Goal: Transaction & Acquisition: Purchase product/service

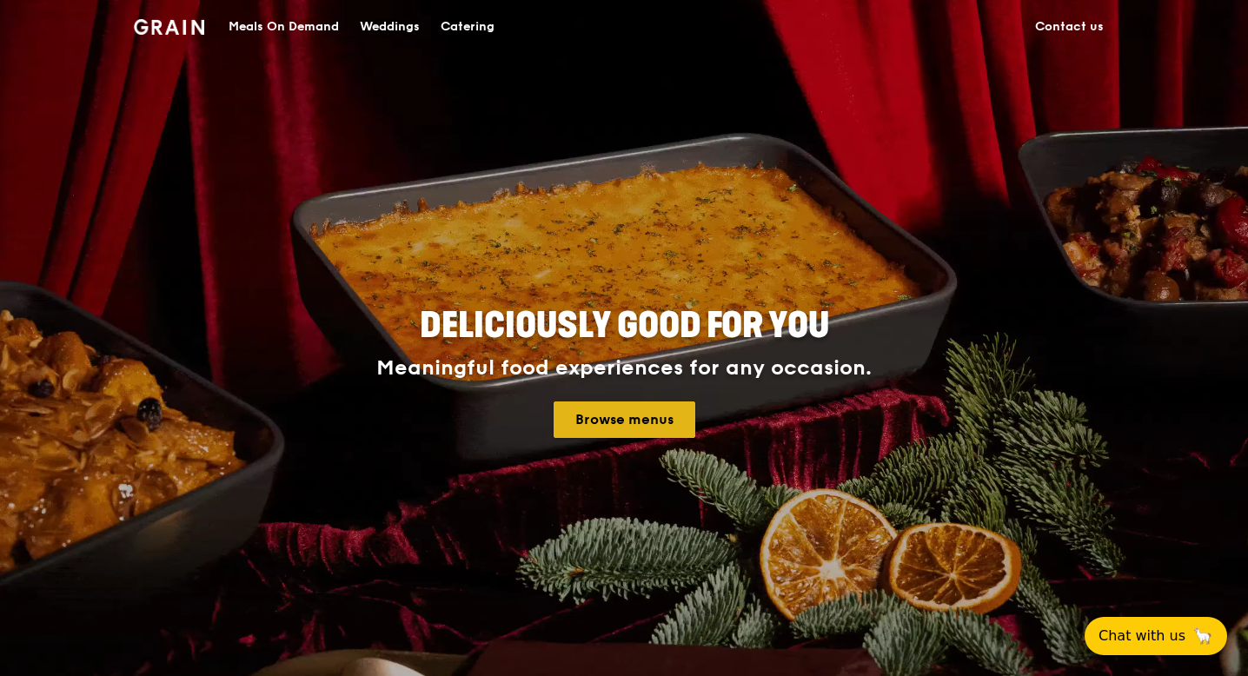
click at [626, 421] on link "Browse menus" at bounding box center [624, 419] width 142 height 36
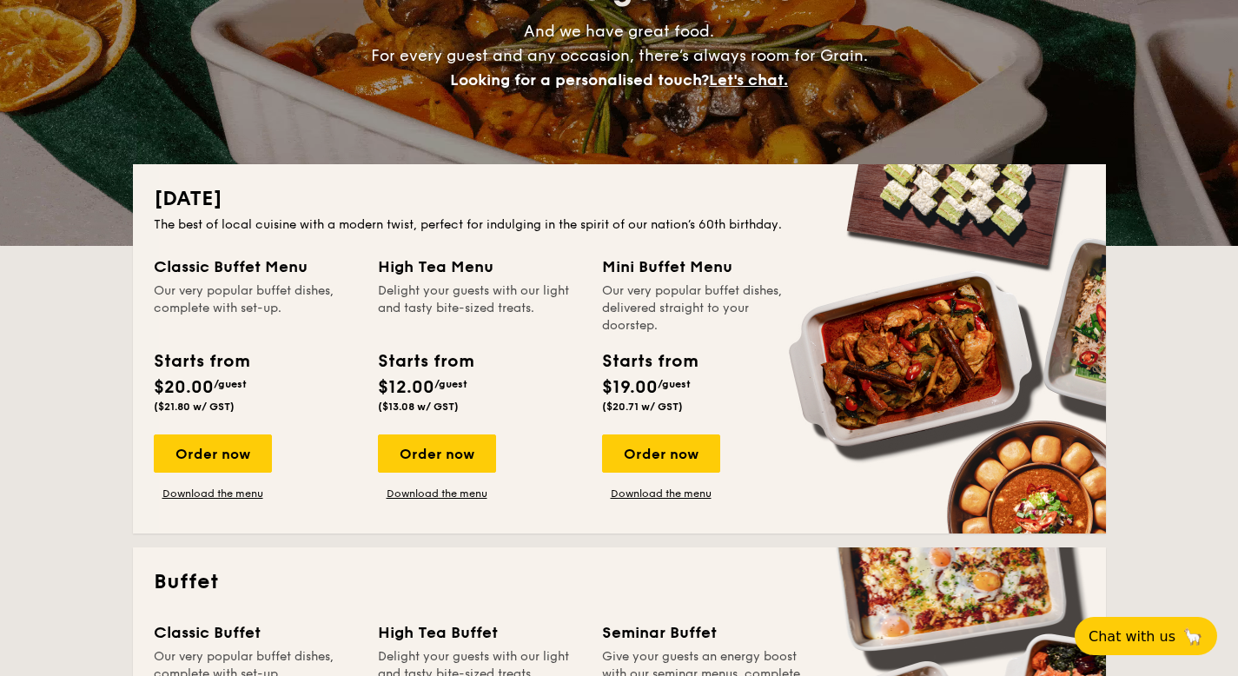
scroll to position [261, 0]
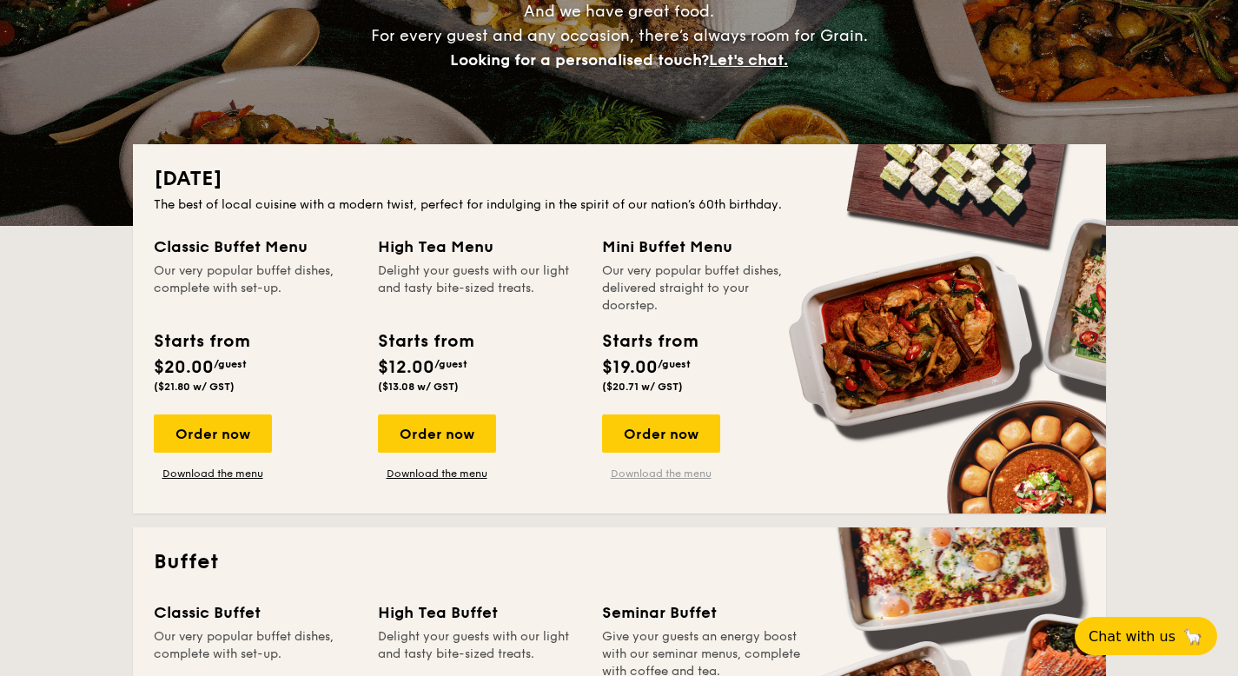
click at [652, 471] on link "Download the menu" at bounding box center [661, 474] width 118 height 14
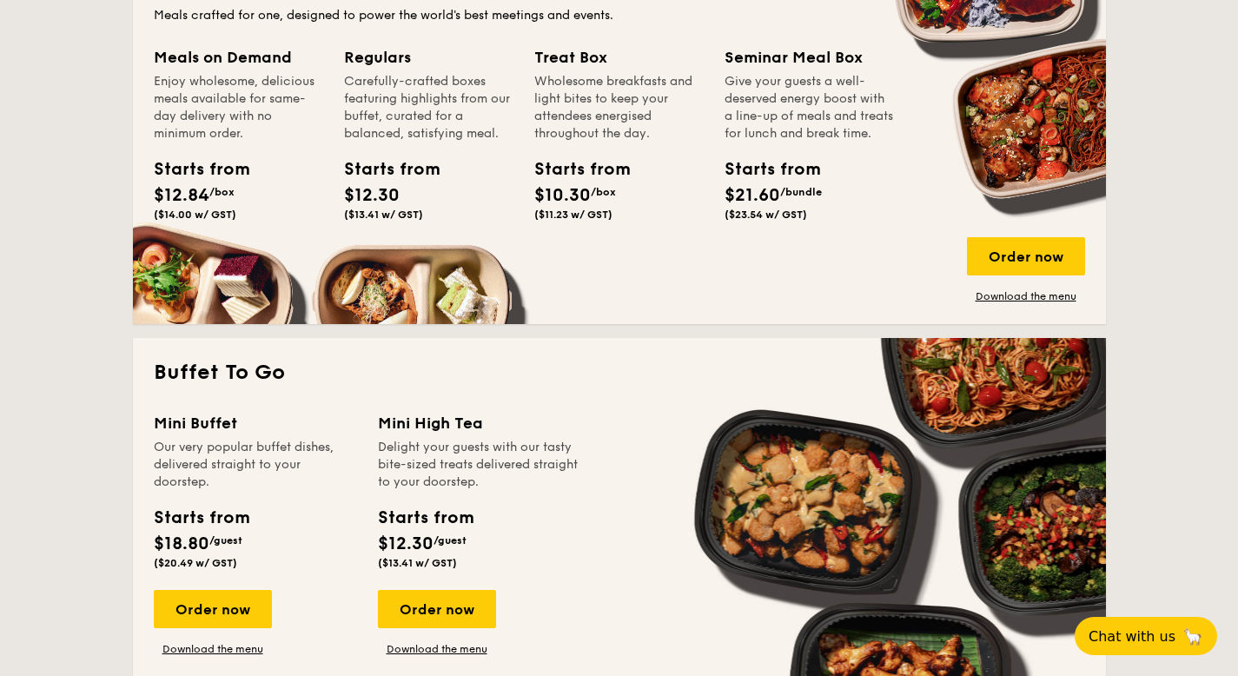
scroll to position [1303, 0]
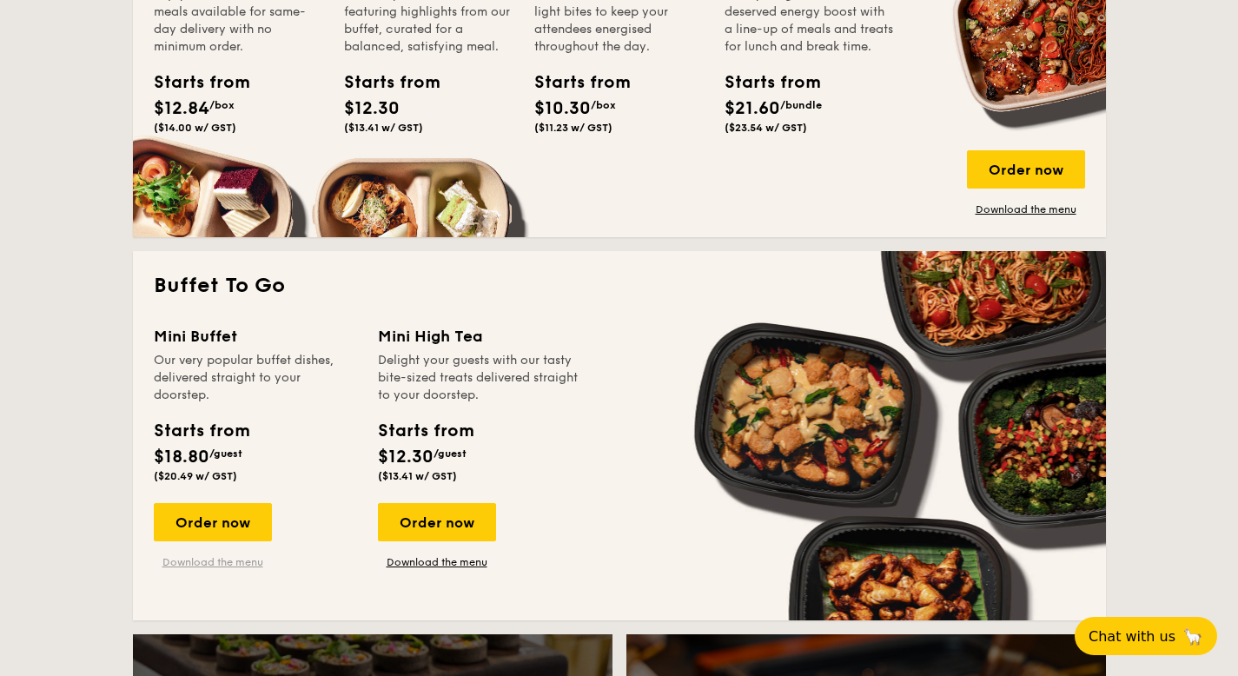
click at [222, 561] on link "Download the menu" at bounding box center [213, 562] width 118 height 14
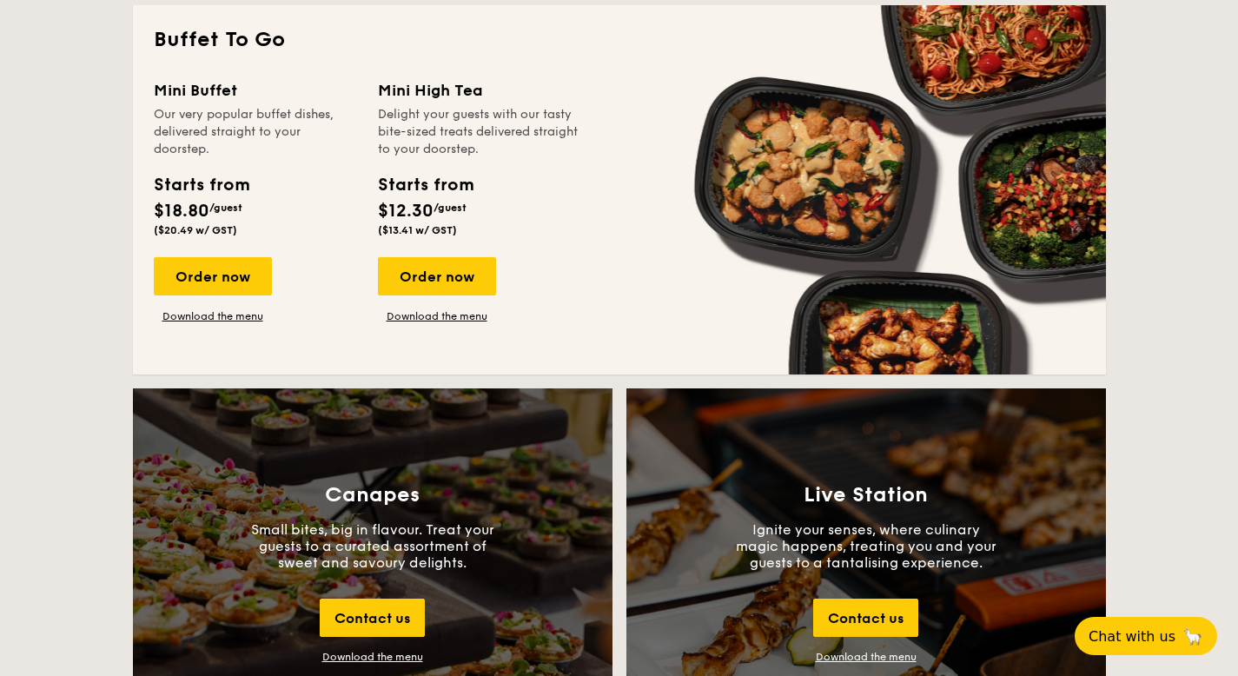
scroll to position [1738, 0]
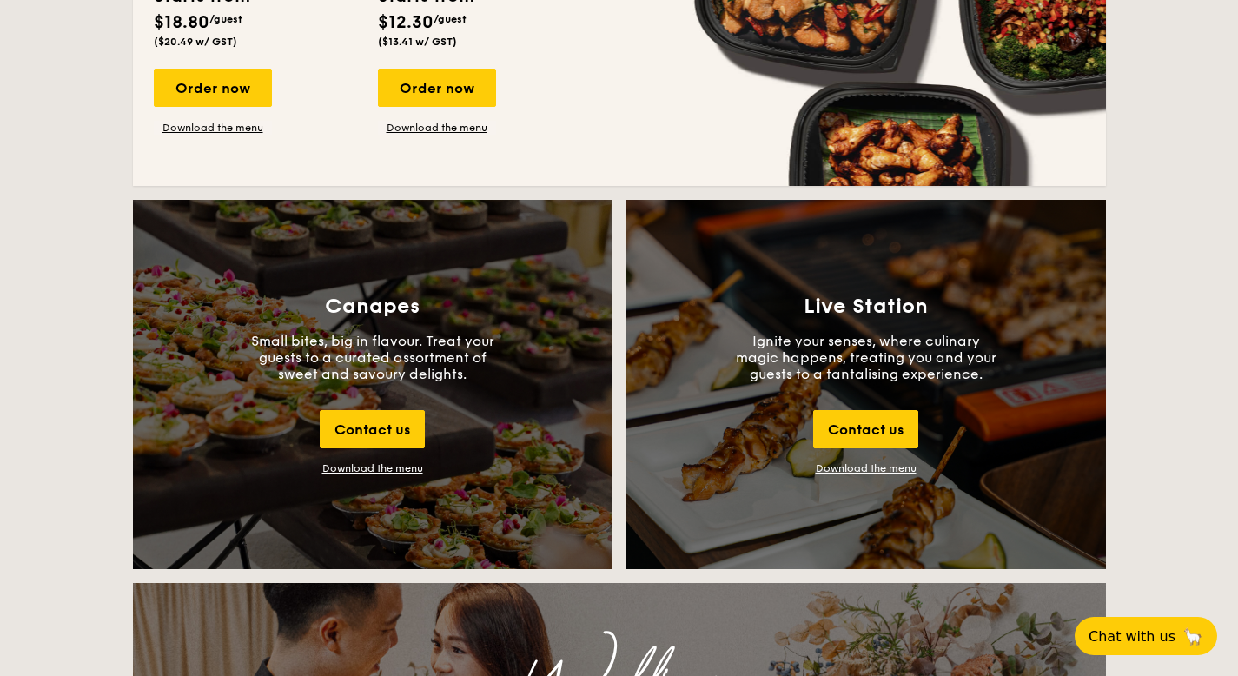
click at [383, 474] on div "Canapes Small bites, big in flavour. Treat your guests to a curated assortment …" at bounding box center [373, 384] width 480 height 369
click at [405, 466] on div "Download the menu" at bounding box center [372, 468] width 101 height 12
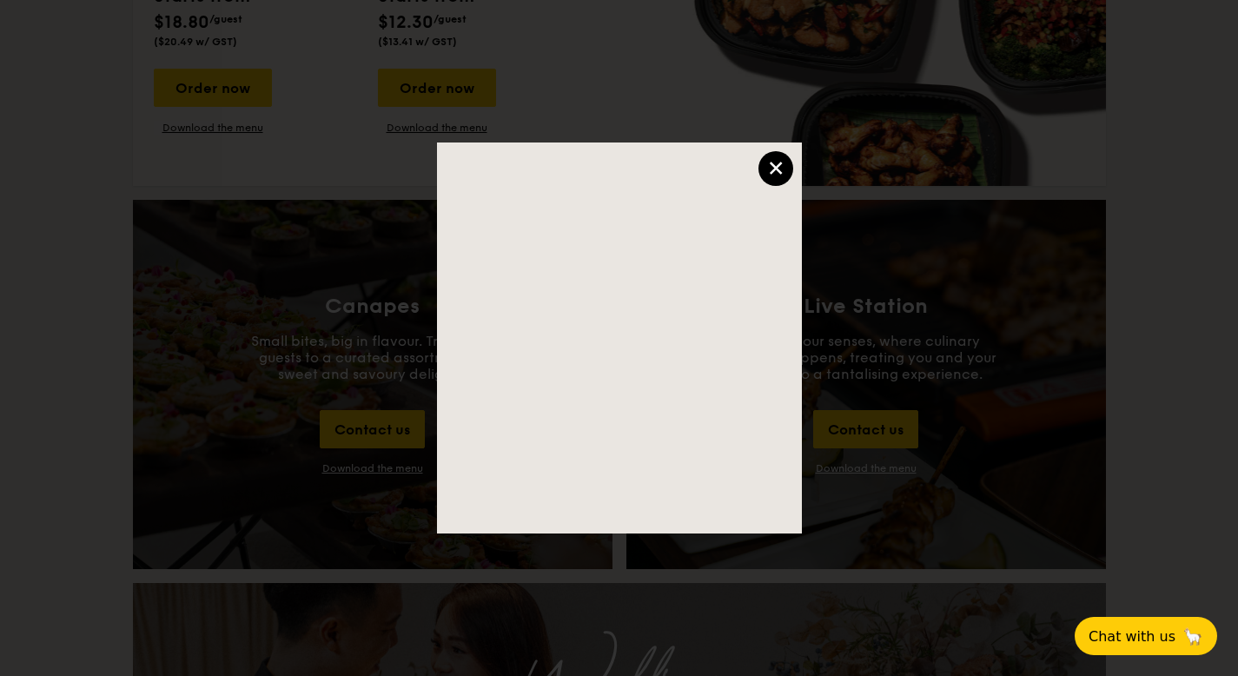
click at [770, 164] on div "×" at bounding box center [776, 168] width 35 height 35
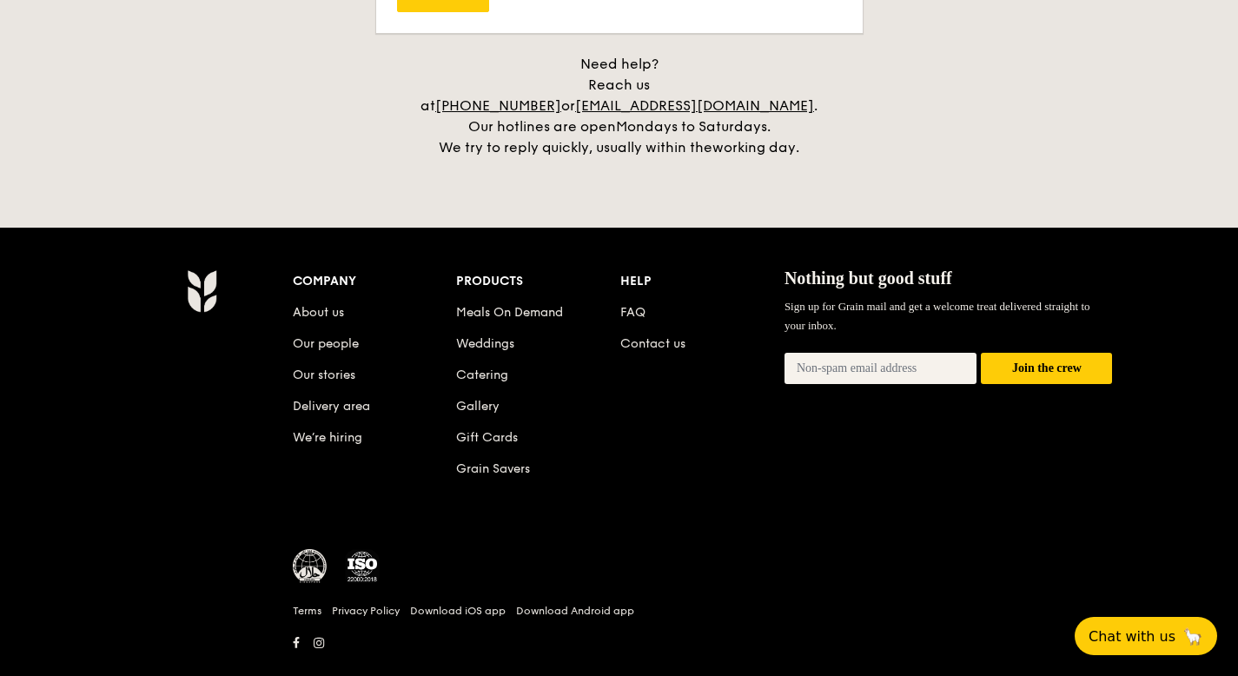
scroll to position [4036, 0]
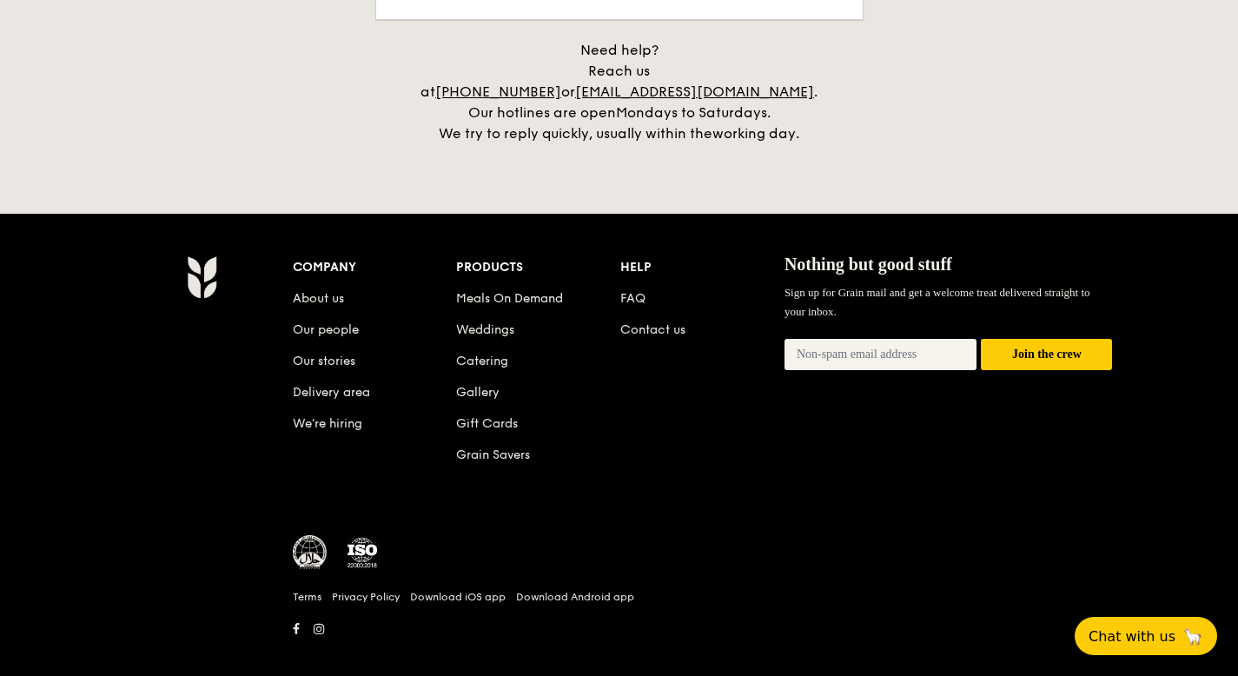
click at [489, 280] on li "Meals On Demand" at bounding box center [538, 295] width 164 height 31
click at [487, 291] on link "Meals On Demand" at bounding box center [509, 298] width 107 height 15
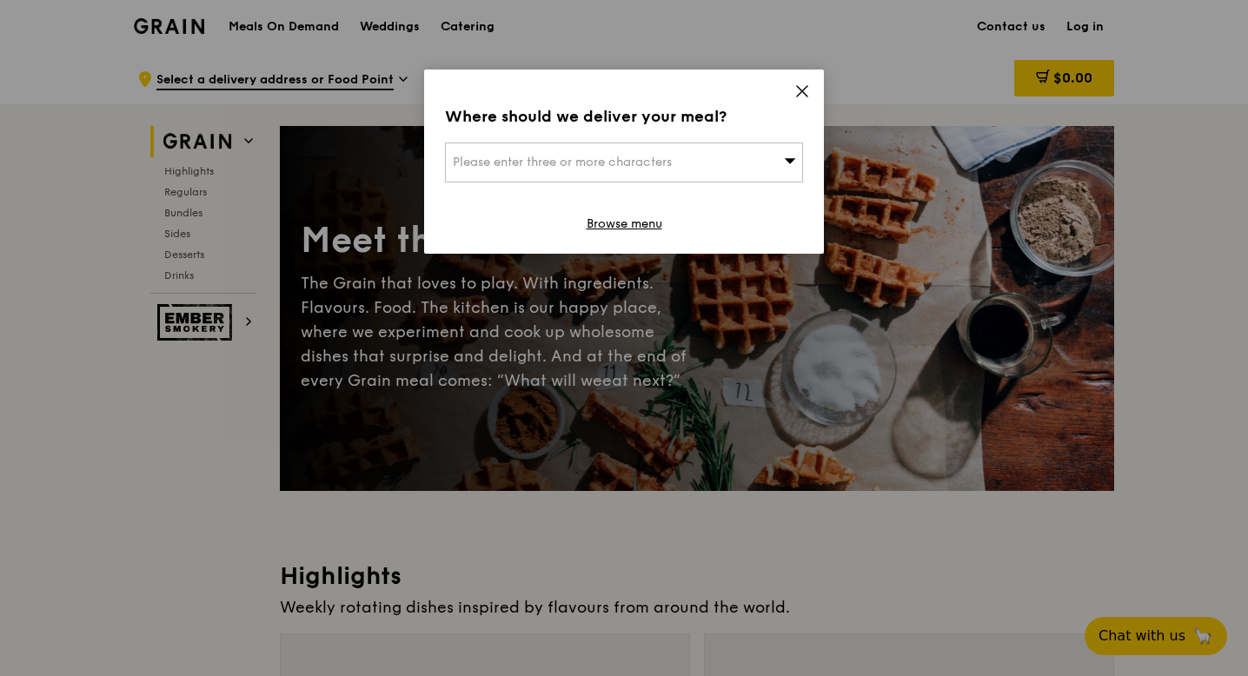
click at [579, 162] on span "Please enter three or more characters" at bounding box center [562, 162] width 219 height 15
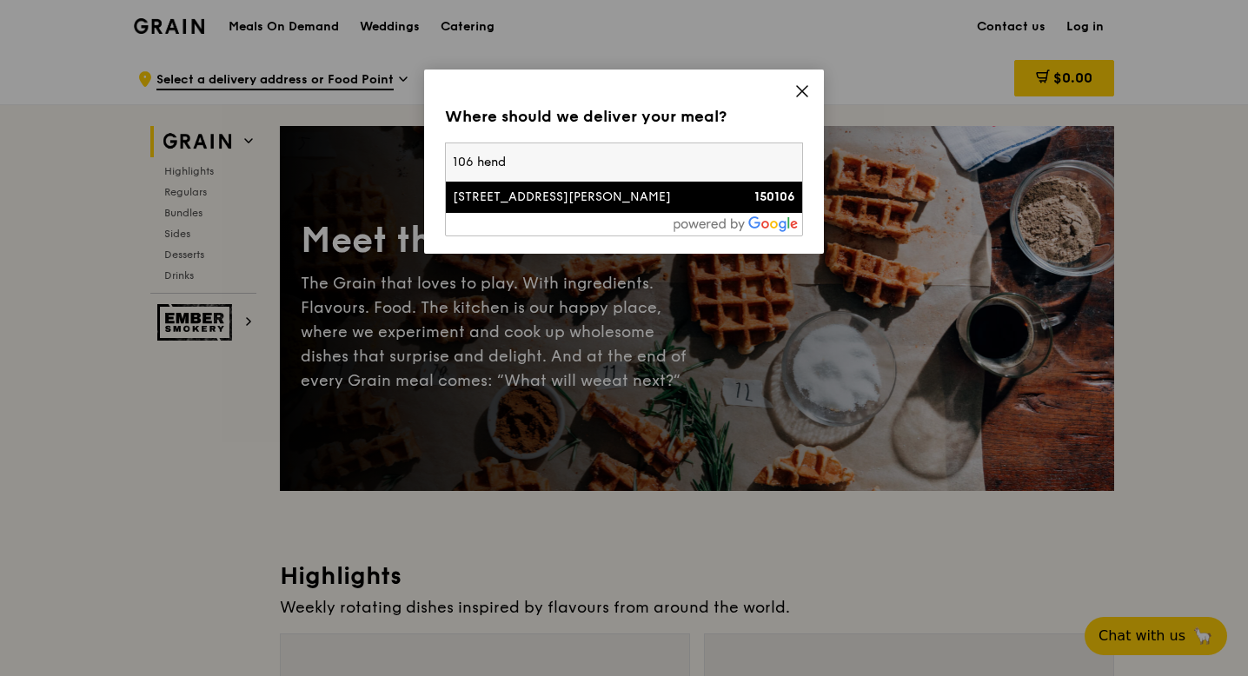
type input "106 hend"
click at [591, 216] on div at bounding box center [624, 224] width 356 height 23
click at [597, 200] on div "106 Henderson Crescent" at bounding box center [581, 197] width 257 height 17
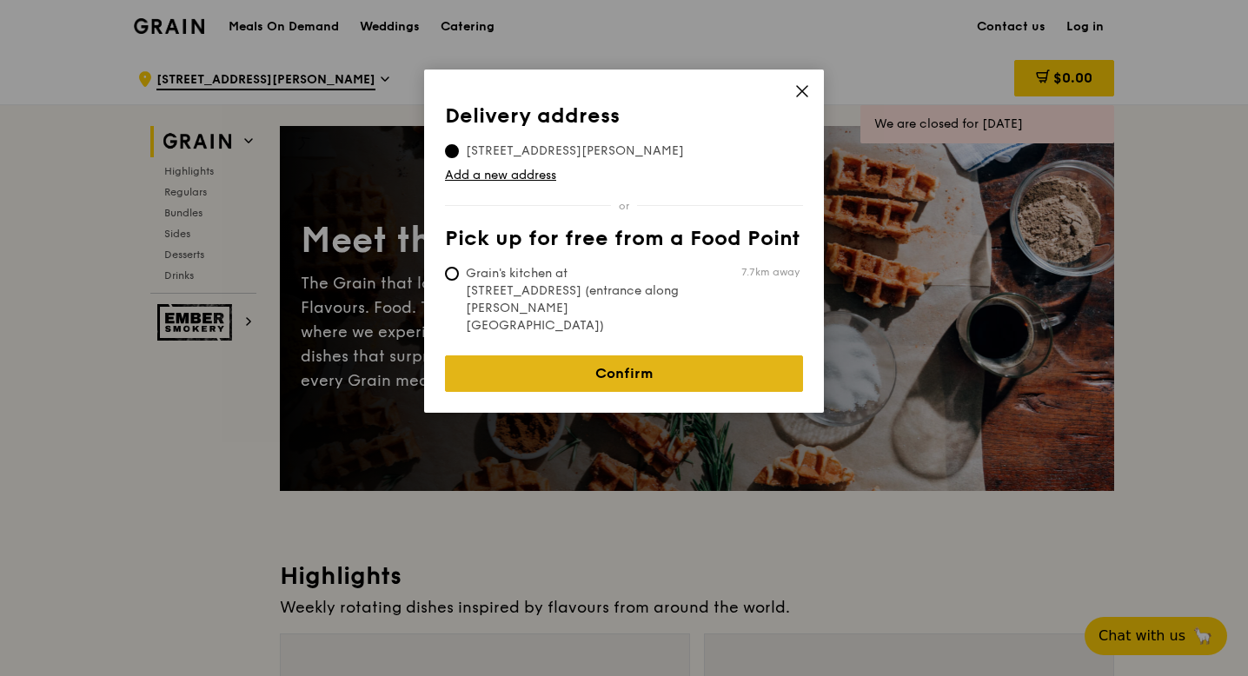
click at [629, 355] on link "Confirm" at bounding box center [624, 373] width 358 height 36
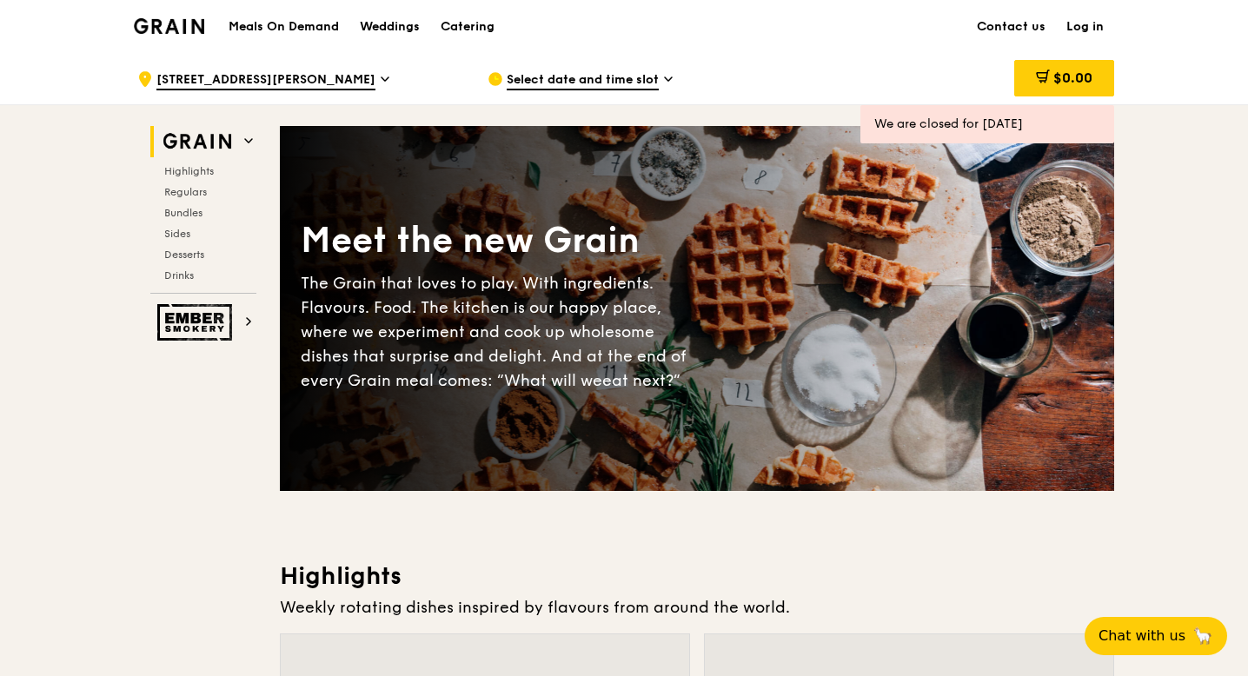
click at [1092, 30] on link "Log in" at bounding box center [1085, 27] width 58 height 52
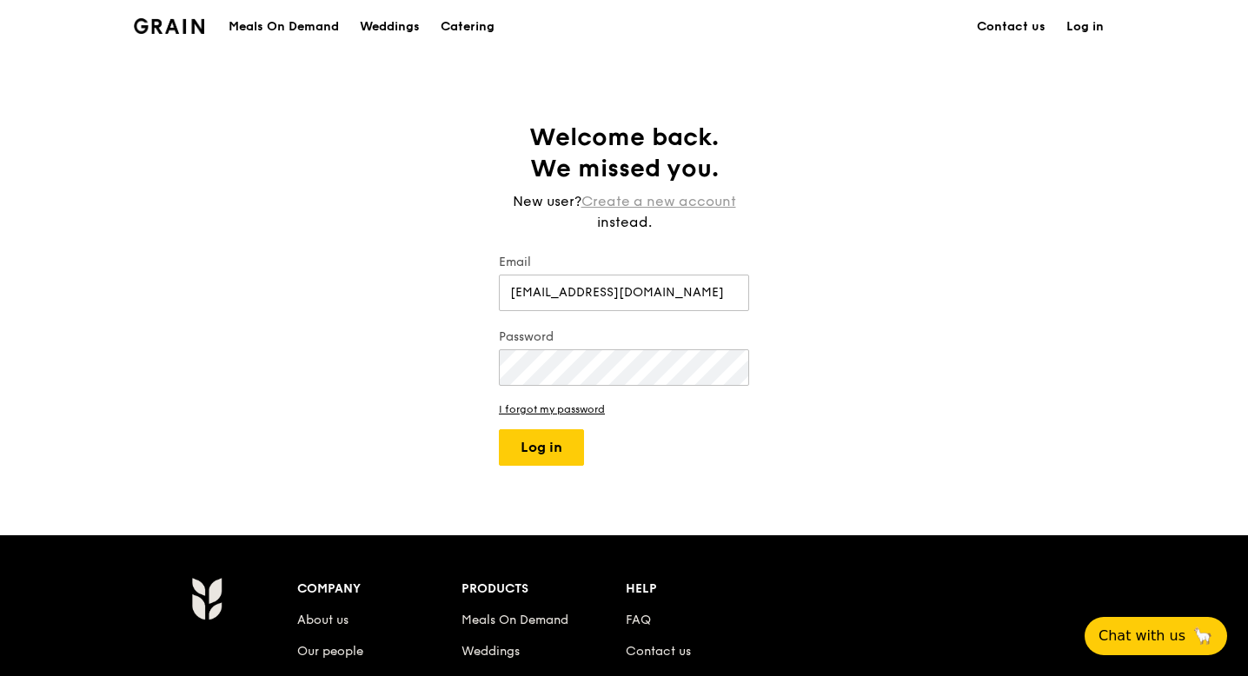
type input "bluesxye@gmail.com"
click at [499, 429] on button "Log in" at bounding box center [541, 447] width 85 height 36
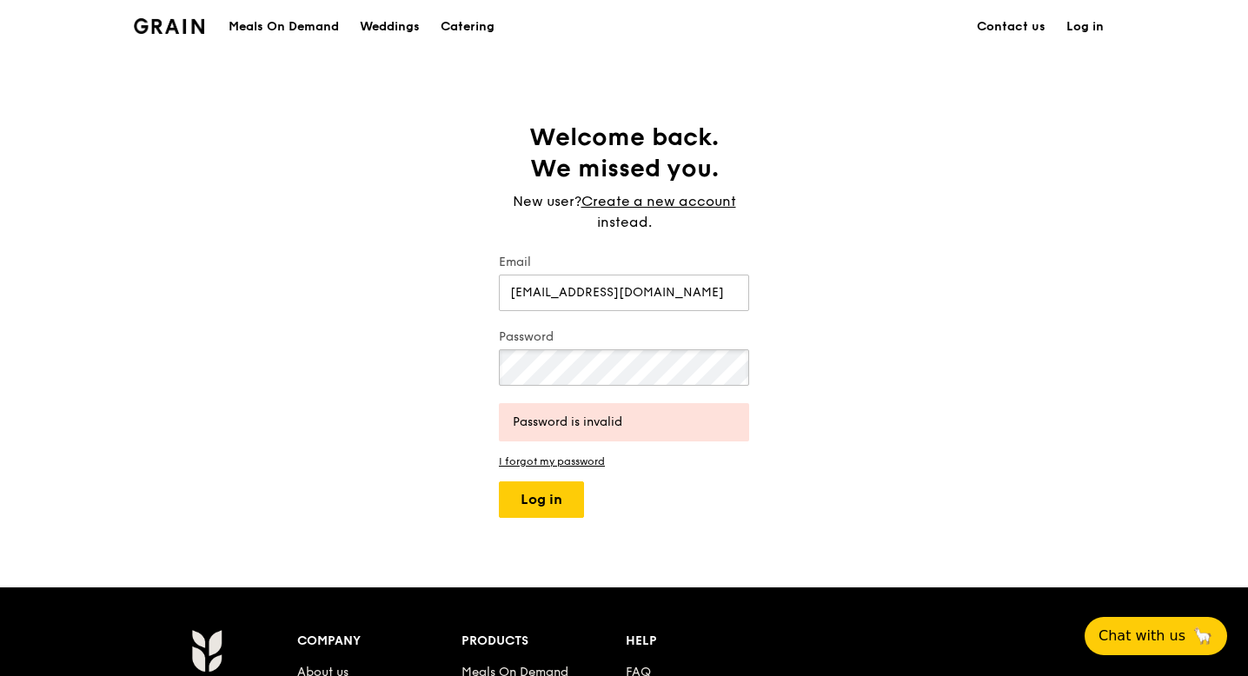
click at [456, 385] on div "Welcome back. We missed you. New user? Create a new account instead. Email blue…" at bounding box center [624, 320] width 1248 height 396
click at [499, 481] on button "Log in" at bounding box center [541, 499] width 85 height 36
click at [571, 465] on link "I forgot my password" at bounding box center [624, 461] width 250 height 12
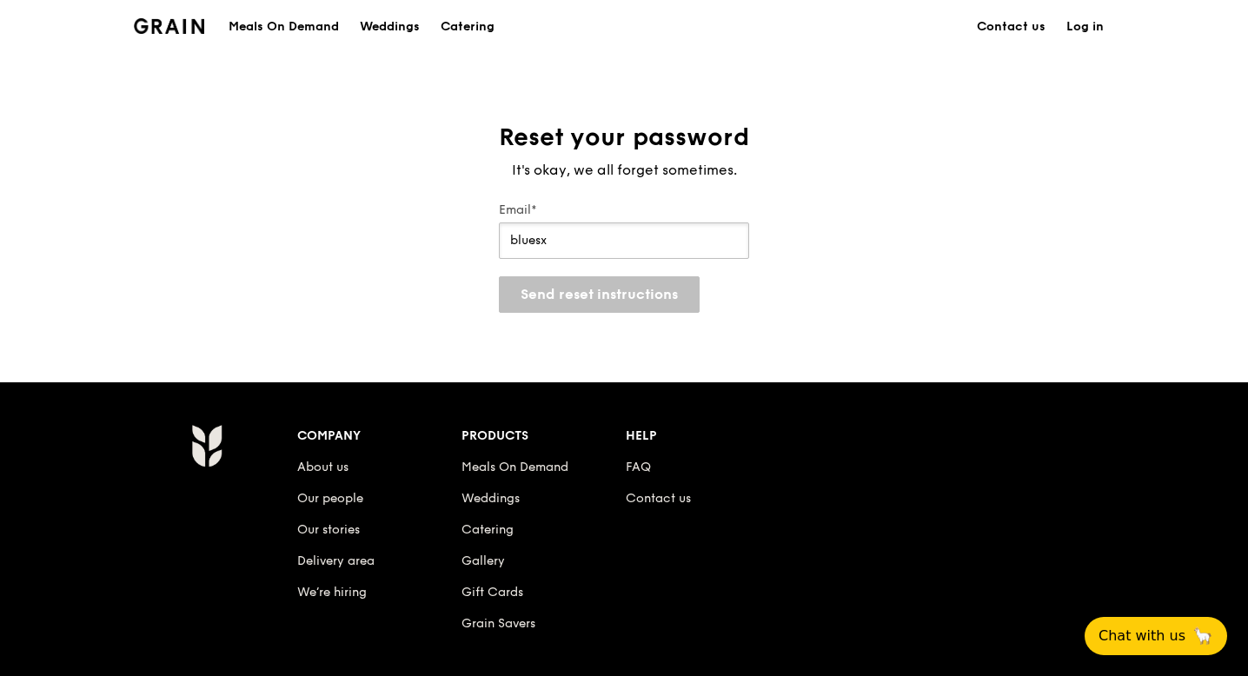
type input "bluesxye@gmail.com"
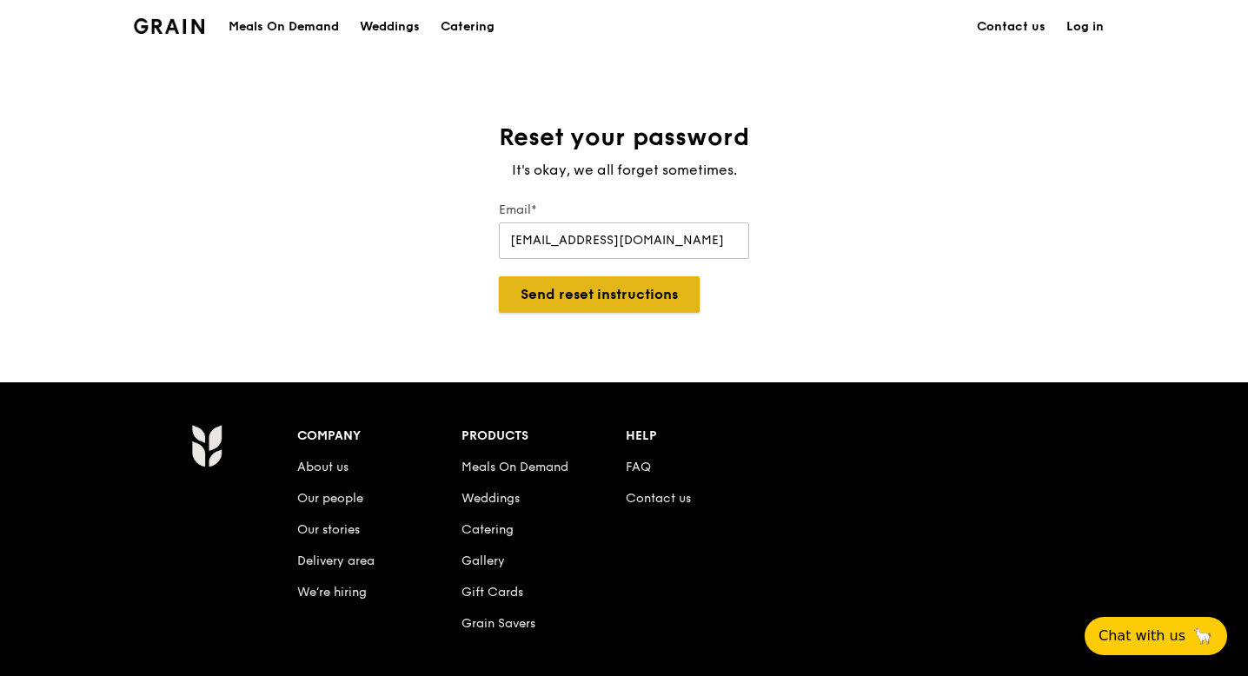
click at [631, 311] on button "Send reset instructions" at bounding box center [599, 294] width 201 height 36
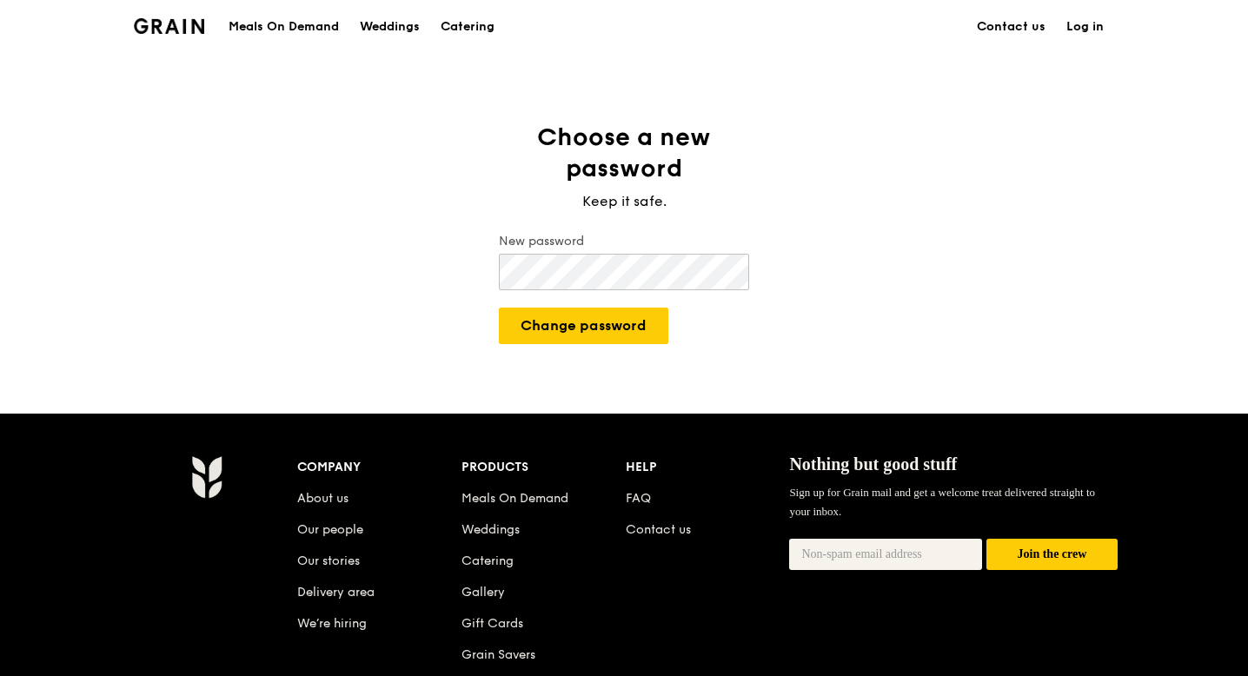
click at [481, 272] on div "Choose a new password Keep it safe. New password Change password" at bounding box center [624, 233] width 1248 height 222
click at [634, 336] on button "Change password" at bounding box center [583, 326] width 169 height 36
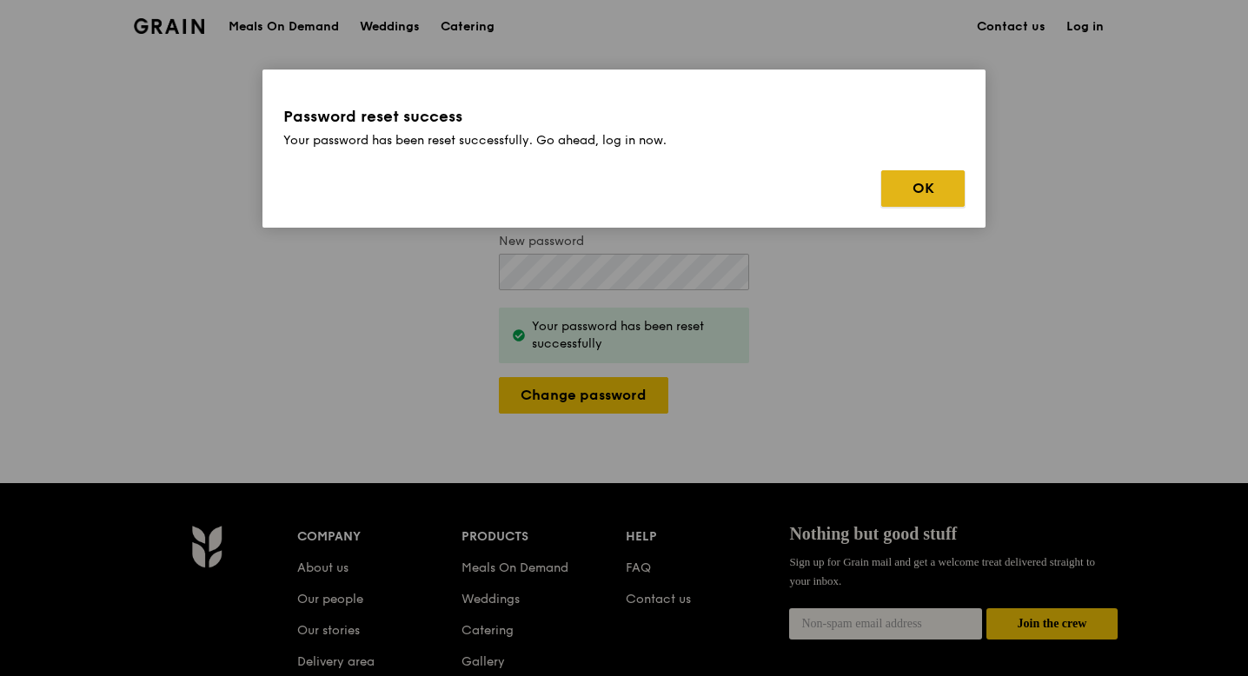
click at [912, 180] on button "OK" at bounding box center [922, 188] width 83 height 36
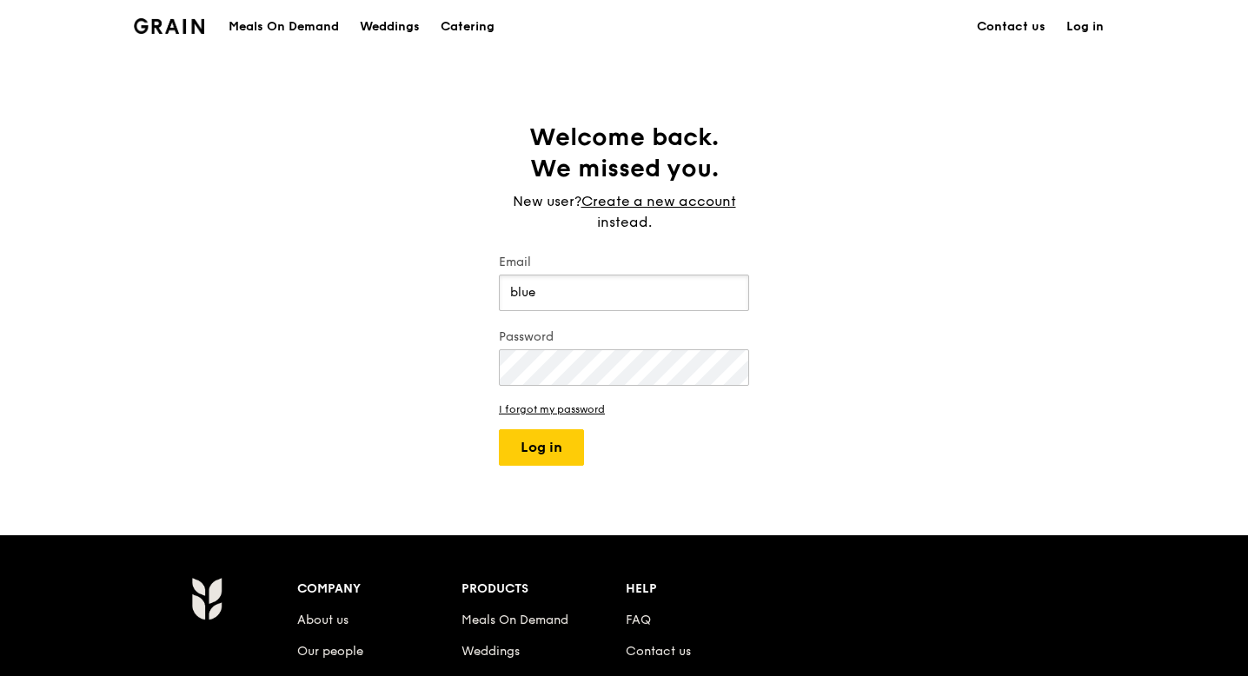
type input "bluesxye@gmail.com"
click at [520, 461] on button "Log in" at bounding box center [541, 447] width 85 height 36
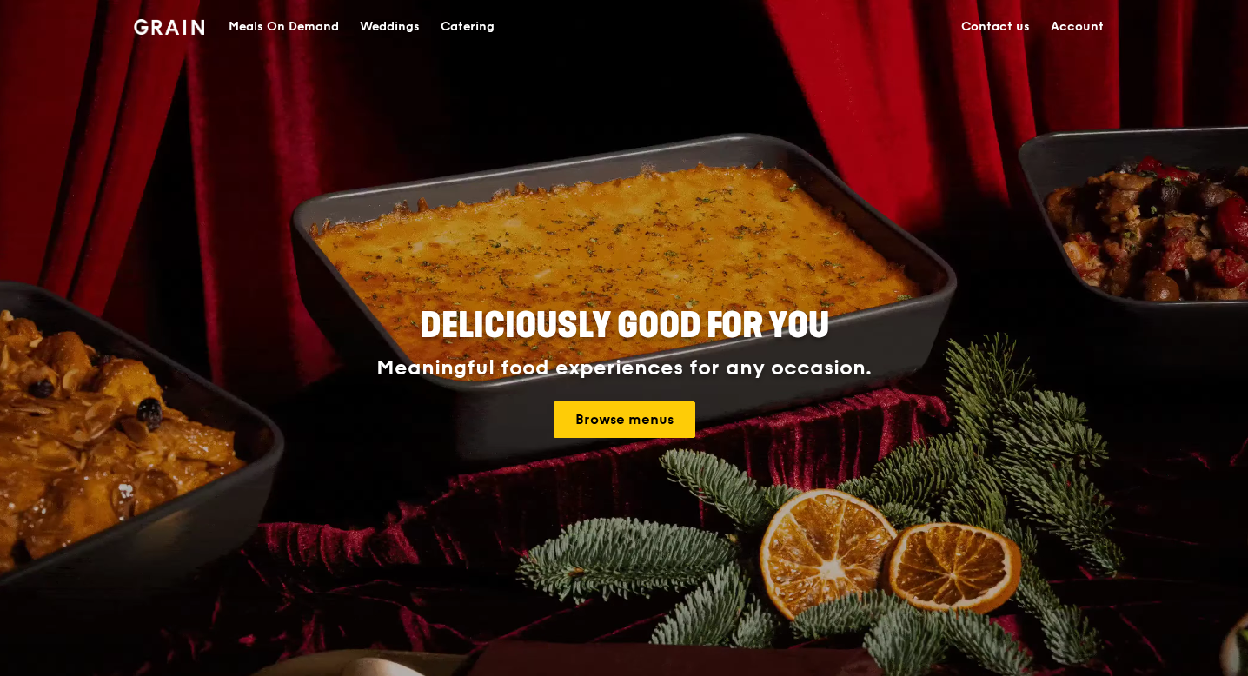
click at [254, 27] on div "Meals On Demand" at bounding box center [284, 27] width 110 height 52
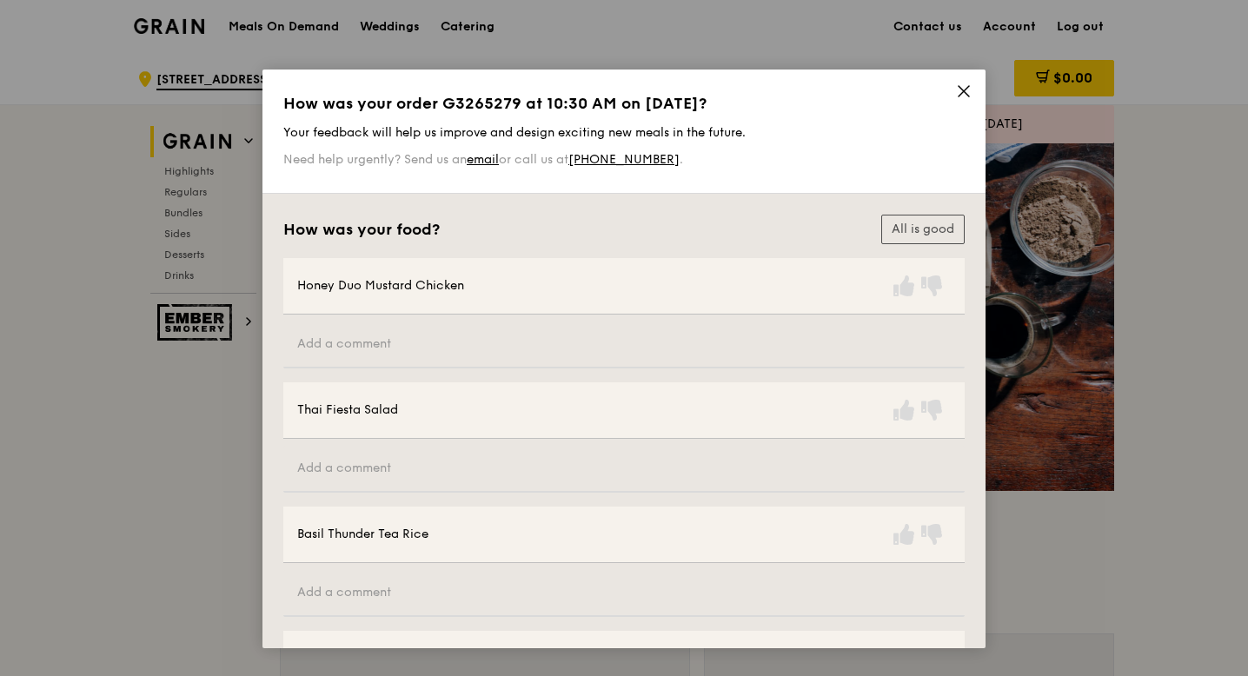
click at [956, 85] on icon at bounding box center [964, 91] width 16 height 16
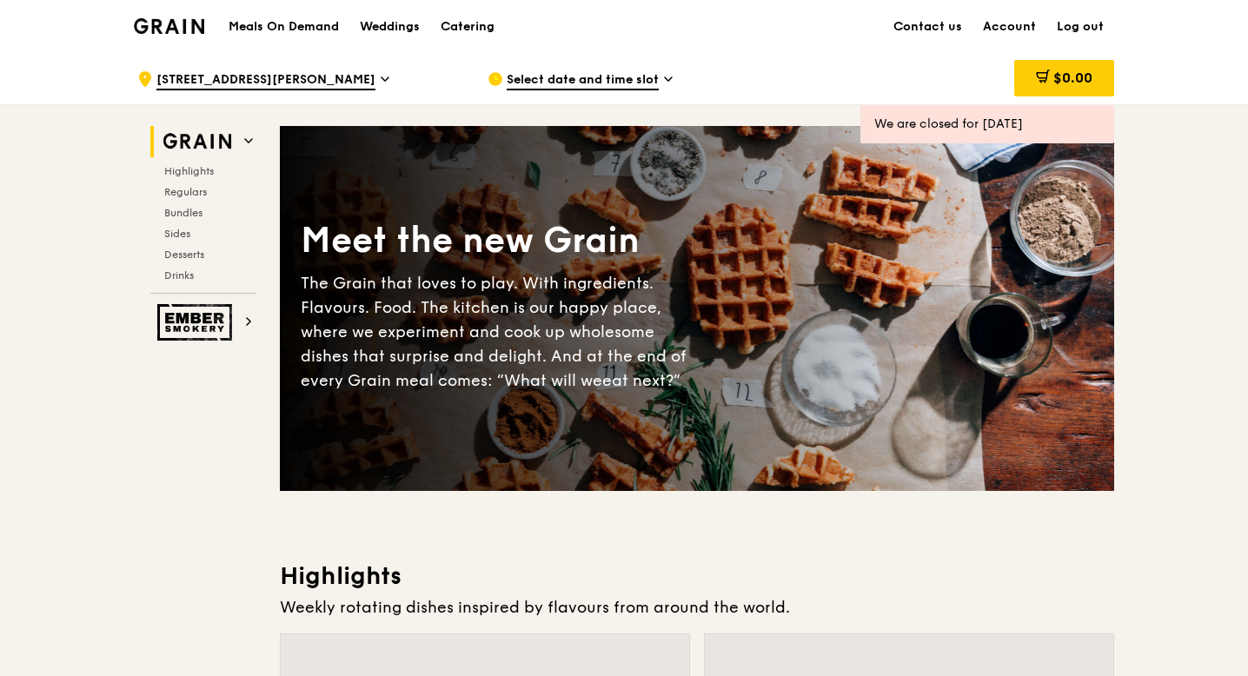
click at [580, 74] on span "Select date and time slot" at bounding box center [583, 80] width 152 height 19
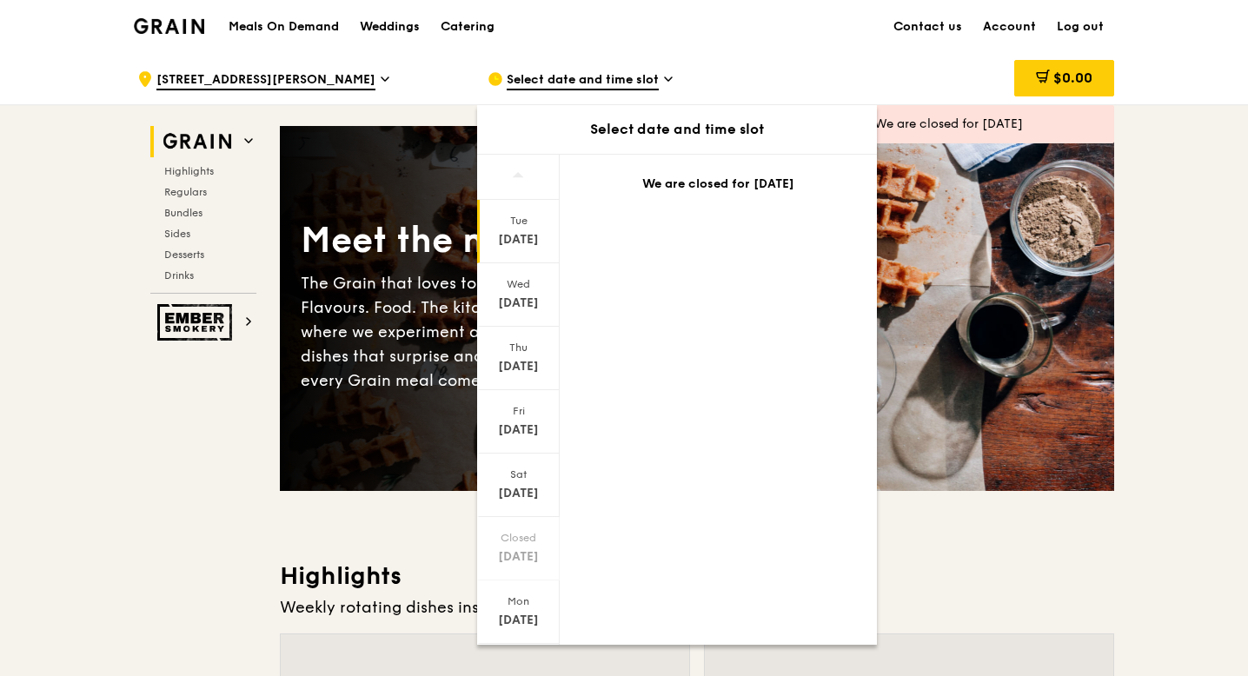
click at [525, 244] on div "Aug 12" at bounding box center [518, 239] width 77 height 17
click at [526, 288] on div "Wed" at bounding box center [518, 284] width 77 height 14
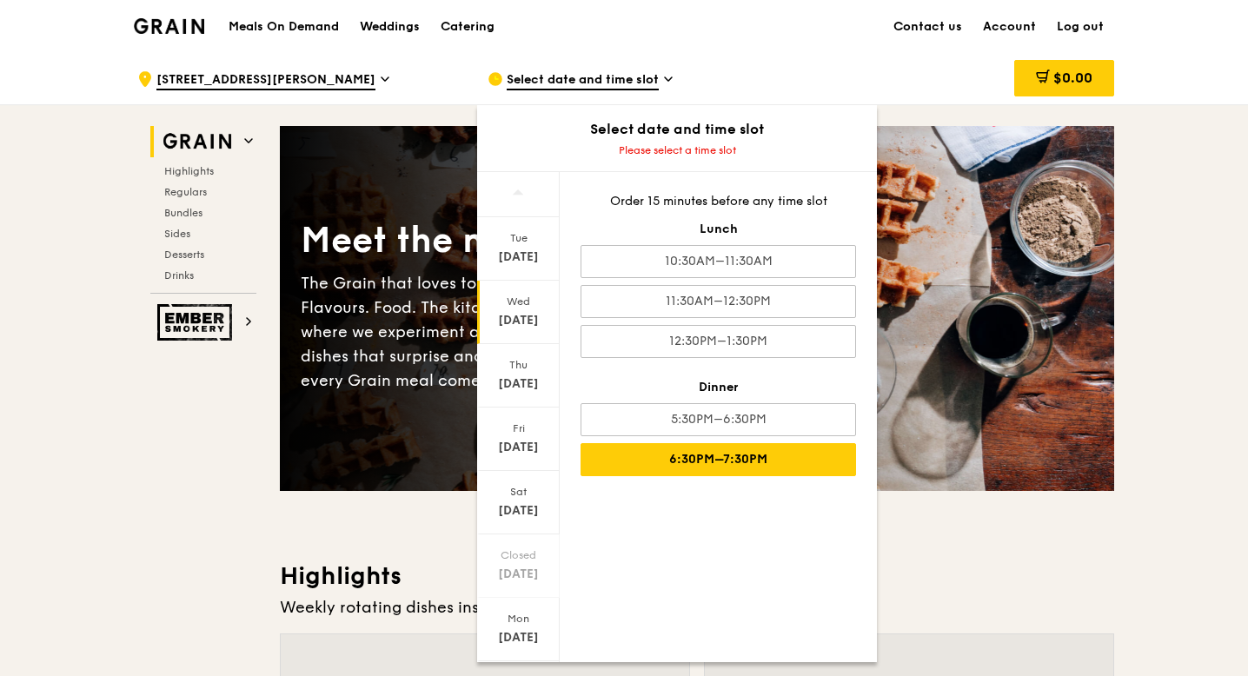
click at [758, 451] on div "6:30PM–7:30PM" at bounding box center [717, 459] width 275 height 33
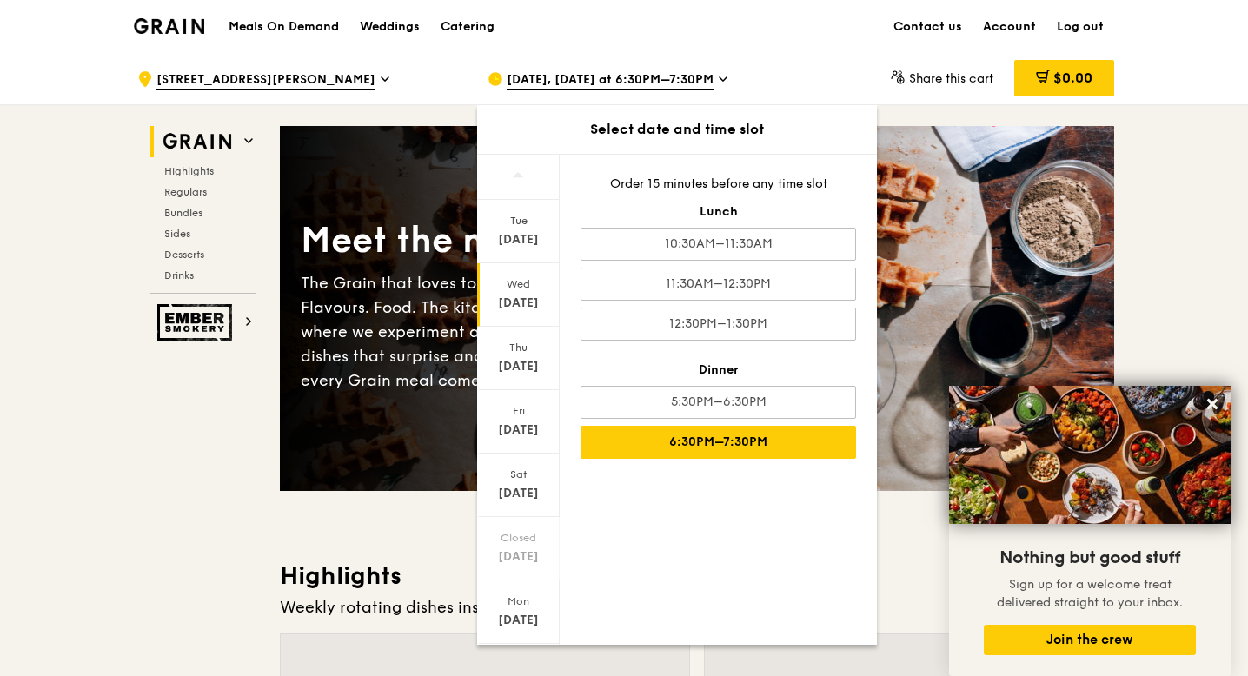
click at [847, 67] on div "Share this cart $0.00" at bounding box center [974, 79] width 280 height 52
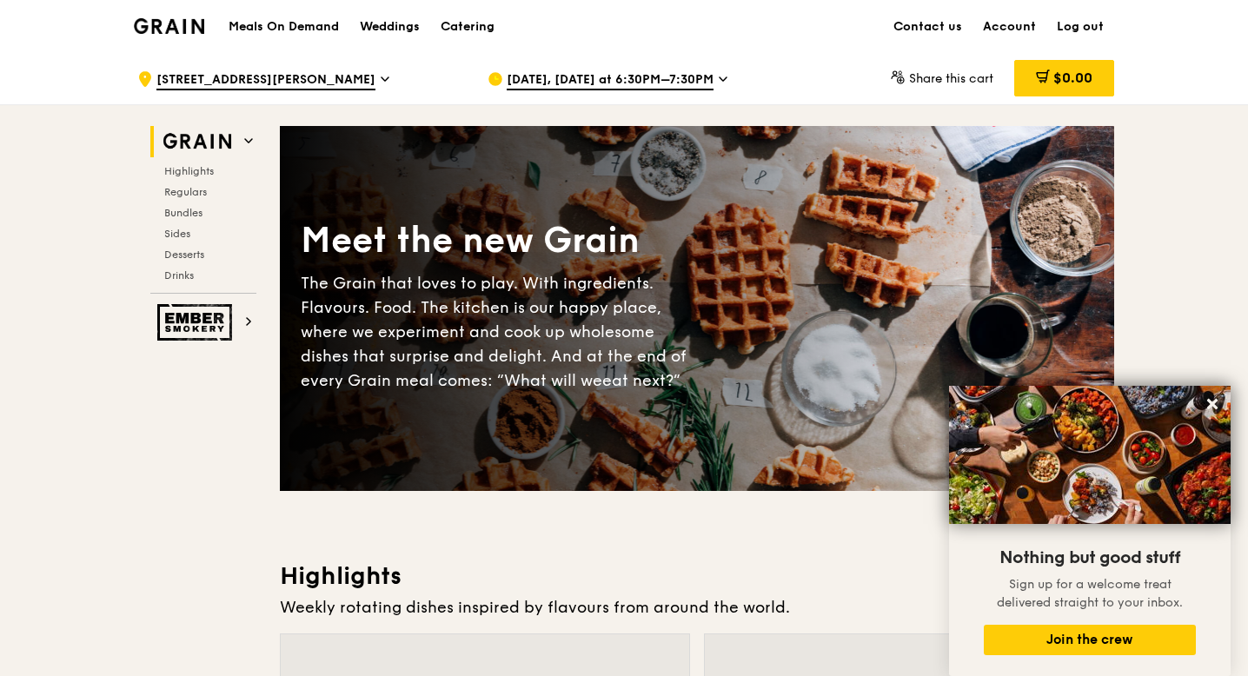
click at [298, 78] on span "106 Henderson Crescent" at bounding box center [265, 80] width 219 height 19
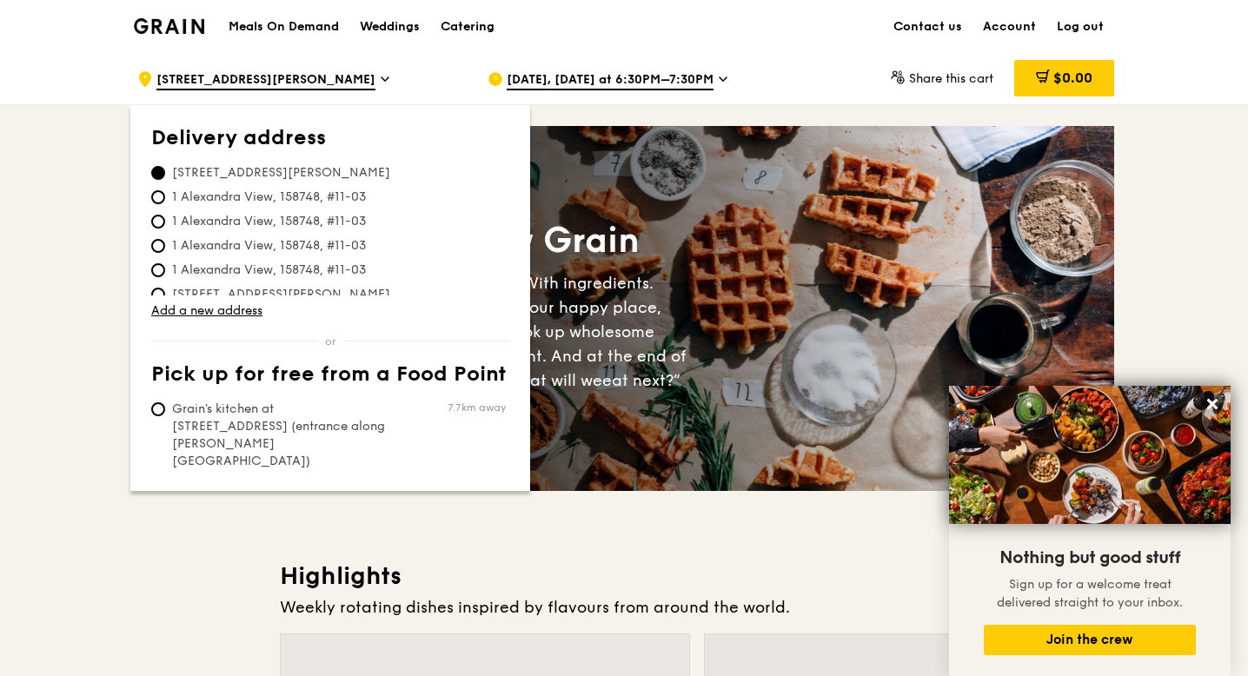
click at [673, 155] on div "Meet the new Grain The Grain that loves to play. With ingredients. Flavours. Fo…" at bounding box center [697, 308] width 834 height 365
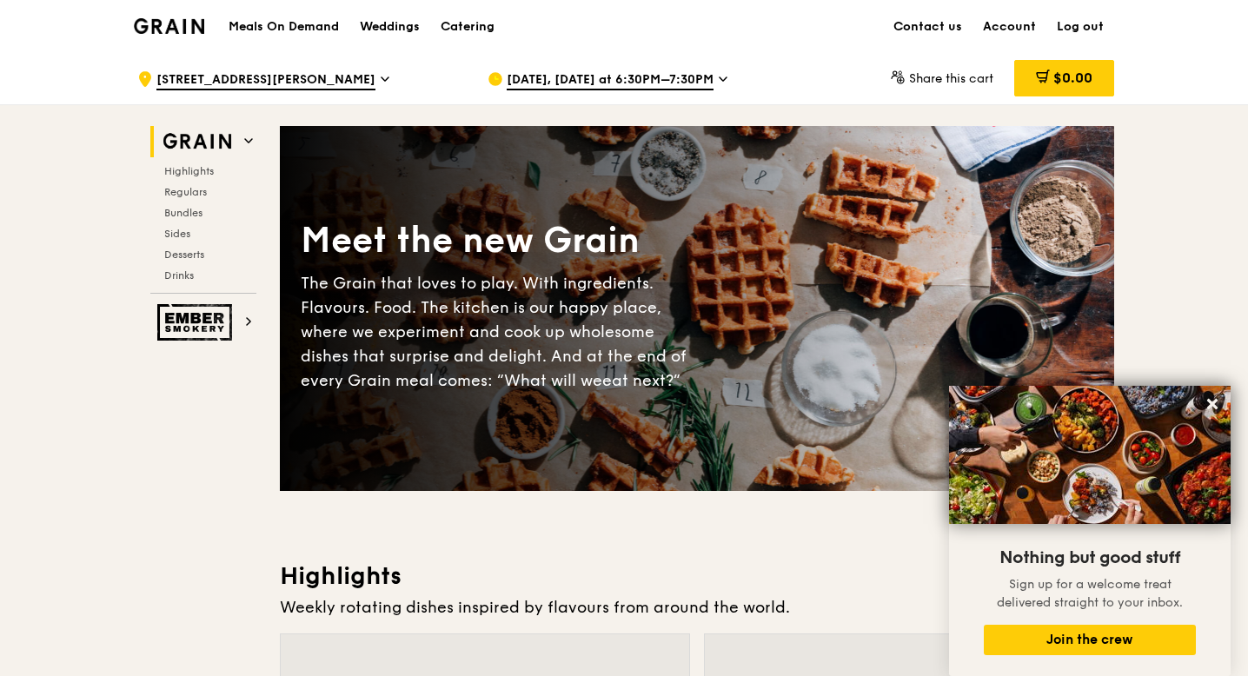
click at [381, 76] on icon at bounding box center [385, 79] width 9 height 16
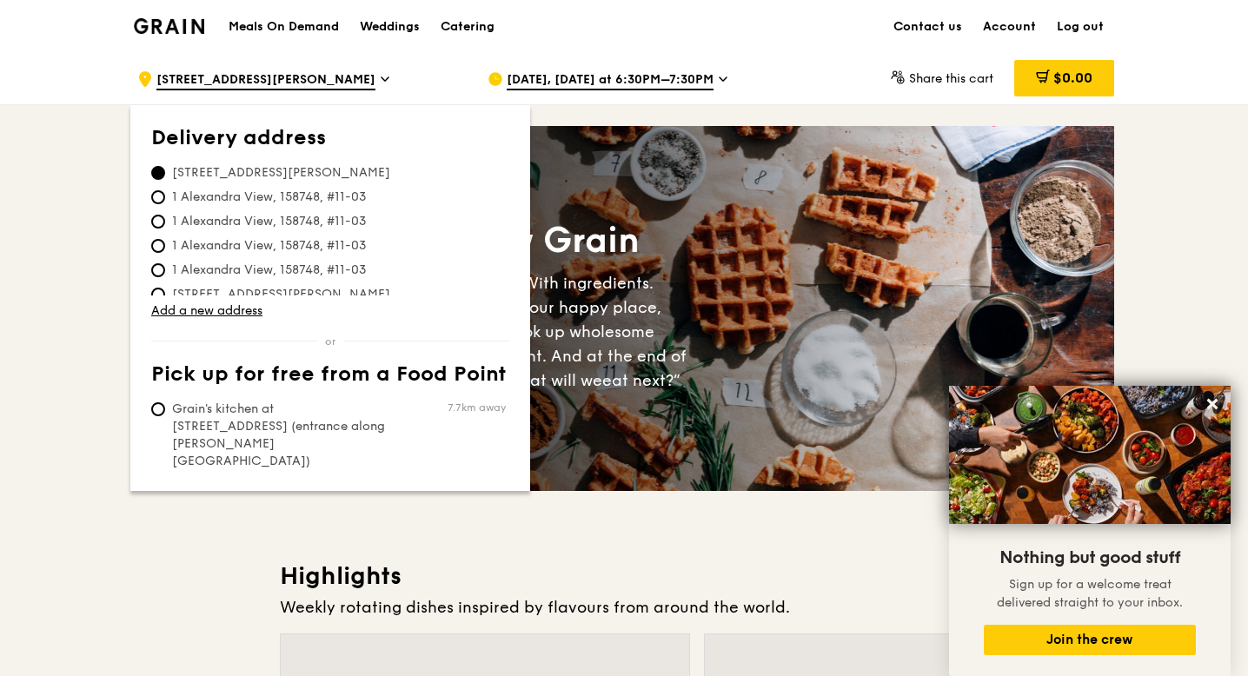
scroll to position [32, 0]
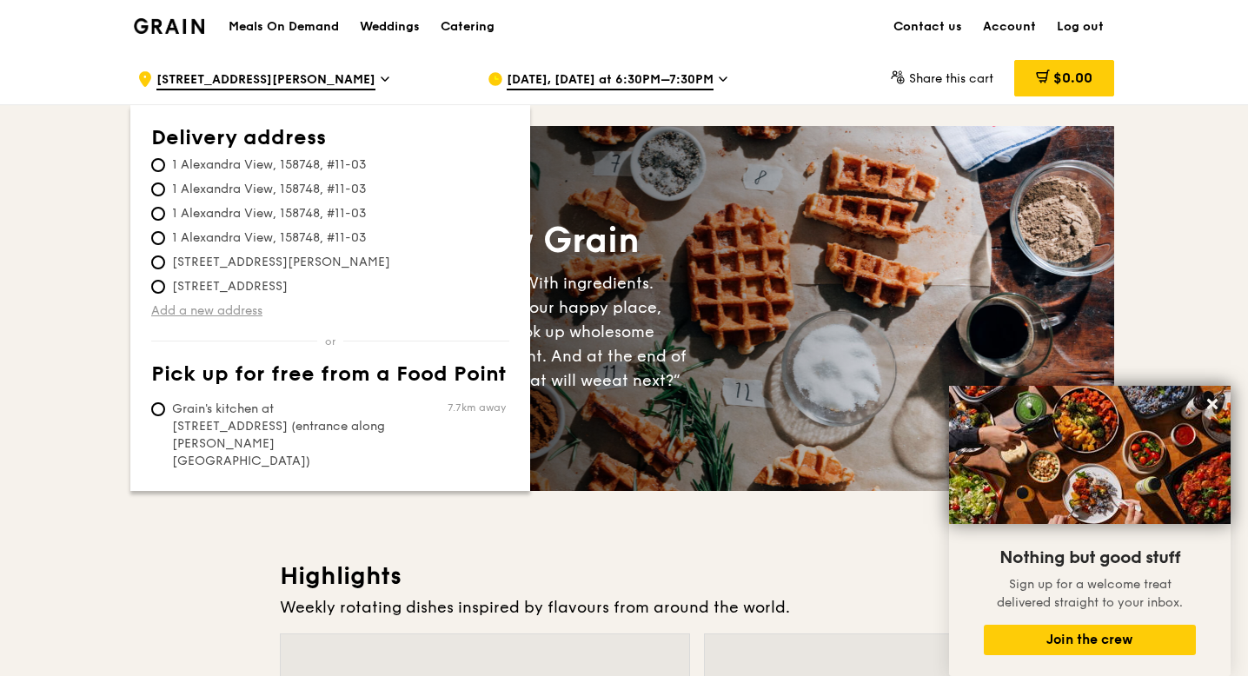
click at [235, 312] on link "Add a new address" at bounding box center [330, 310] width 358 height 17
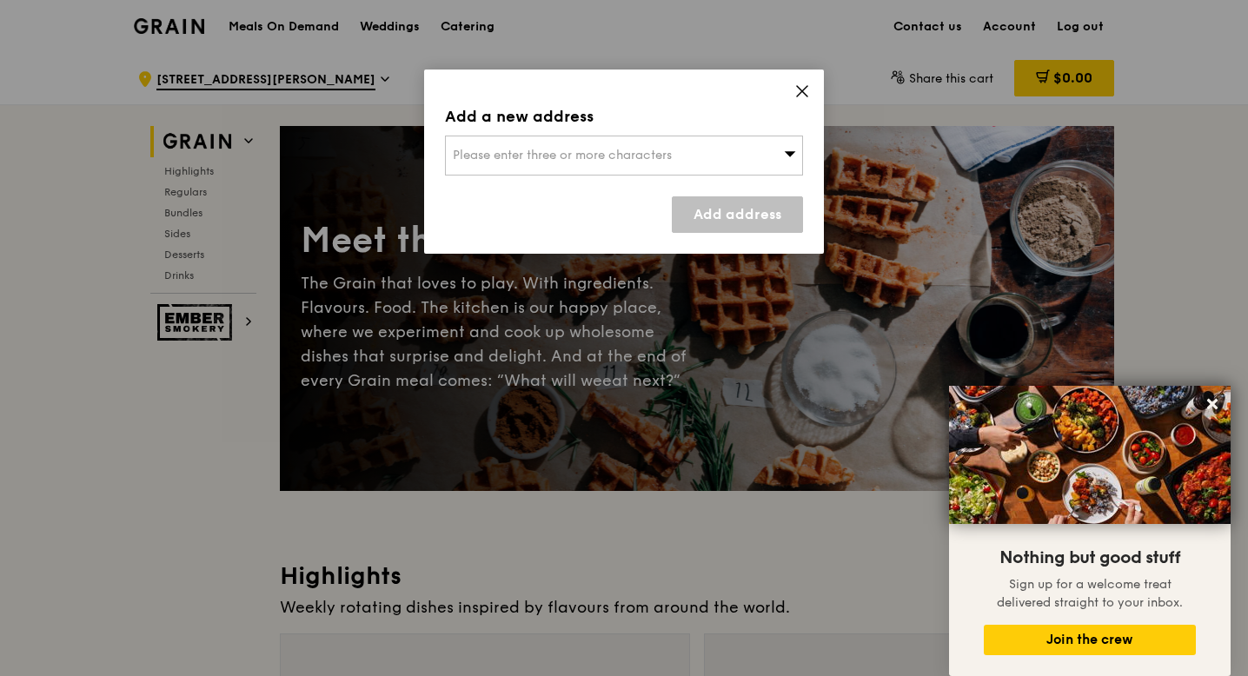
click at [564, 156] on span "Please enter three or more characters" at bounding box center [562, 155] width 219 height 15
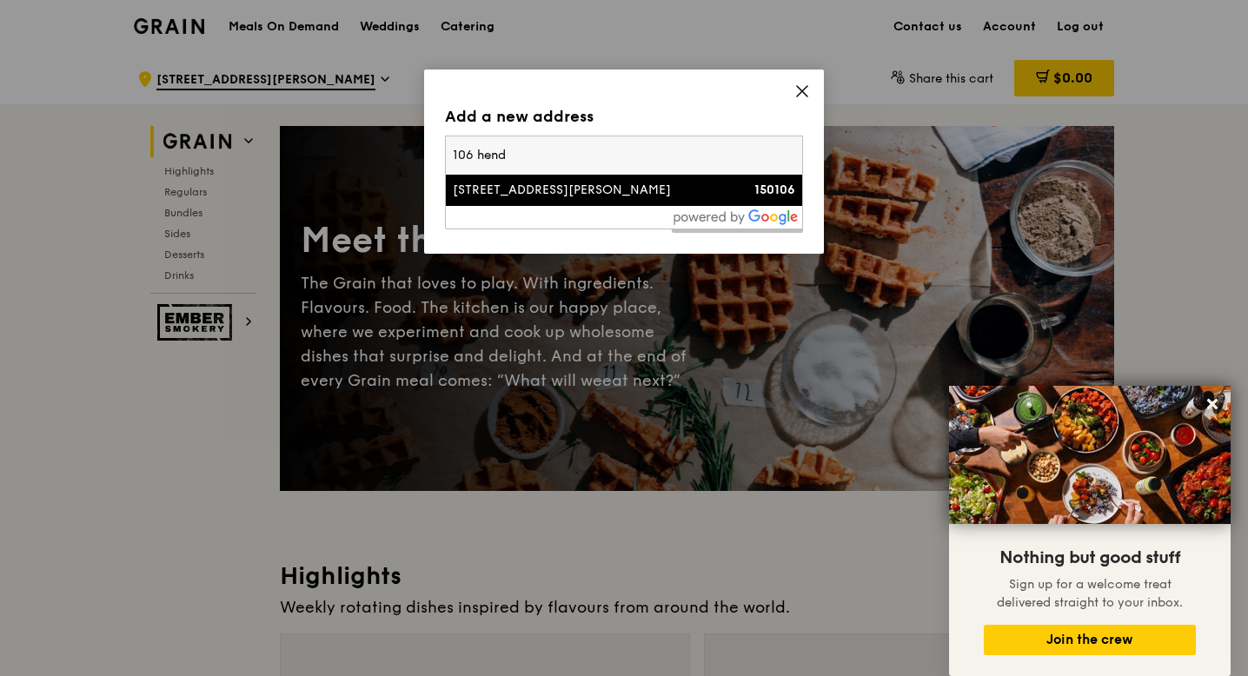
type input "106 hend"
click at [574, 192] on div "106 Henderson Crescent" at bounding box center [581, 190] width 257 height 17
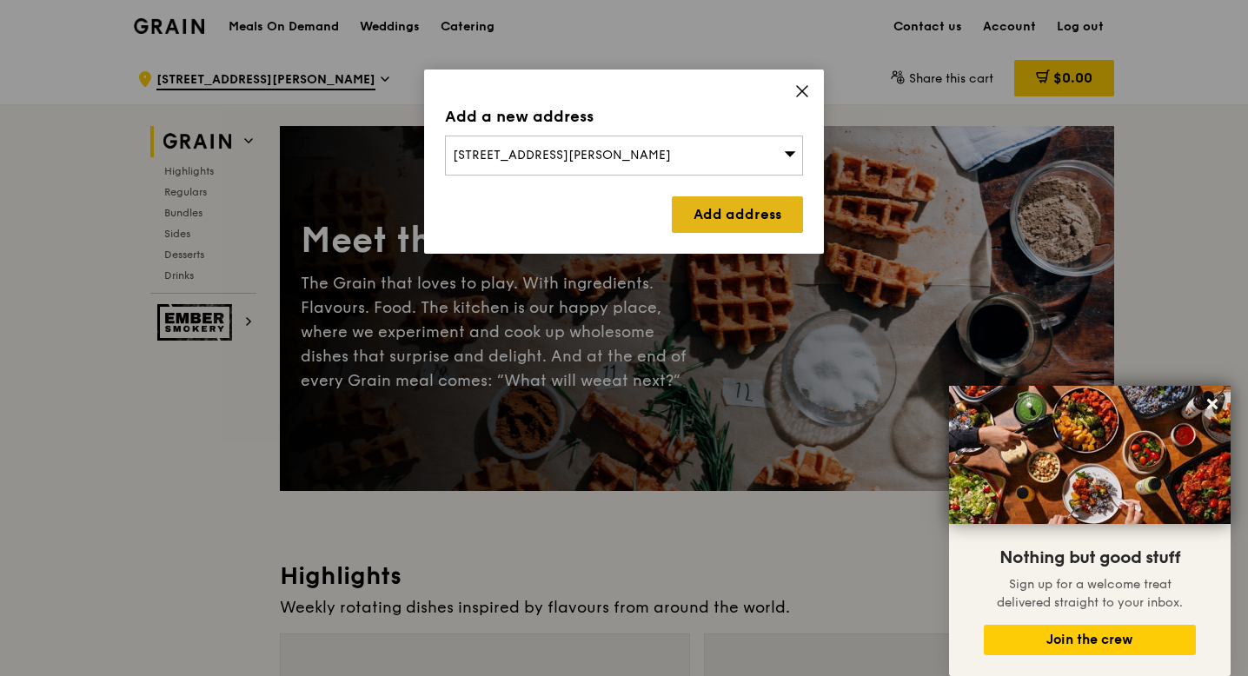
click at [744, 215] on link "Add address" at bounding box center [737, 214] width 131 height 36
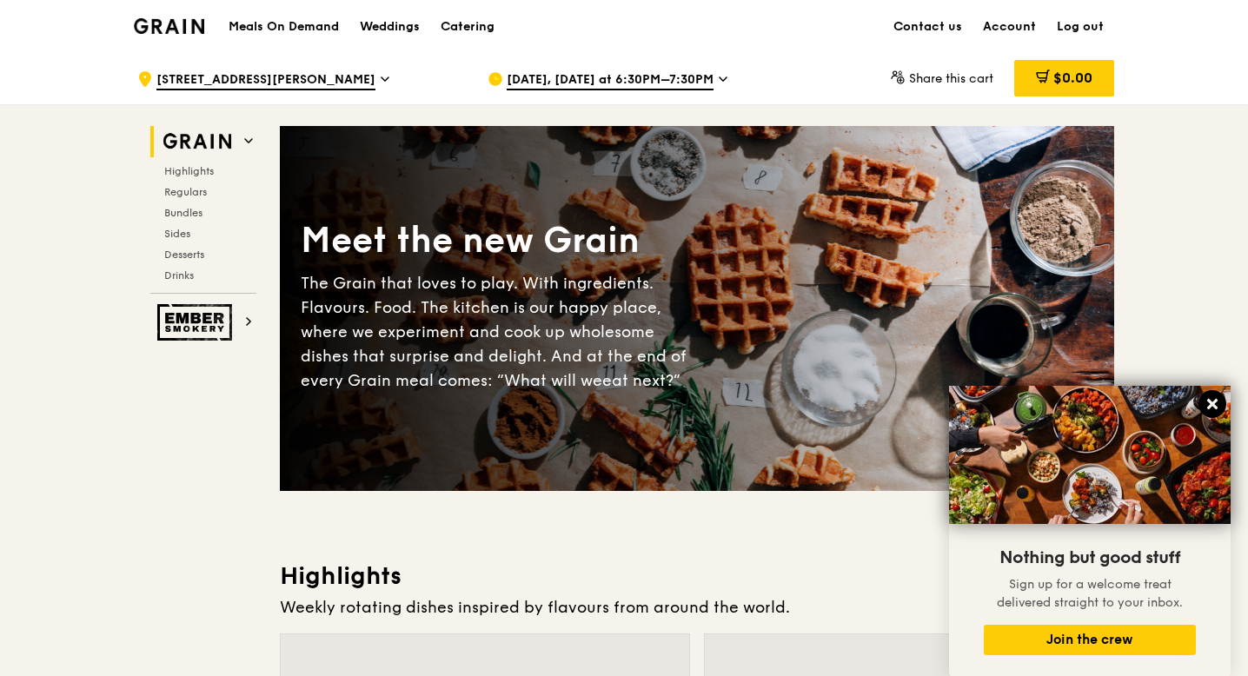
click at [1213, 408] on icon at bounding box center [1212, 404] width 16 height 16
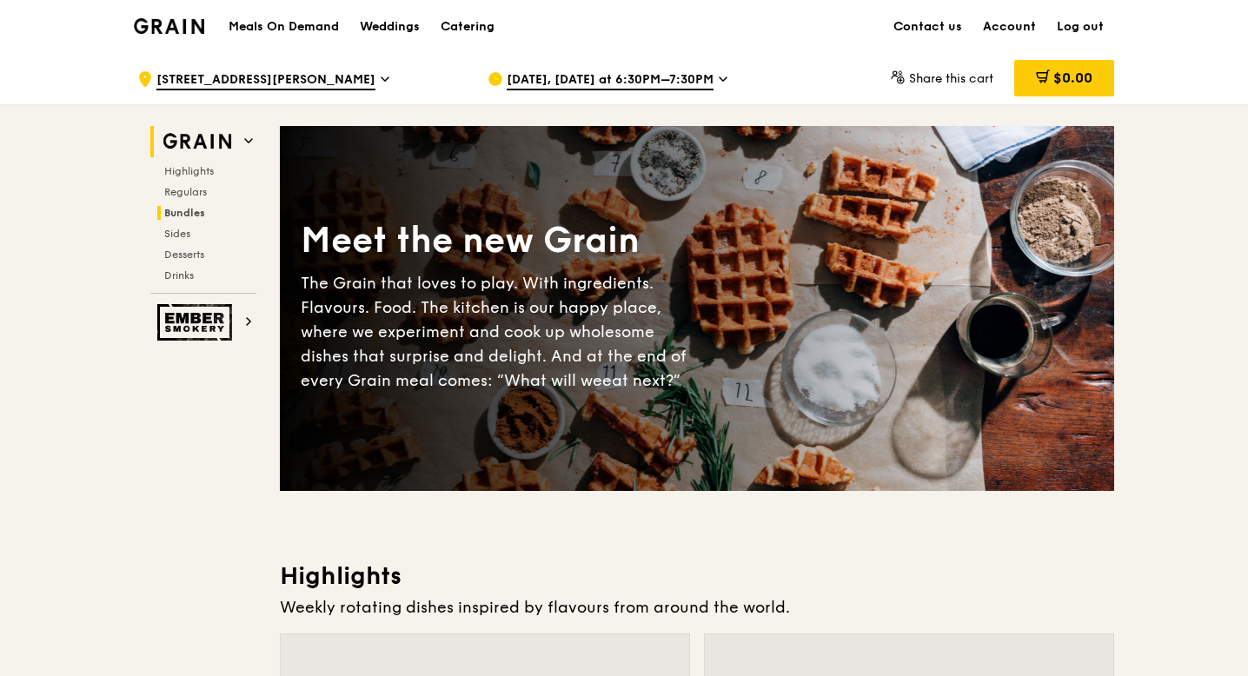
click at [179, 212] on span "Bundles" at bounding box center [184, 213] width 41 height 12
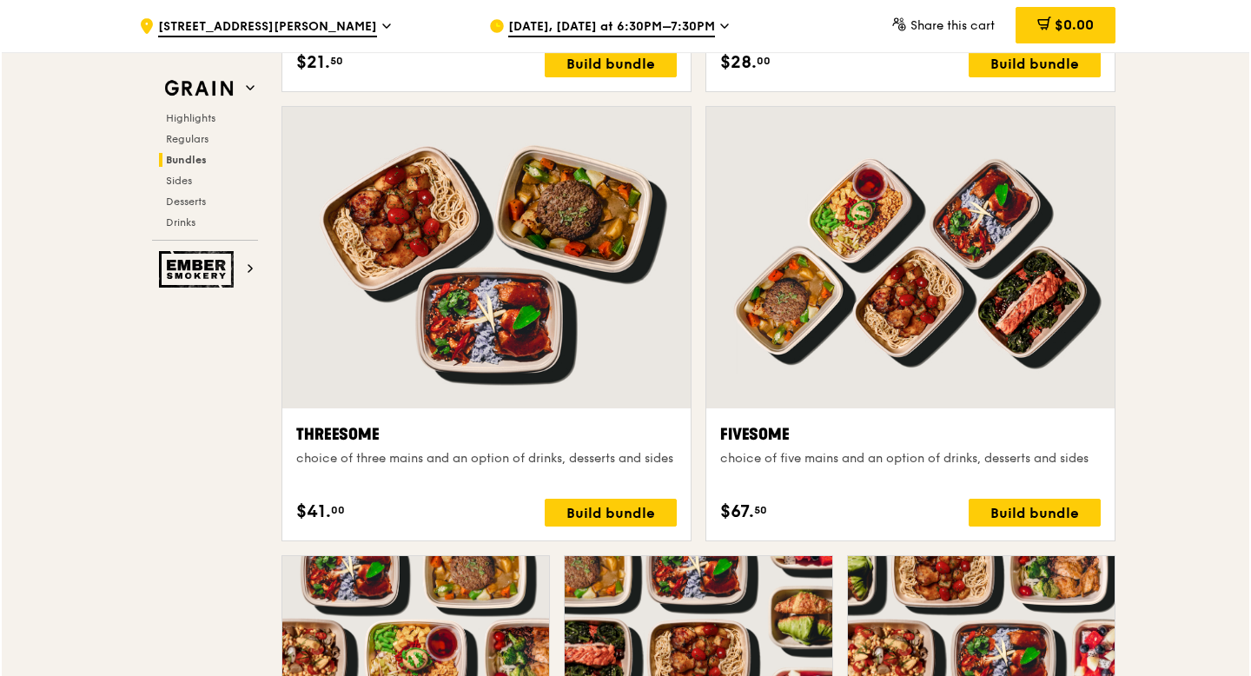
scroll to position [2919, 0]
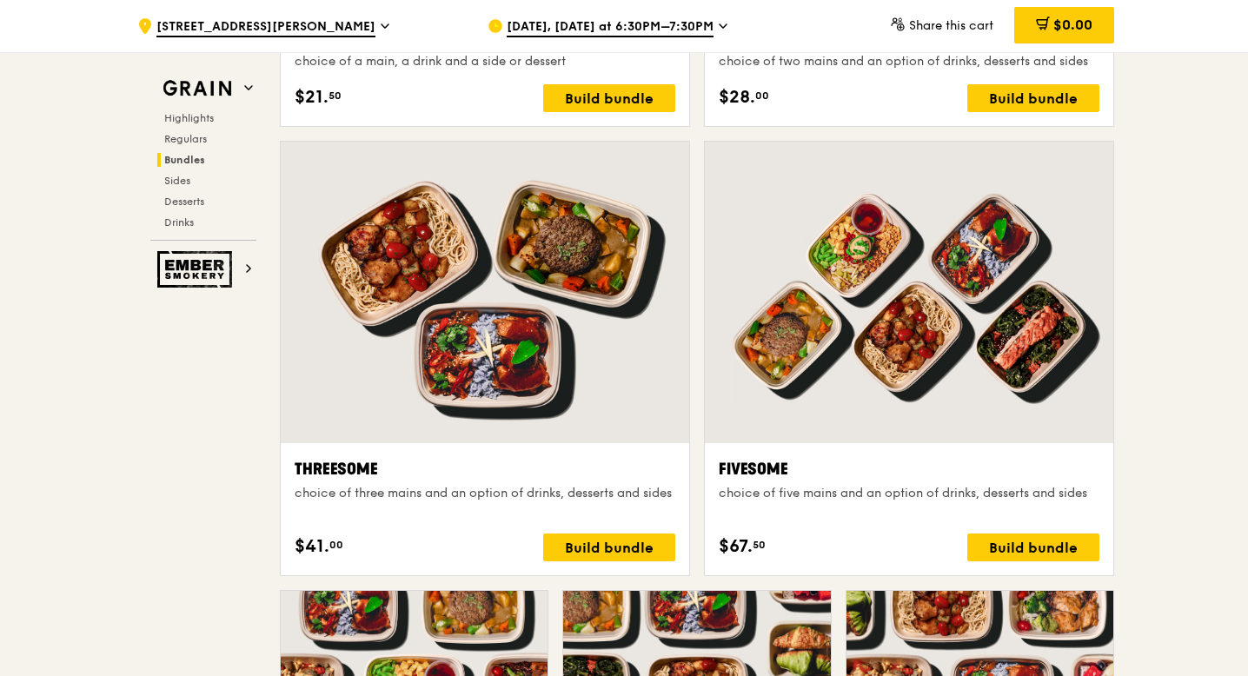
click at [898, 335] on div at bounding box center [909, 293] width 408 height 302
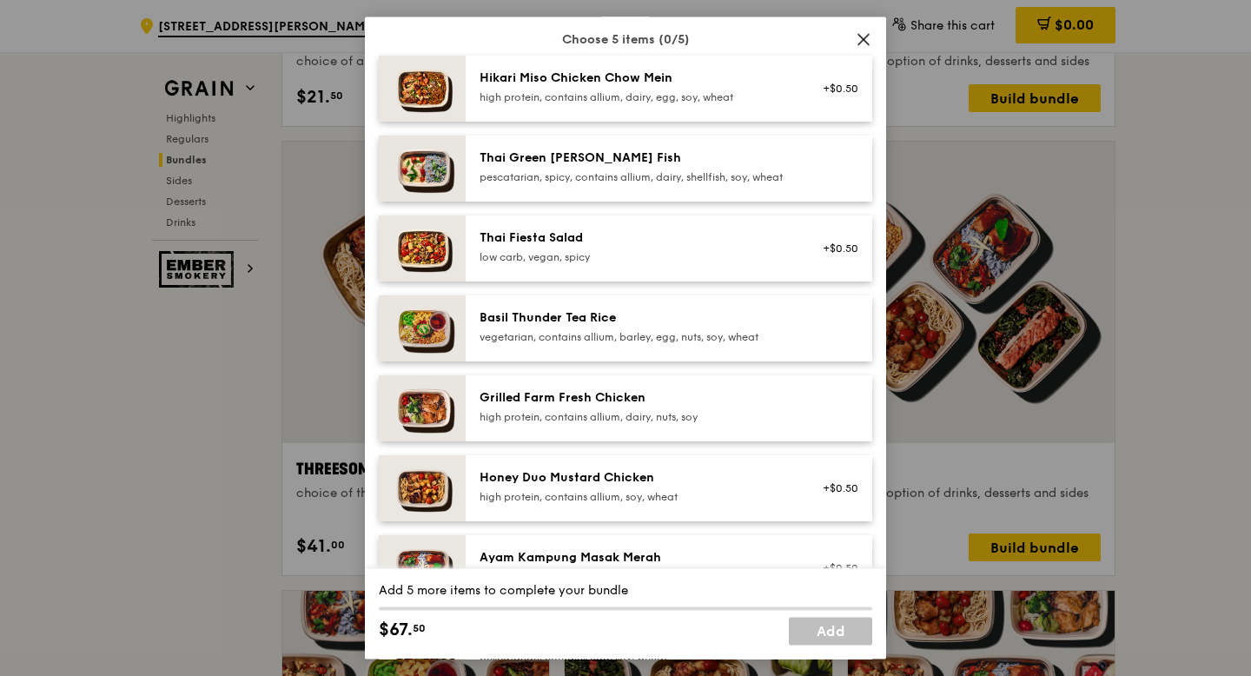
scroll to position [0, 0]
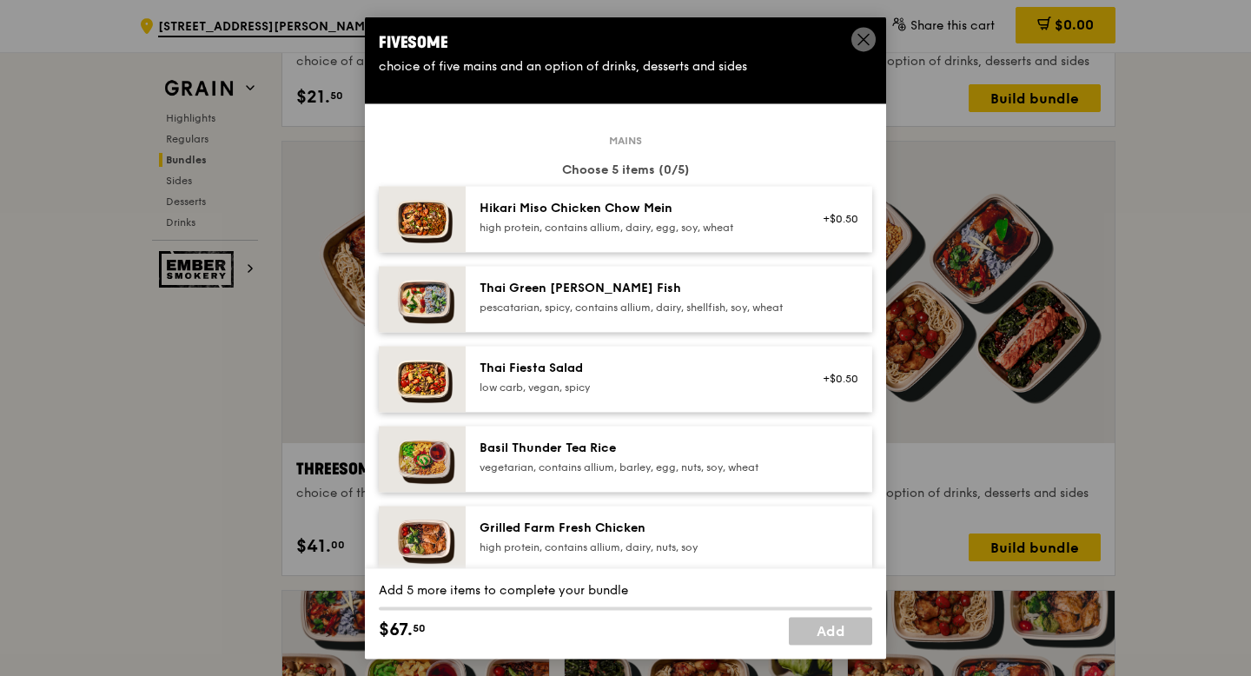
click at [861, 32] on icon at bounding box center [864, 39] width 16 height 16
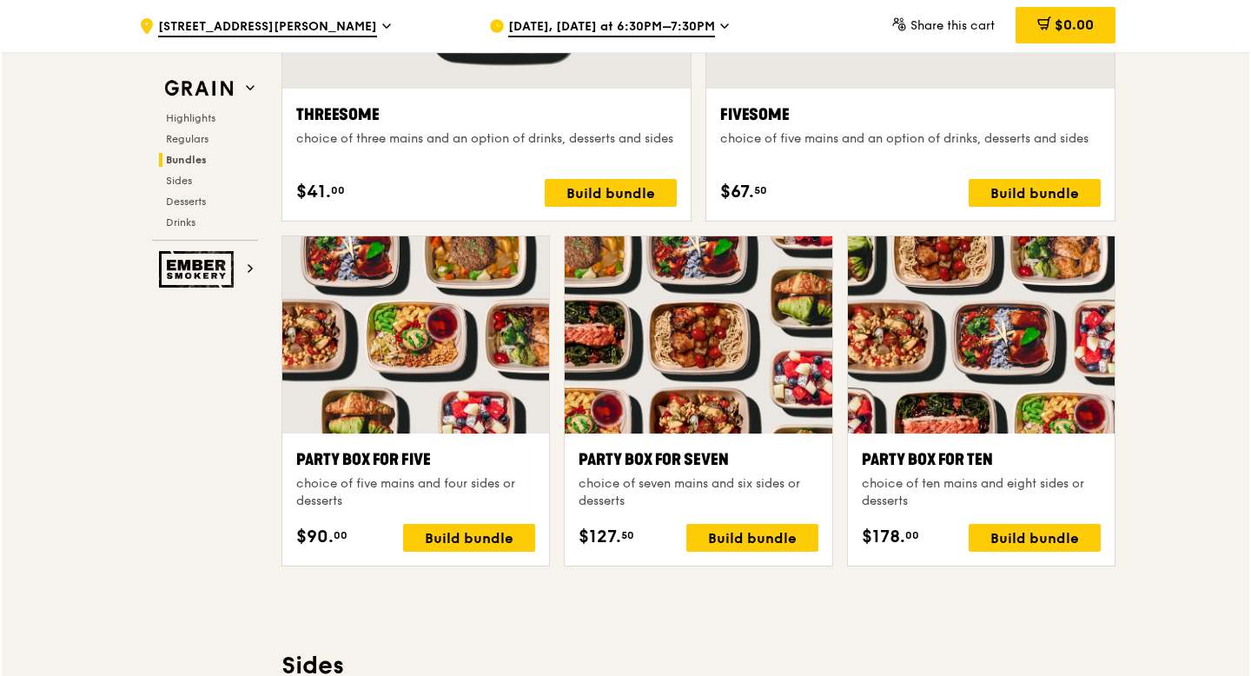
scroll to position [3266, 0]
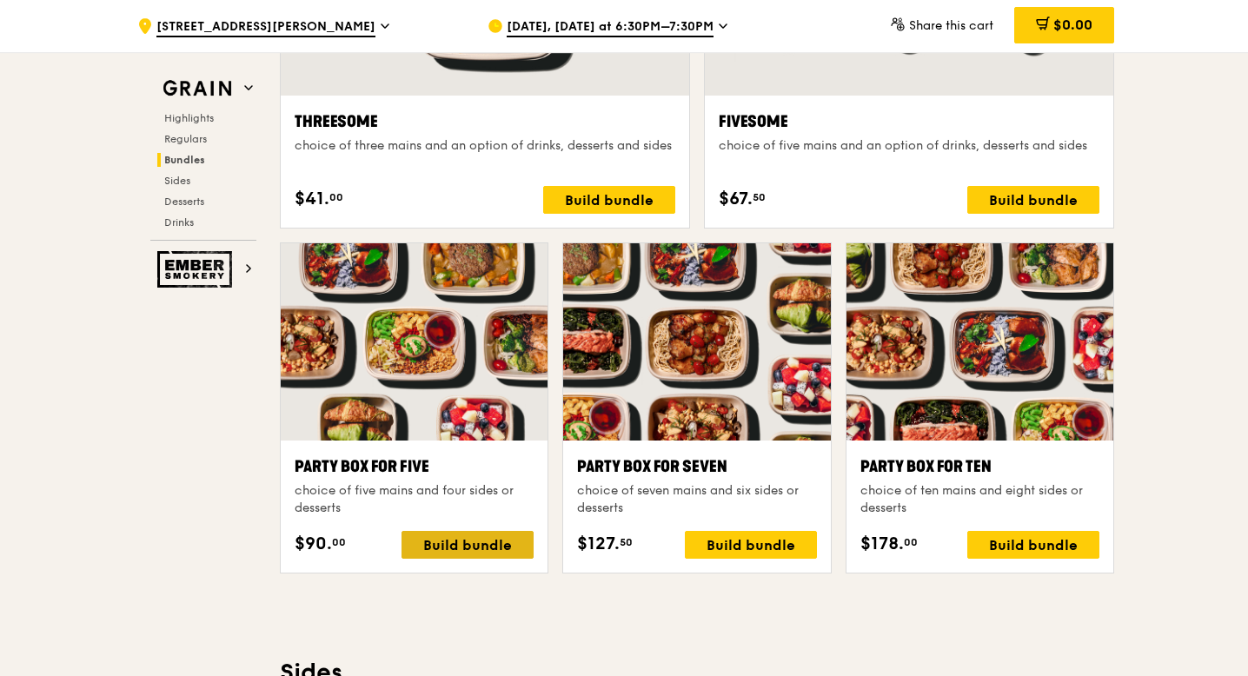
click at [459, 544] on div "Build bundle" at bounding box center [467, 545] width 132 height 28
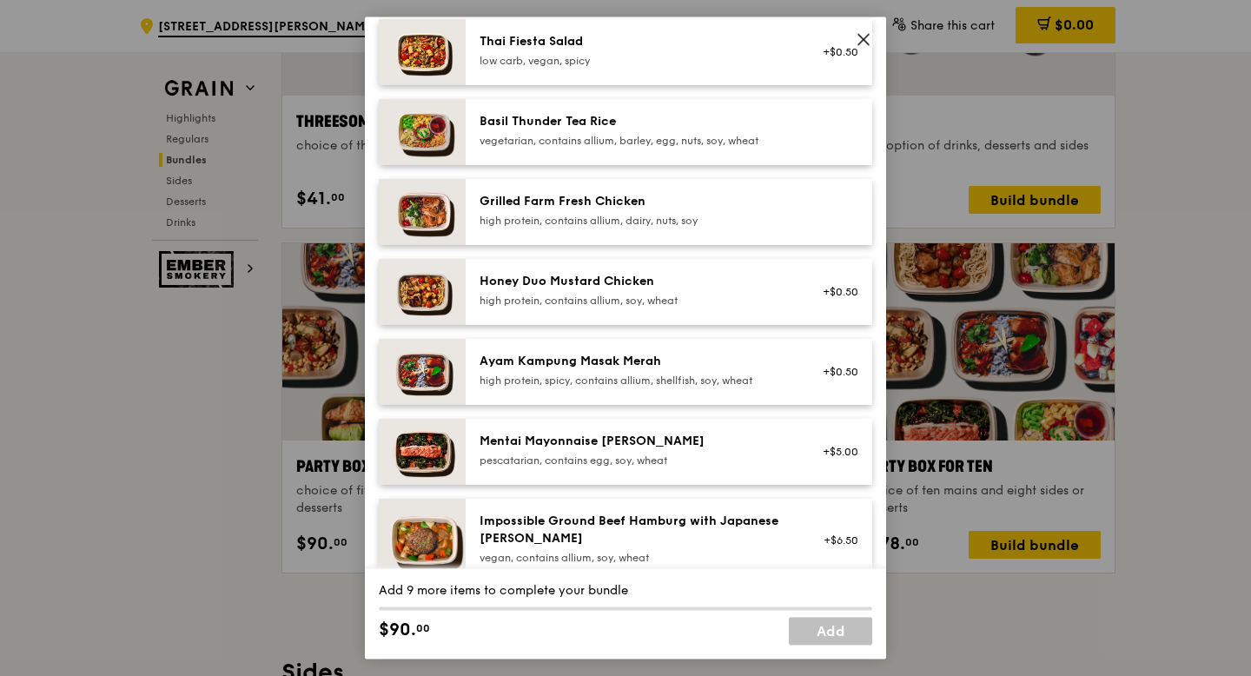
scroll to position [348, 0]
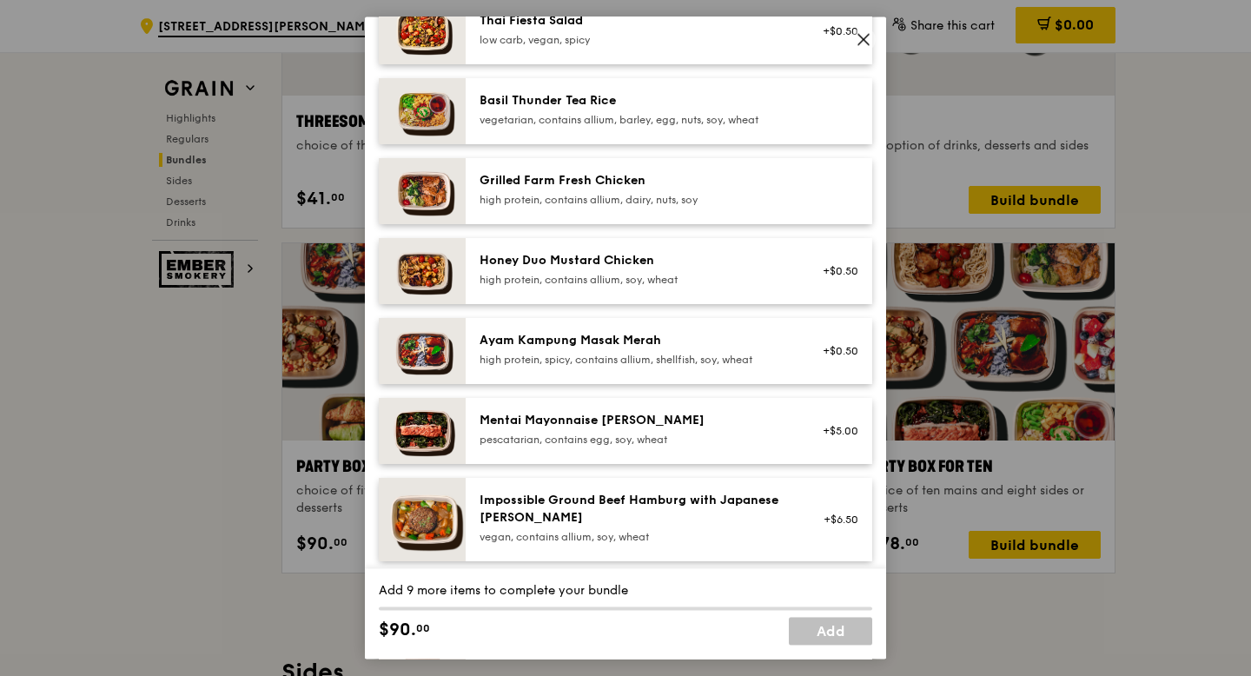
click at [668, 447] on div "pescatarian, contains egg, soy, wheat" at bounding box center [636, 440] width 312 height 14
click at [832, 446] on link "Remove" at bounding box center [839, 440] width 40 height 12
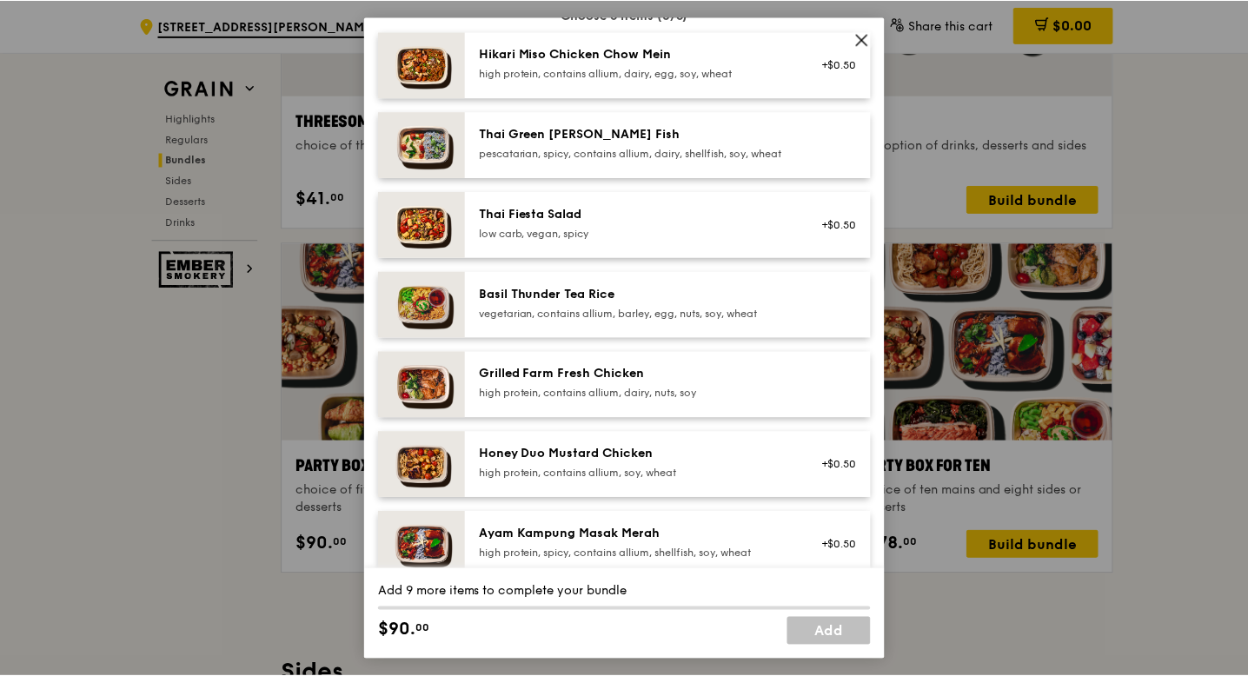
scroll to position [87, 0]
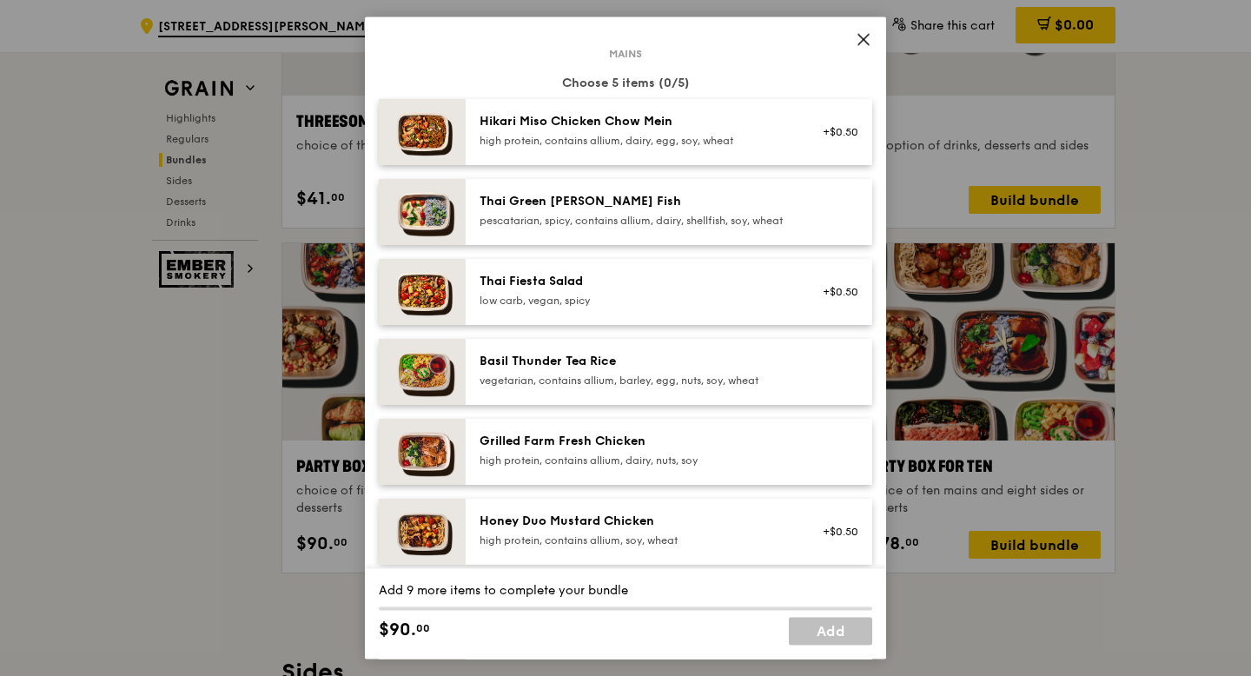
click at [858, 36] on icon at bounding box center [864, 39] width 16 height 16
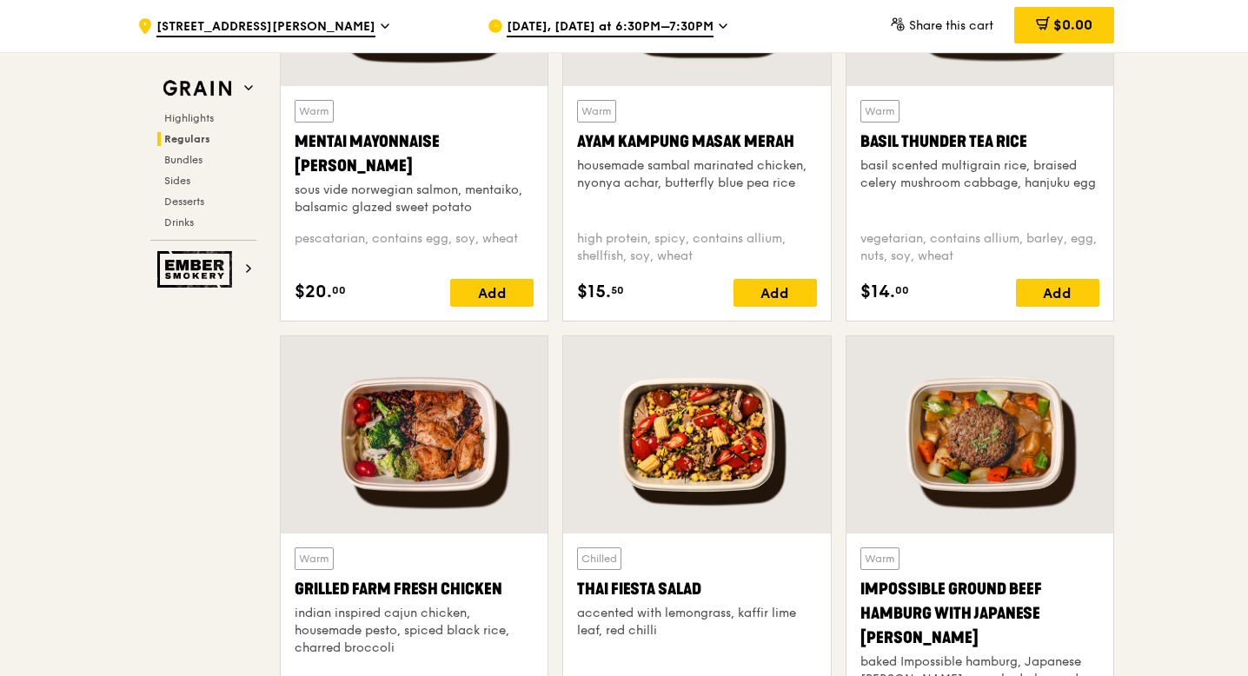
scroll to position [1528, 0]
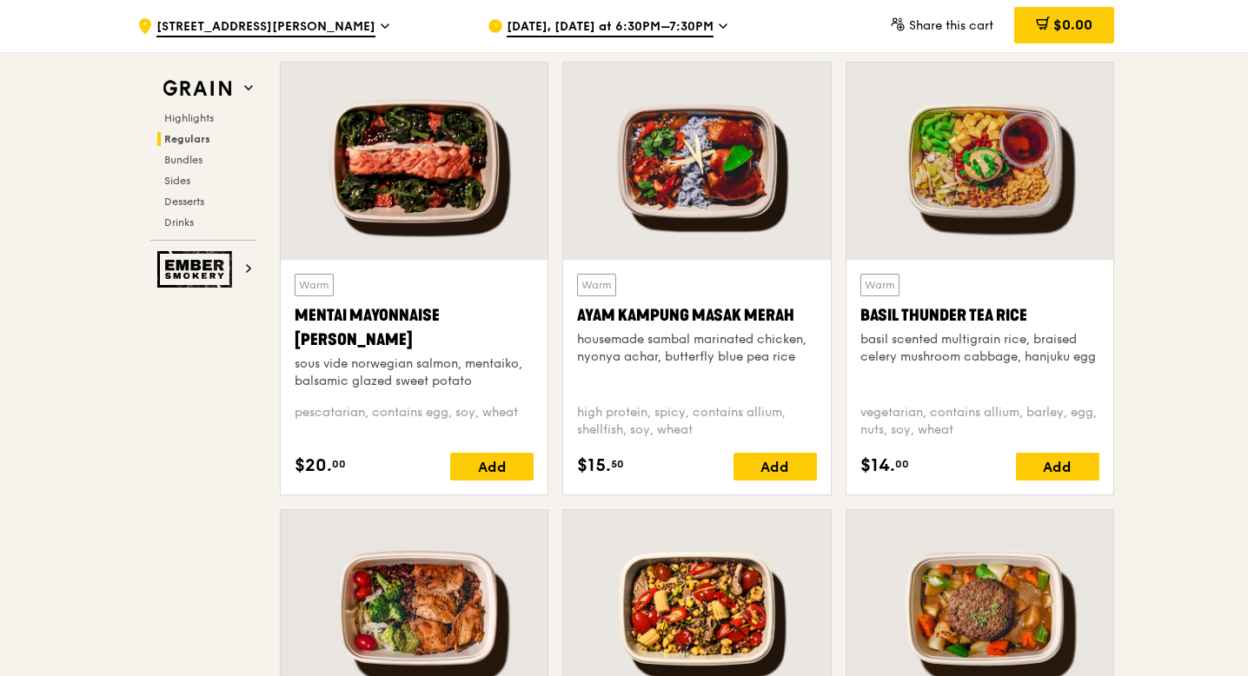
click at [430, 316] on div "Mentai Mayonnaise Aburi Salmon" at bounding box center [414, 327] width 239 height 49
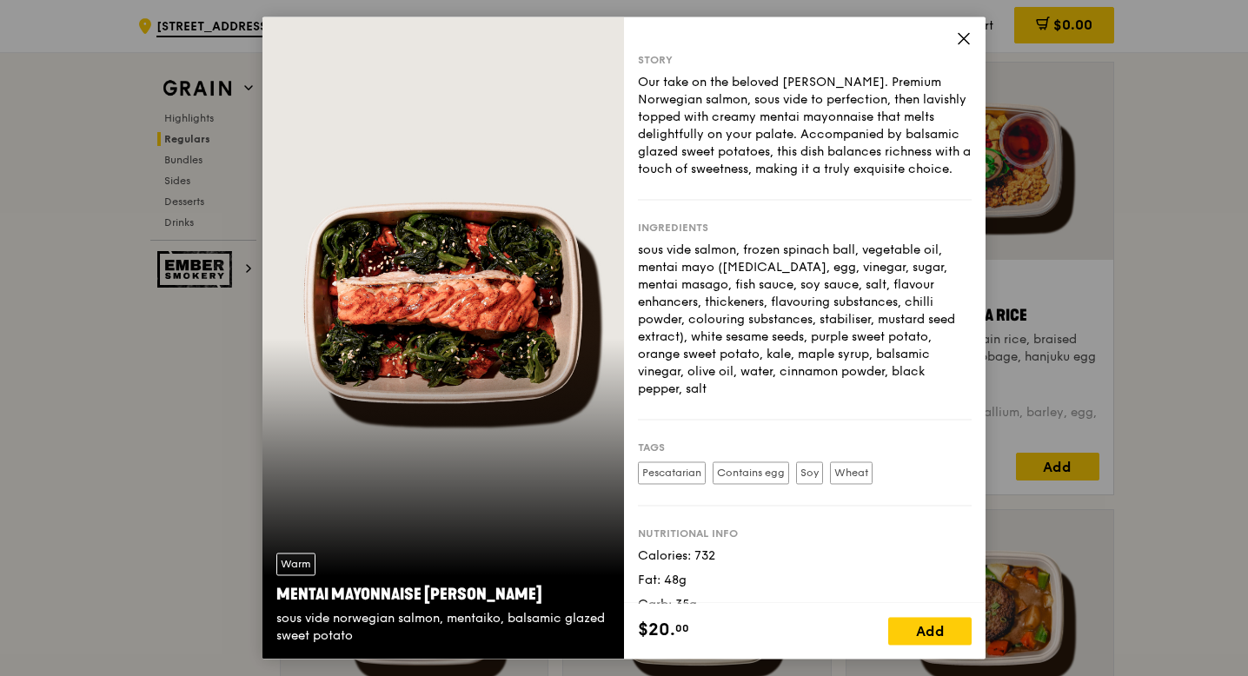
click at [960, 42] on icon at bounding box center [963, 38] width 10 height 10
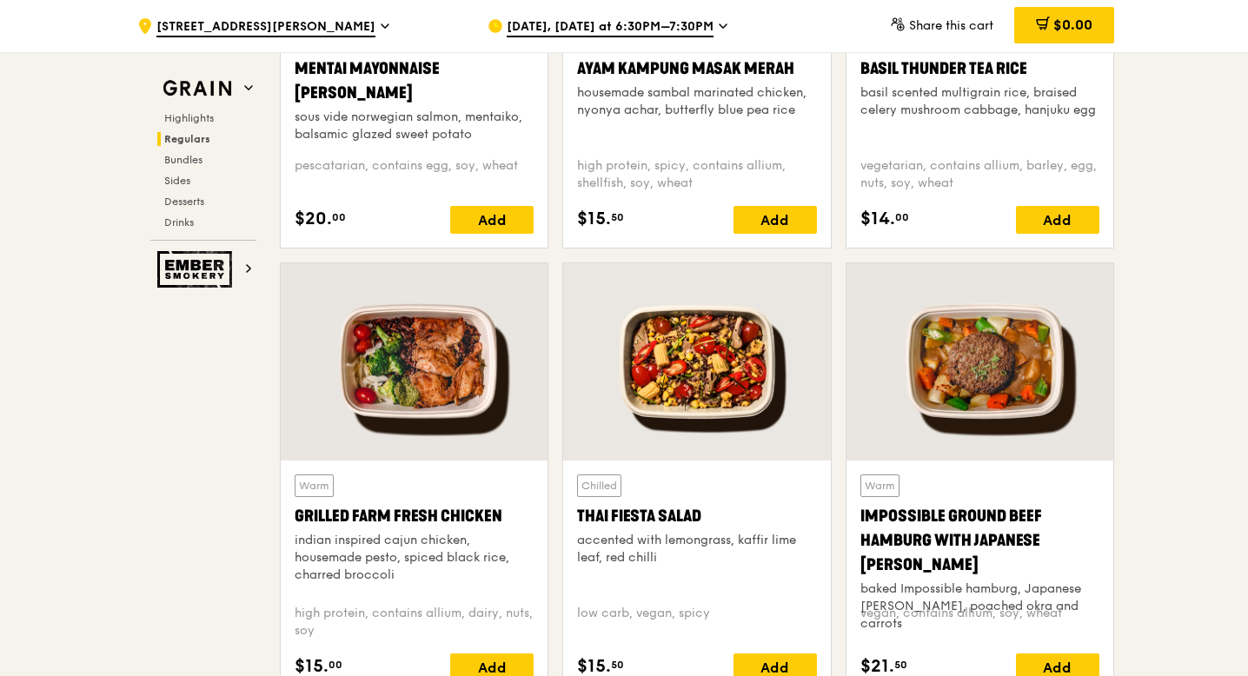
scroll to position [1876, 0]
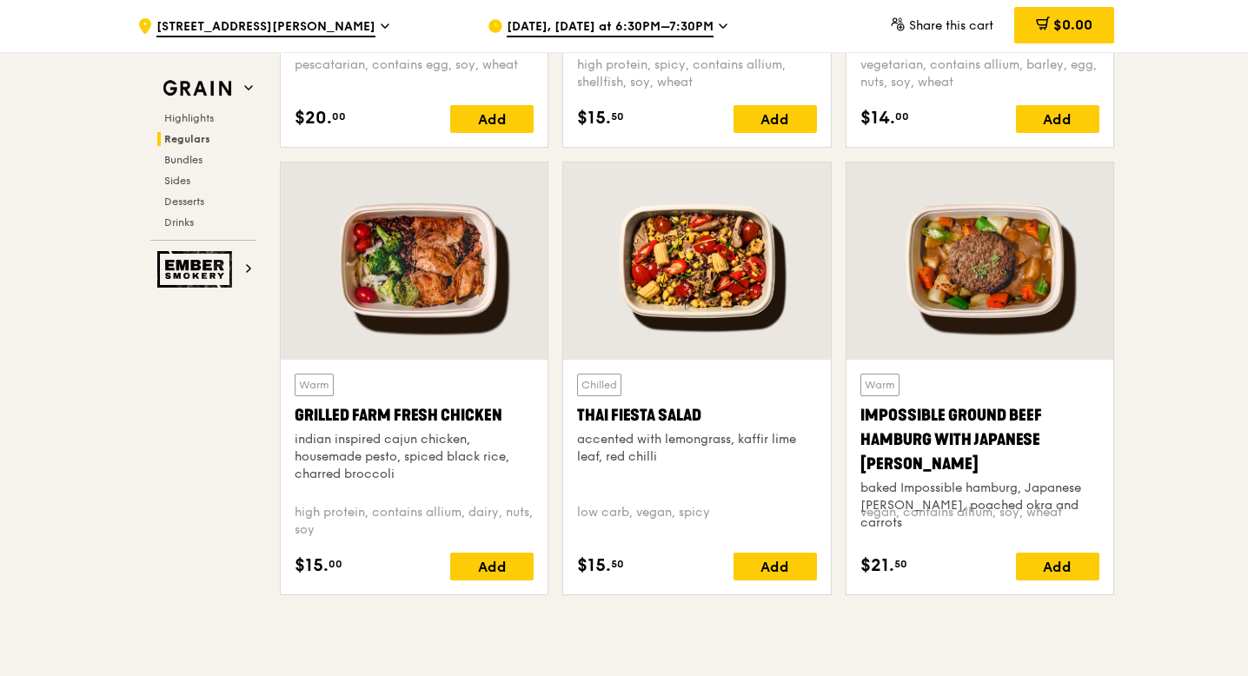
click at [843, 302] on div "Warm Impossible Ground Beef Hamburg with Japanese Curry baked Impossible hambur…" at bounding box center [979, 385] width 282 height 447
click at [690, 318] on div at bounding box center [696, 260] width 267 height 197
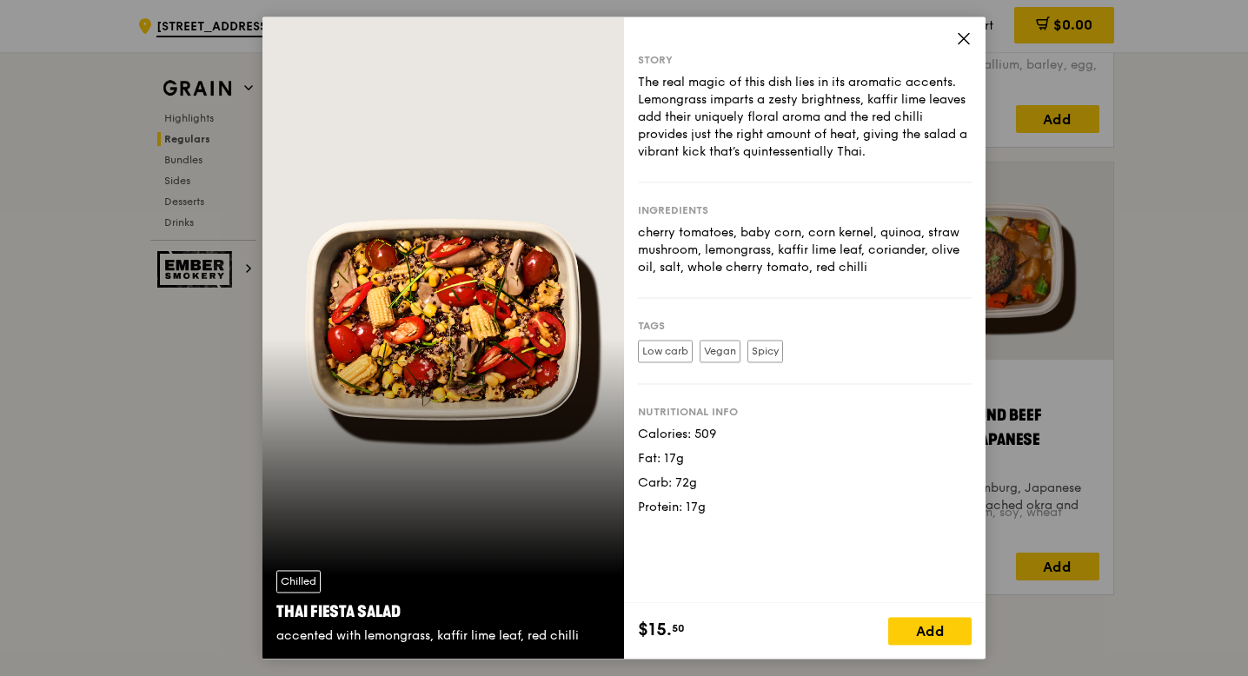
click at [964, 34] on icon at bounding box center [964, 38] width 16 height 16
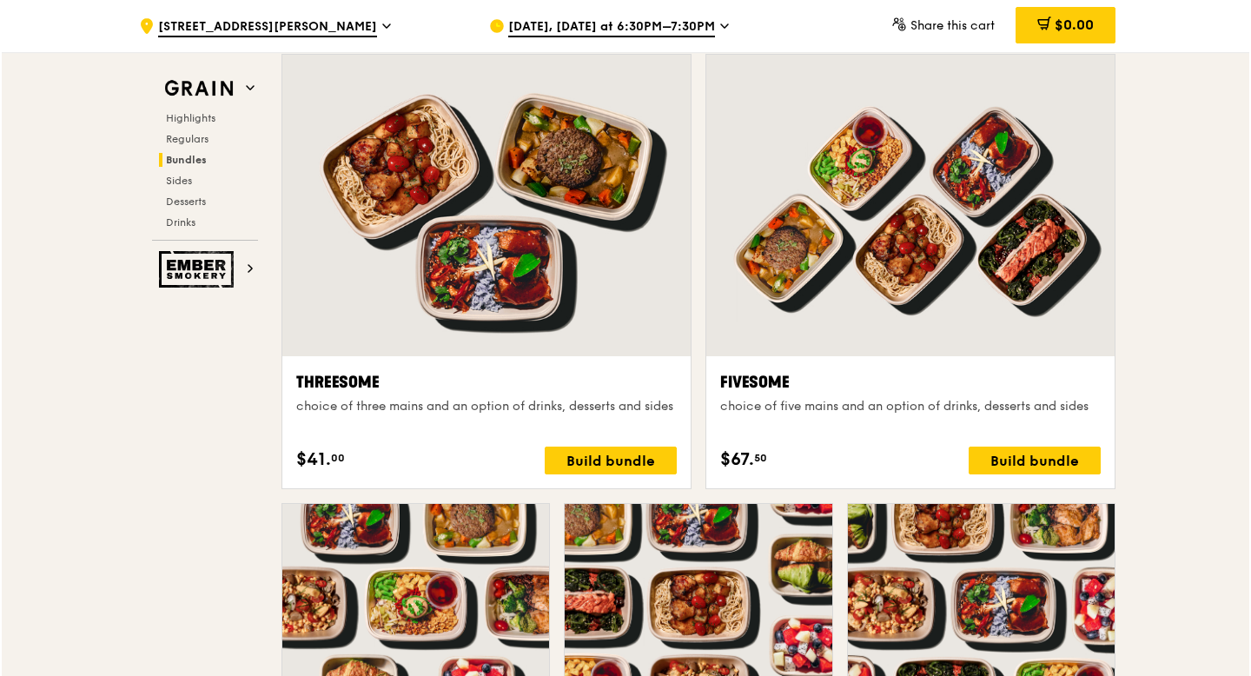
scroll to position [3353, 0]
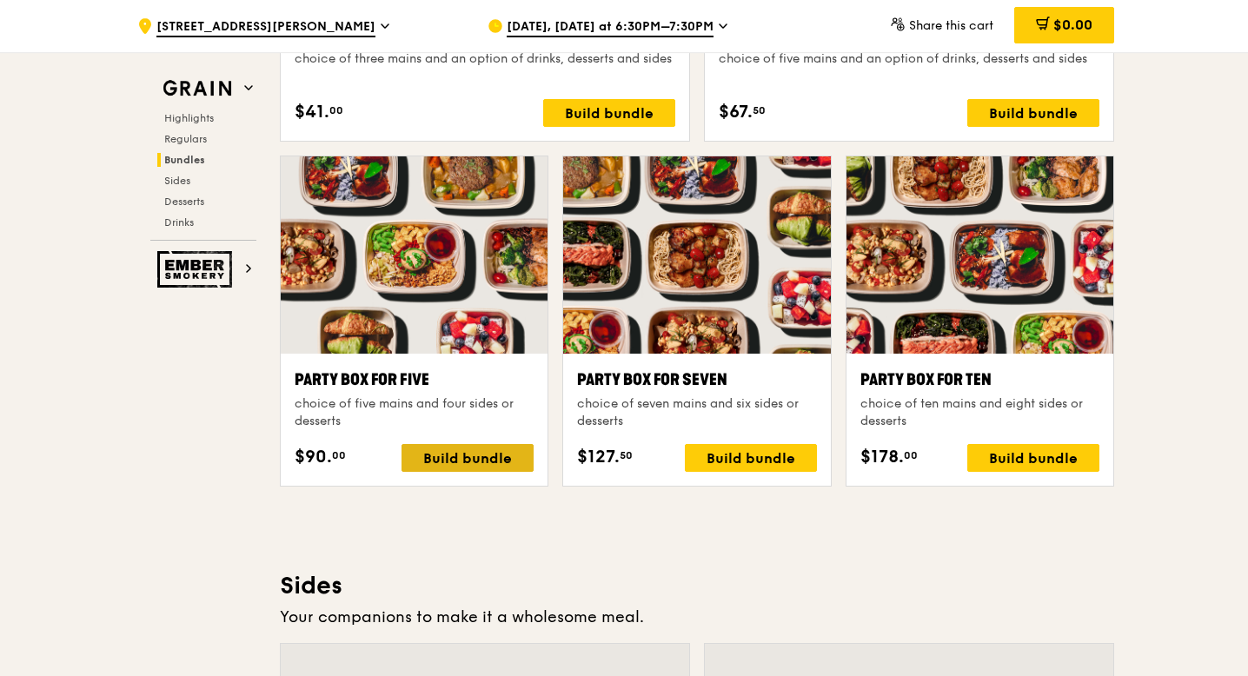
click at [458, 456] on div "Build bundle" at bounding box center [467, 458] width 132 height 28
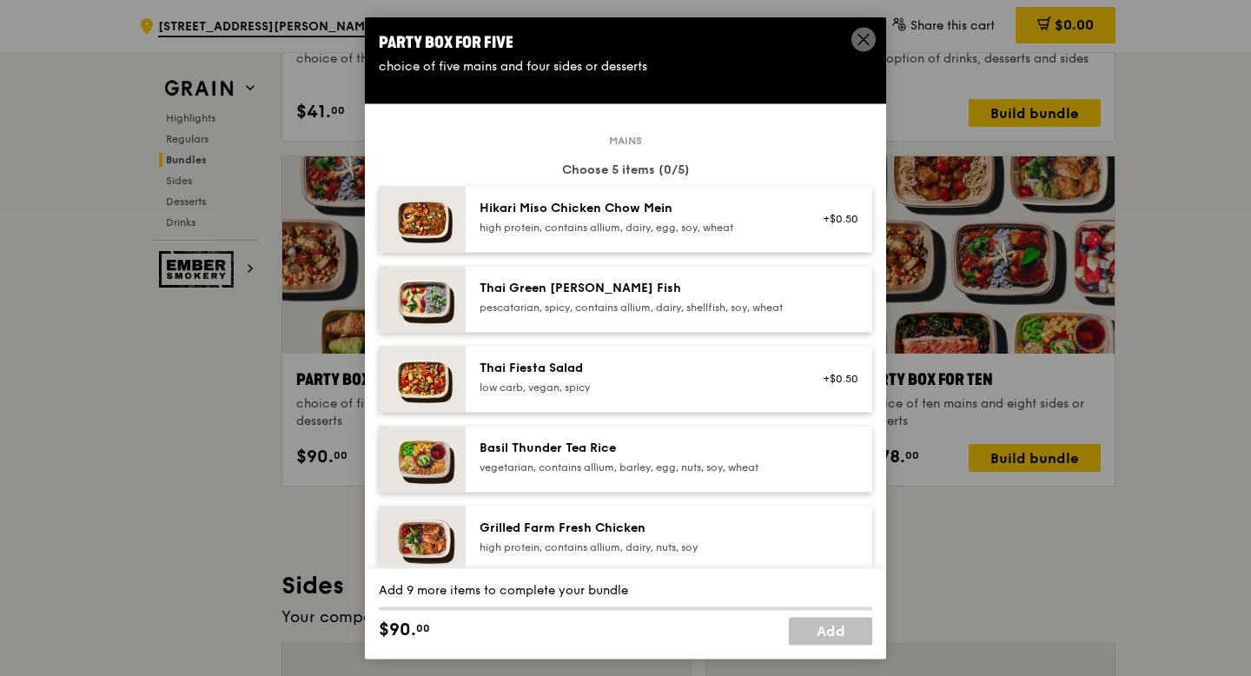
click at [617, 332] on div "Thai Green Curry Fish pescatarian, spicy, contains allium, dairy, shellfish, so…" at bounding box center [669, 299] width 407 height 66
click at [827, 308] on link "Remove" at bounding box center [839, 303] width 40 height 12
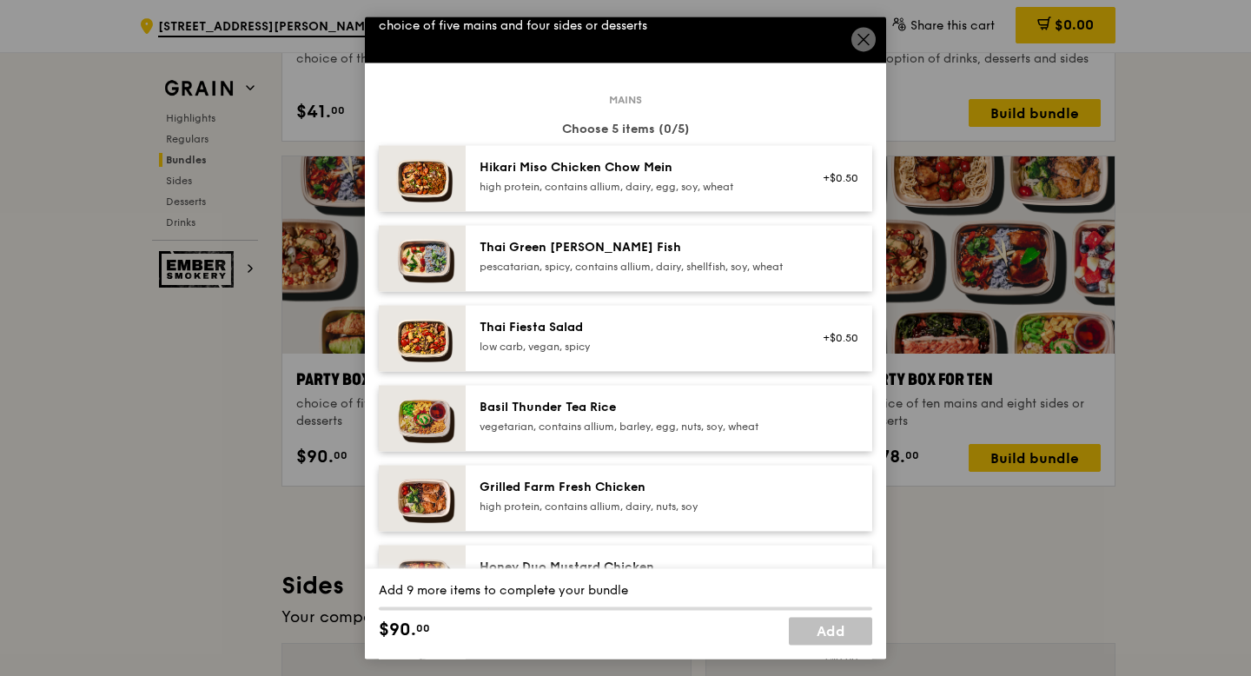
scroll to position [87, 0]
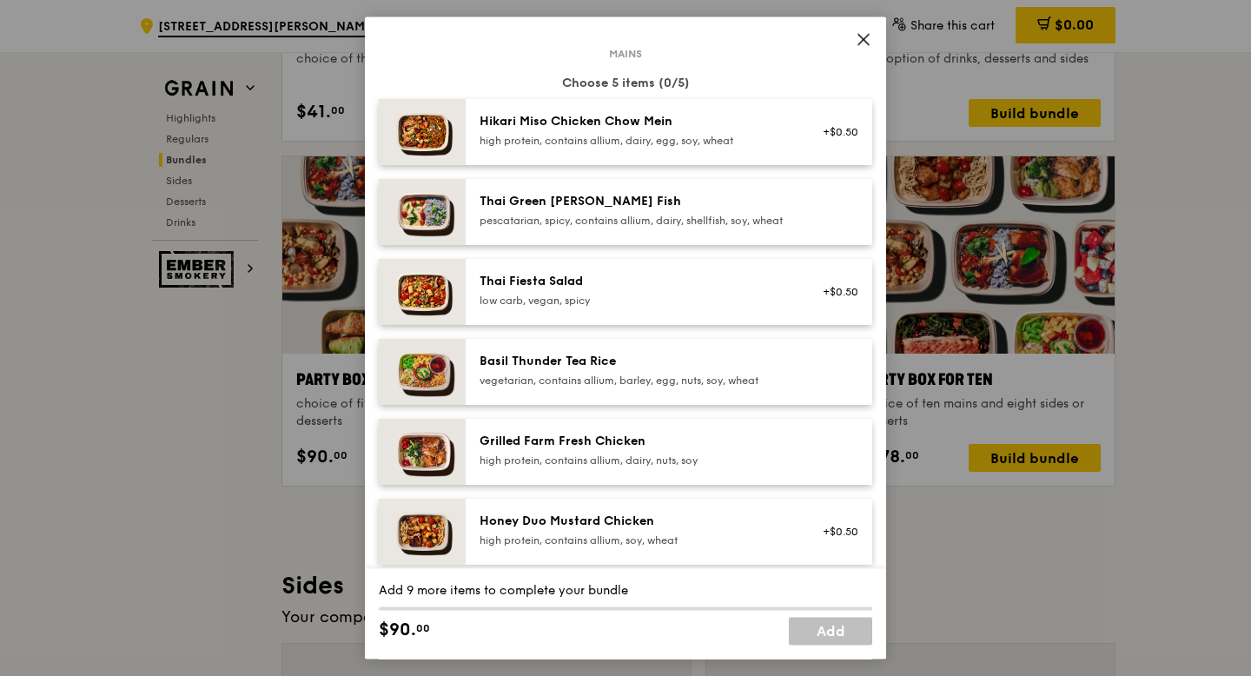
click at [668, 370] on div "Basil Thunder Tea Rice" at bounding box center [636, 361] width 312 height 17
click at [721, 388] on div "vegetarian, contains allium, barley, egg, nuts, soy, wheat" at bounding box center [636, 381] width 312 height 14
click at [680, 224] on div "pescatarian, spicy, contains allium, dairy, shellfish, soy, wheat" at bounding box center [636, 221] width 312 height 14
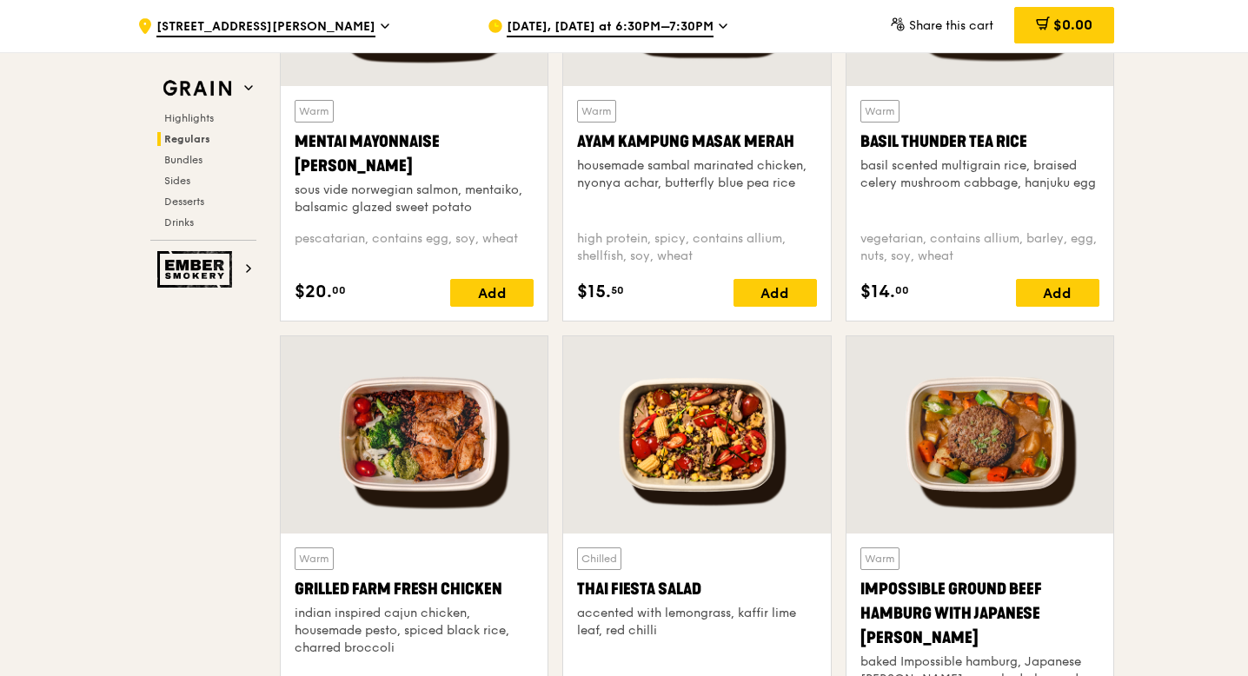
scroll to position [1876, 0]
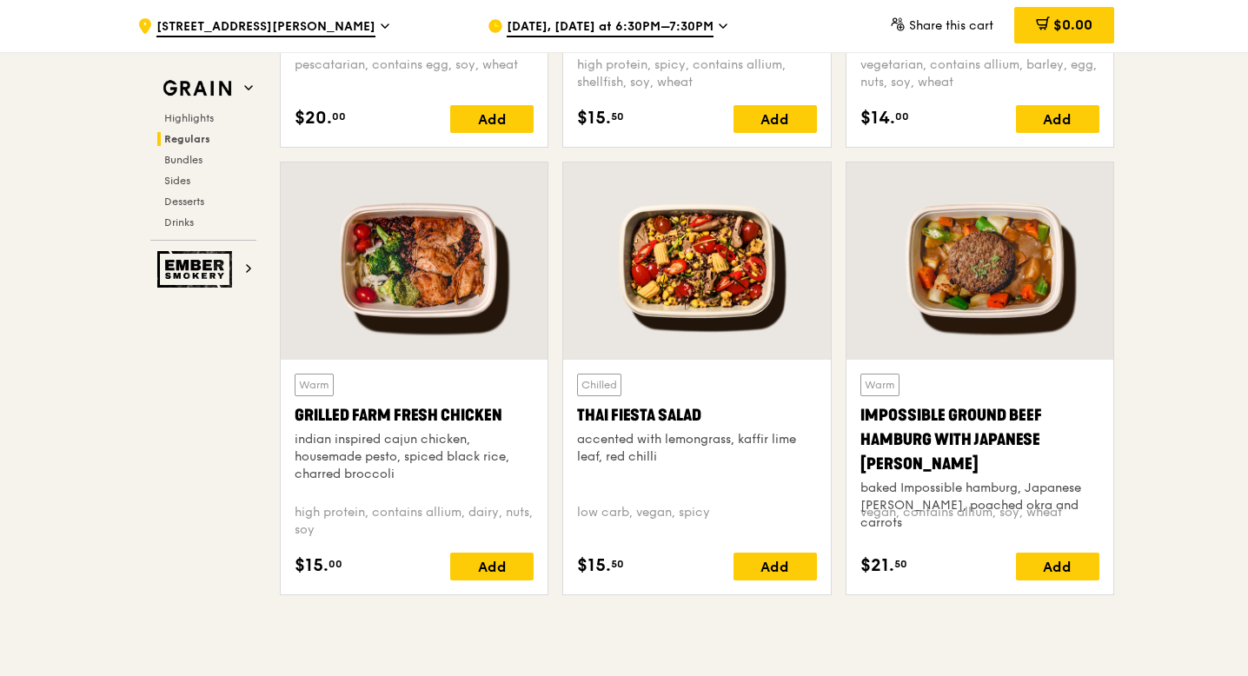
click at [451, 353] on div at bounding box center [414, 260] width 267 height 197
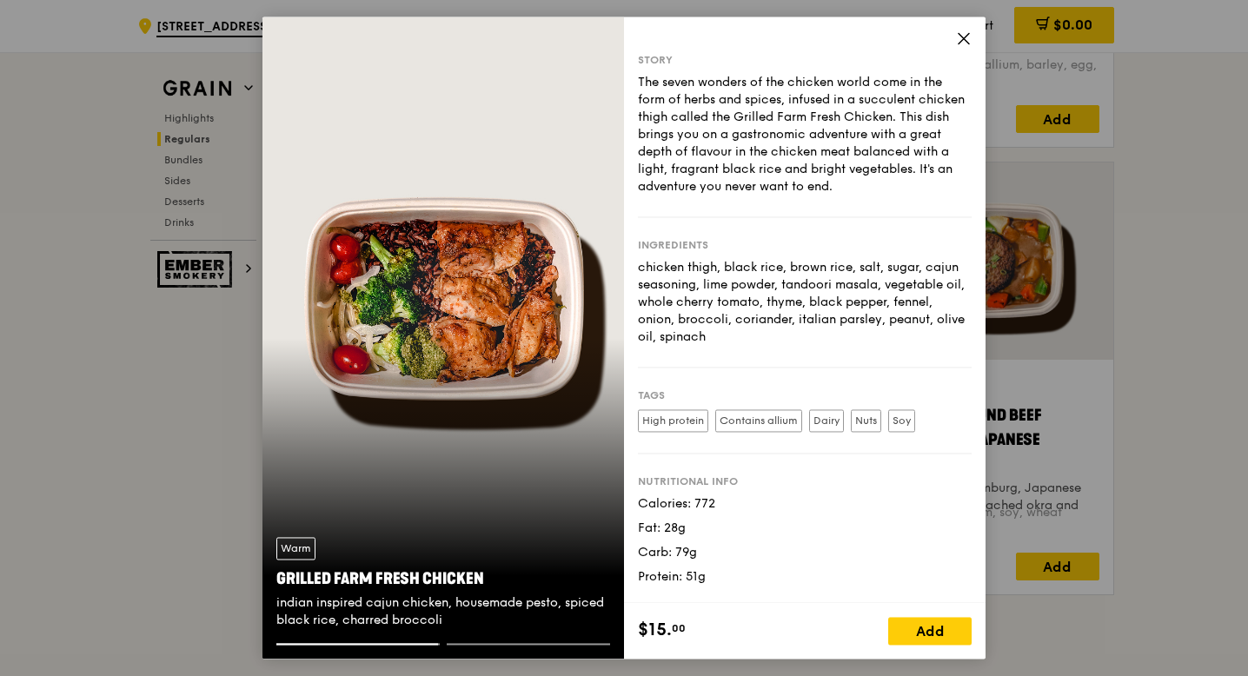
click at [969, 39] on icon at bounding box center [964, 38] width 16 height 16
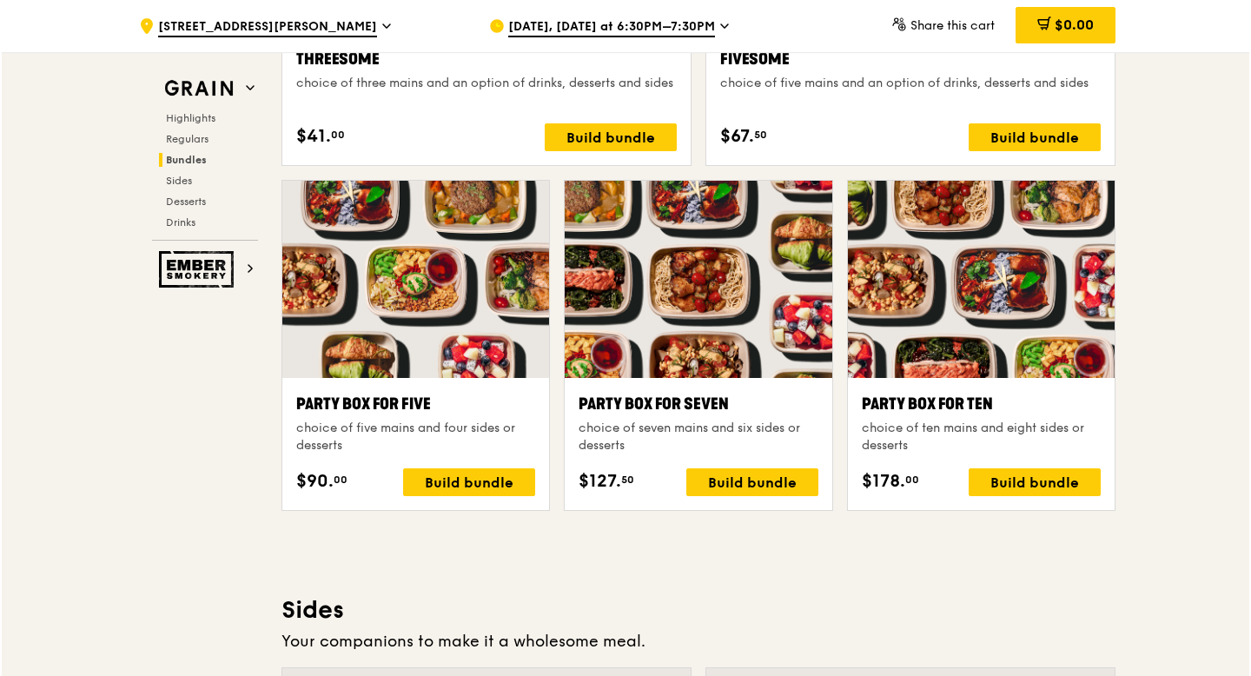
scroll to position [3353, 0]
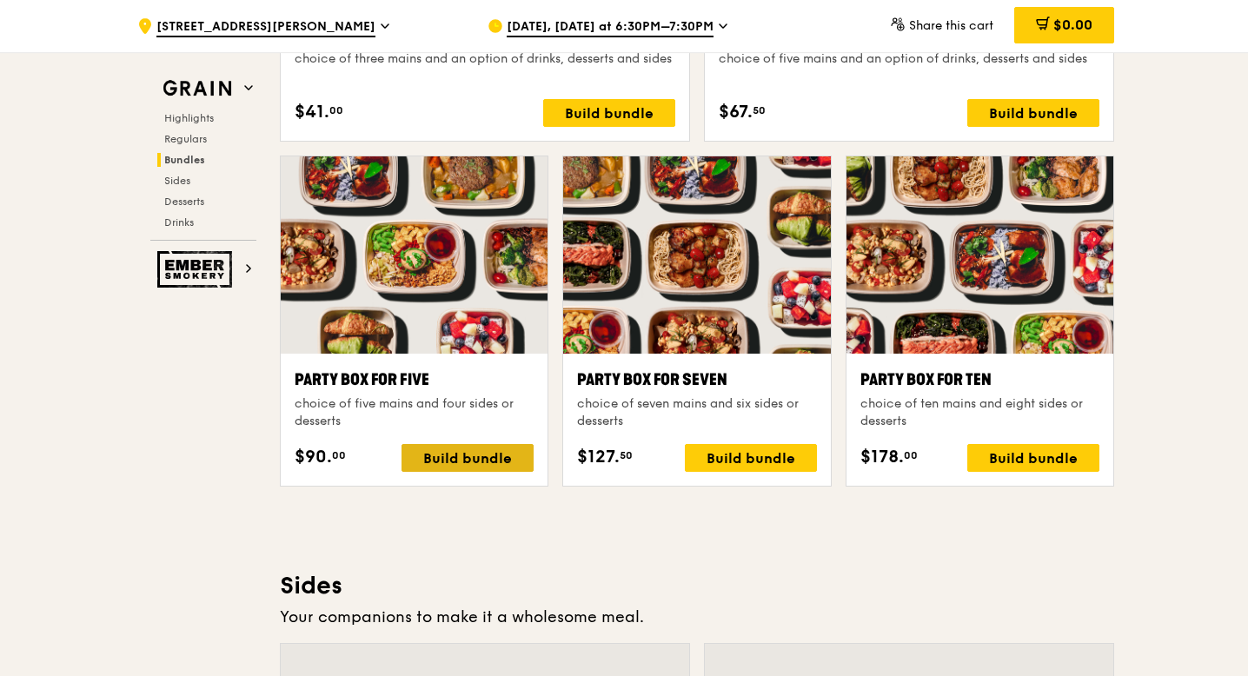
click at [478, 465] on div "Build bundle" at bounding box center [467, 458] width 132 height 28
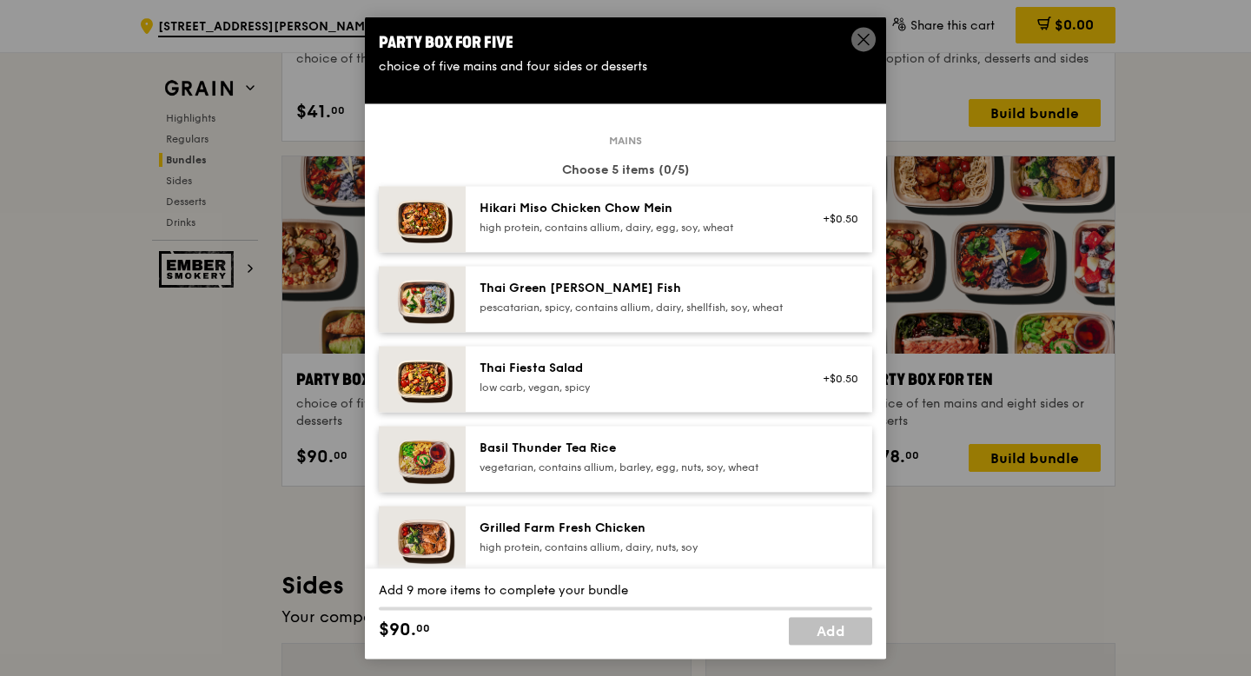
click at [686, 457] on div "Basil Thunder Tea Rice" at bounding box center [636, 448] width 312 height 17
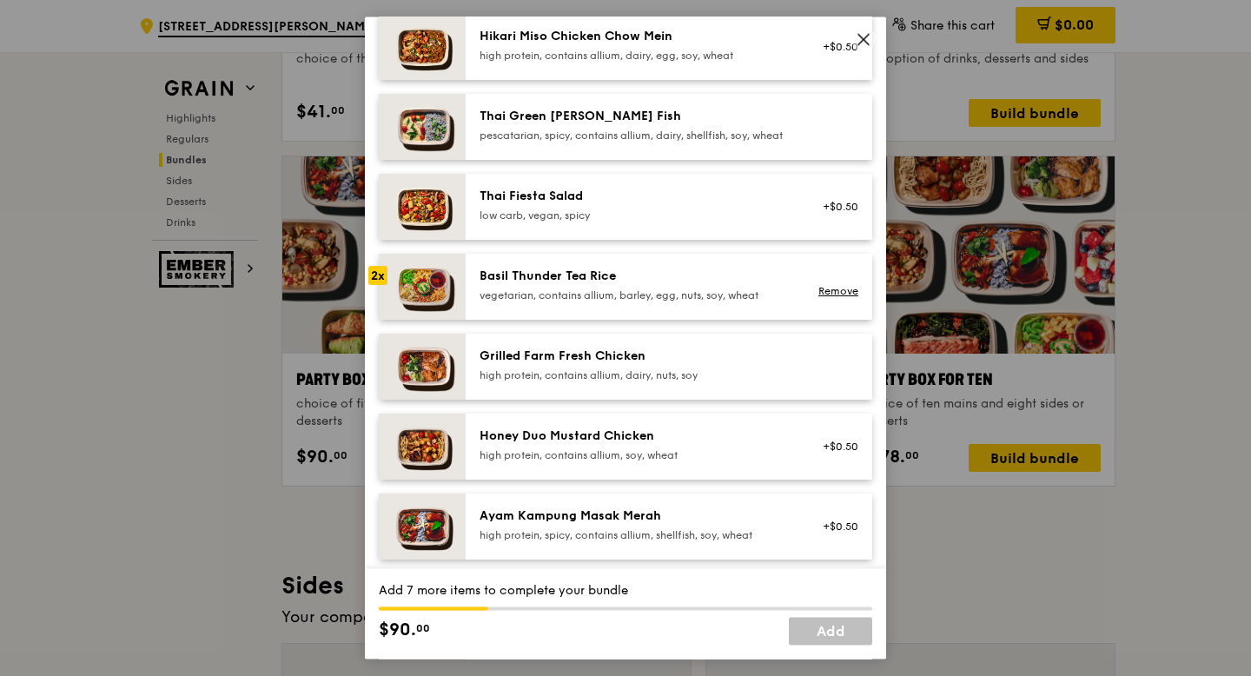
scroll to position [87, 0]
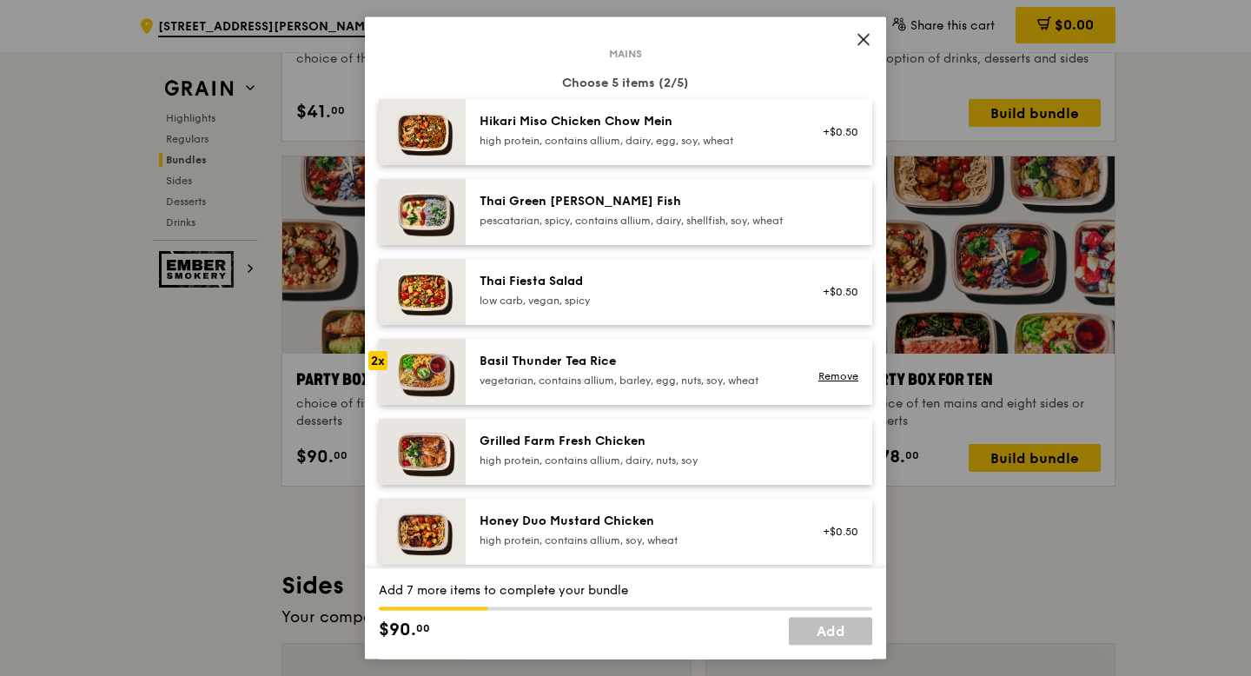
click at [676, 231] on div "Thai Green Curry Fish pescatarian, spicy, contains allium, dairy, shellfish, so…" at bounding box center [635, 212] width 333 height 38
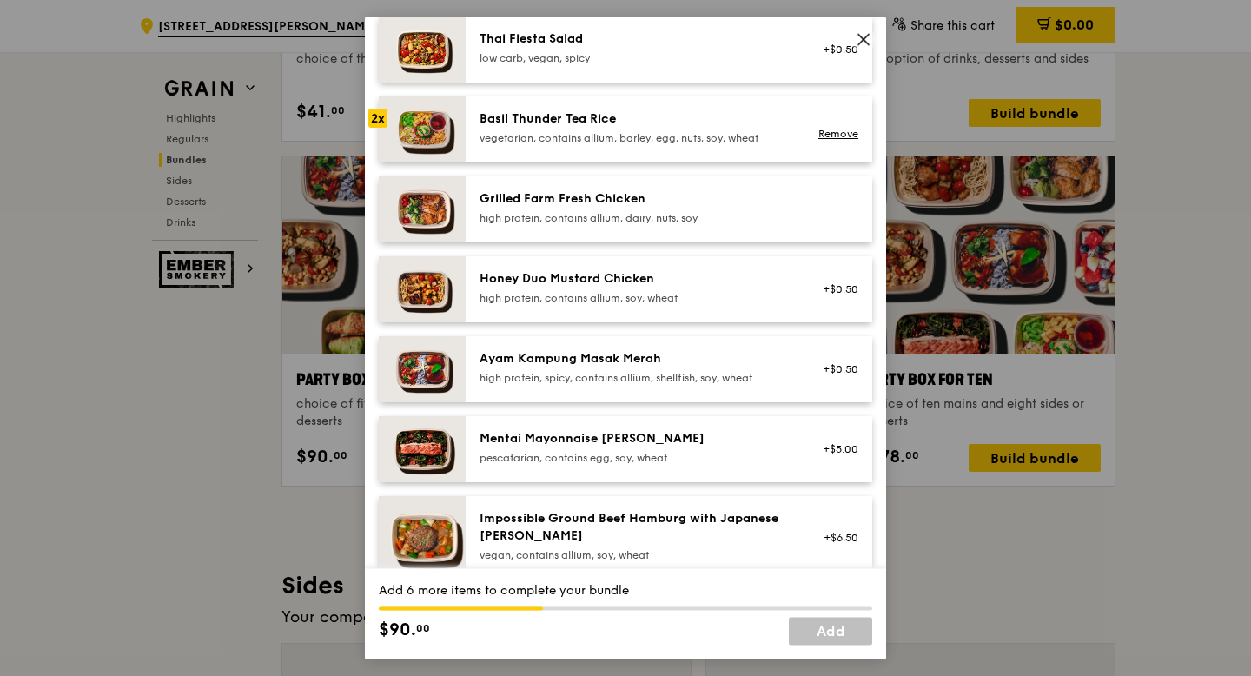
scroll to position [348, 0]
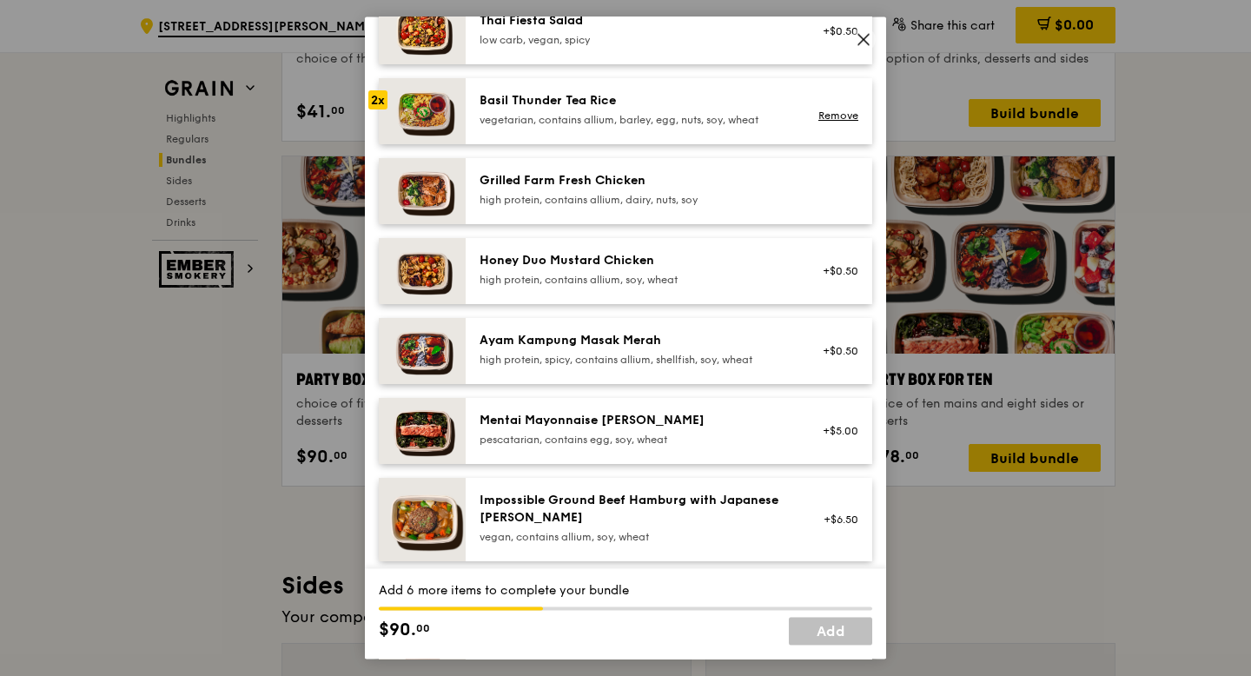
click at [639, 429] on div "Mentai Mayonnaise Aburi Salmon" at bounding box center [636, 420] width 312 height 17
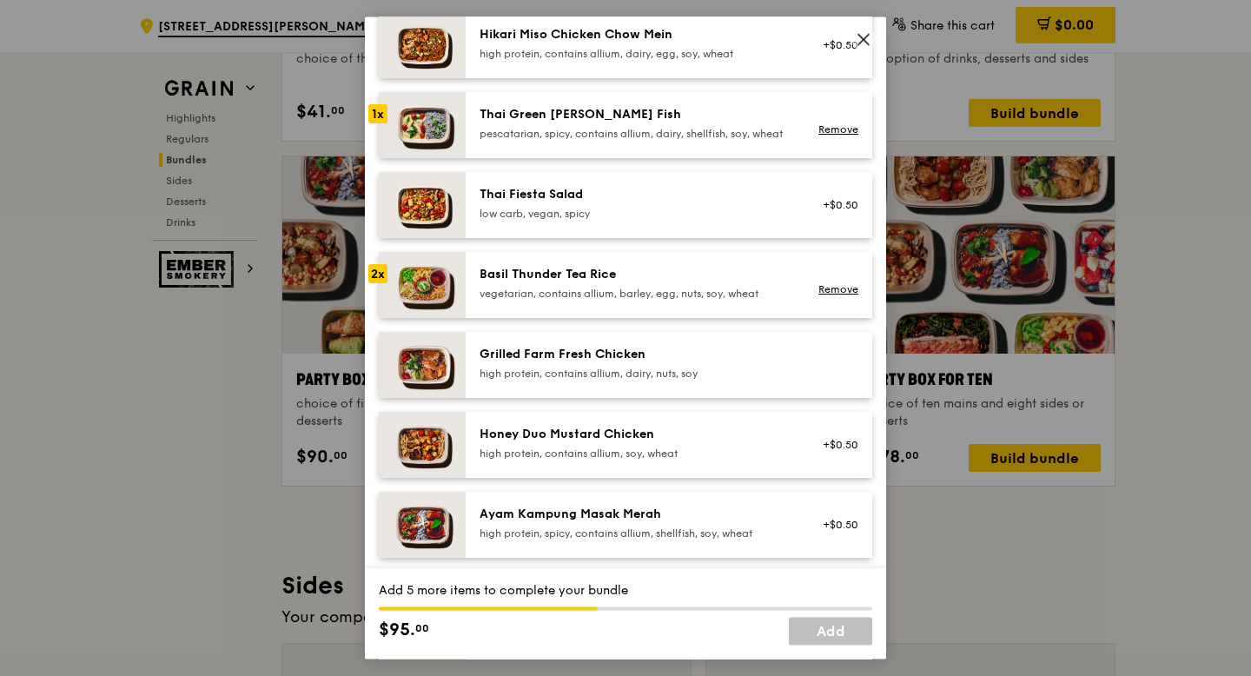
scroll to position [174, 0]
click at [645, 203] on div "Thai Fiesta Salad" at bounding box center [636, 194] width 312 height 17
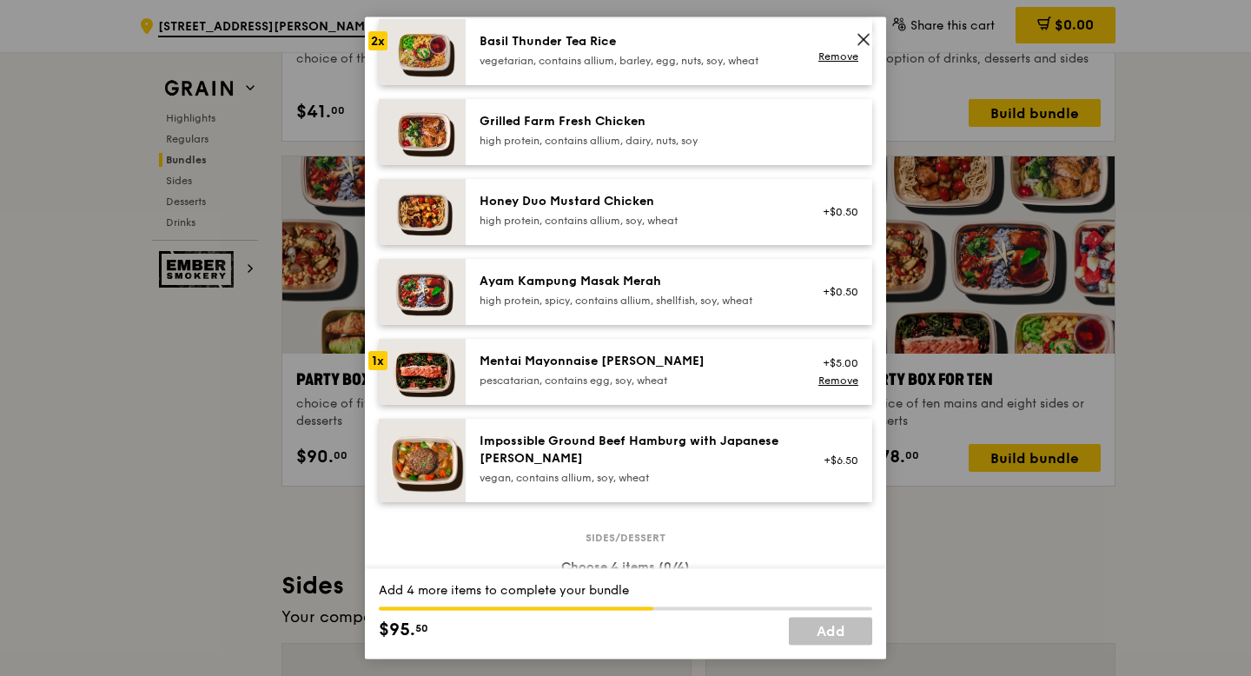
scroll to position [434, 0]
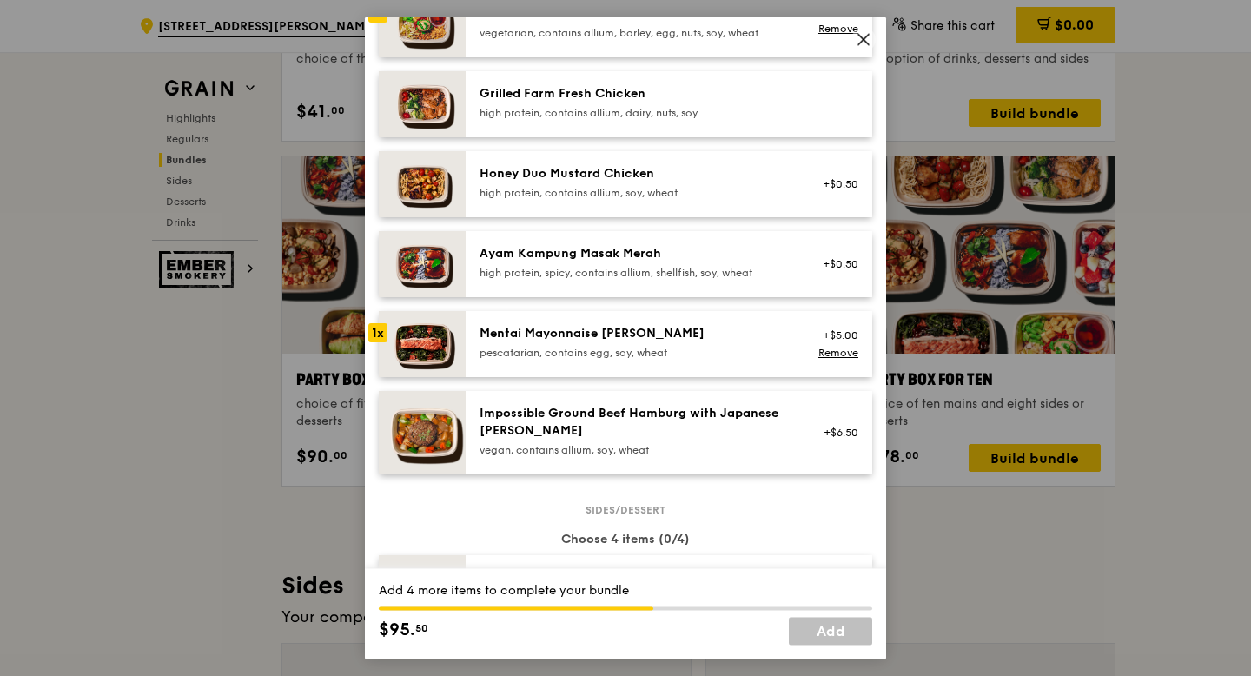
click at [590, 120] on div "high protein, contains allium, dairy, nuts, soy" at bounding box center [636, 113] width 312 height 14
click at [774, 120] on div "high protein, contains allium, dairy, nuts, soy" at bounding box center [636, 113] width 312 height 14
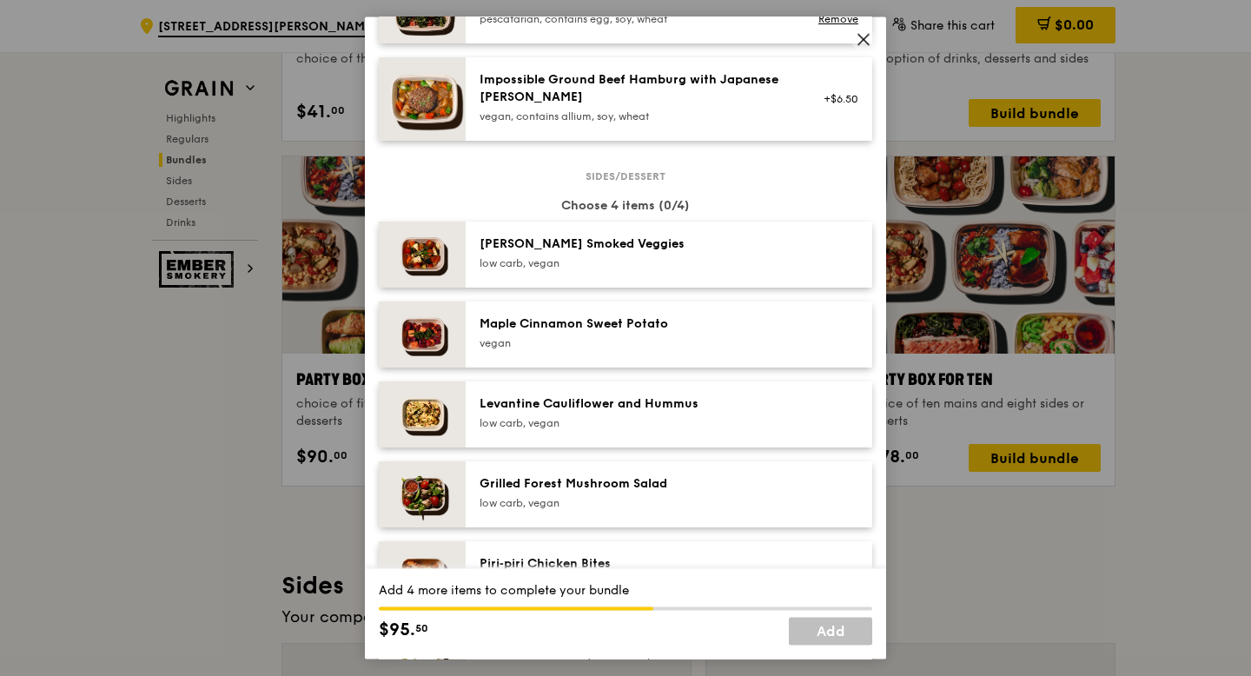
scroll to position [782, 0]
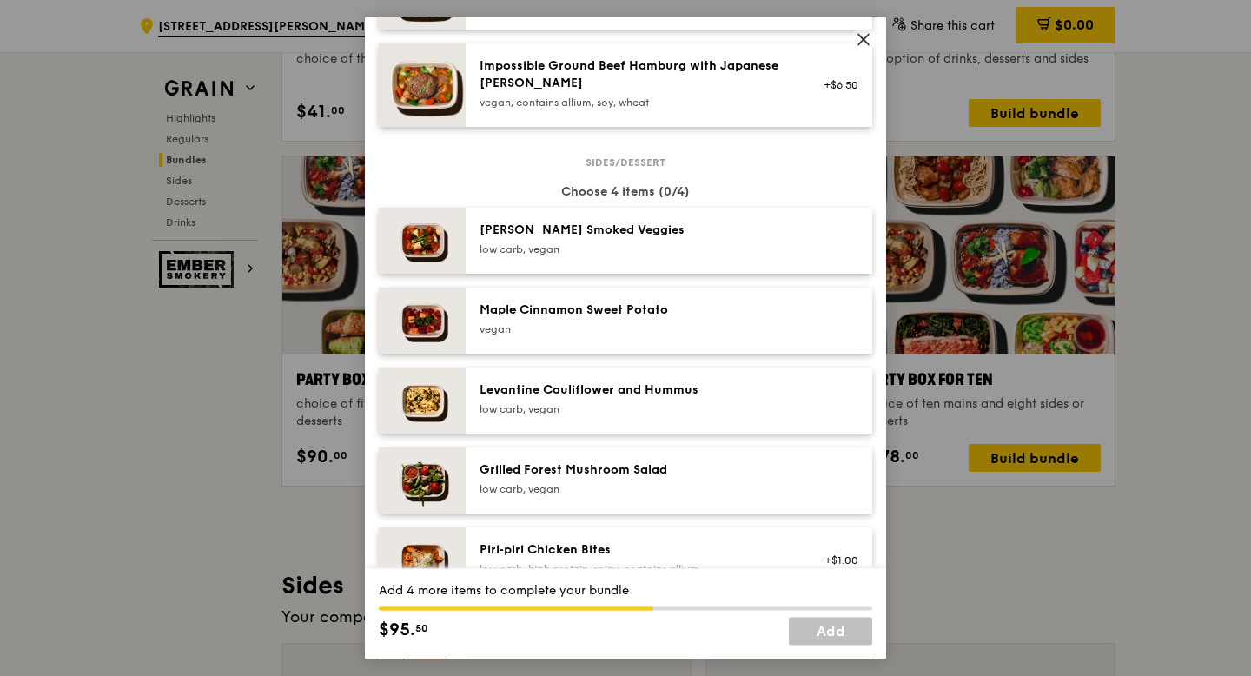
click at [648, 256] on div "low carb, vegan" at bounding box center [636, 249] width 312 height 14
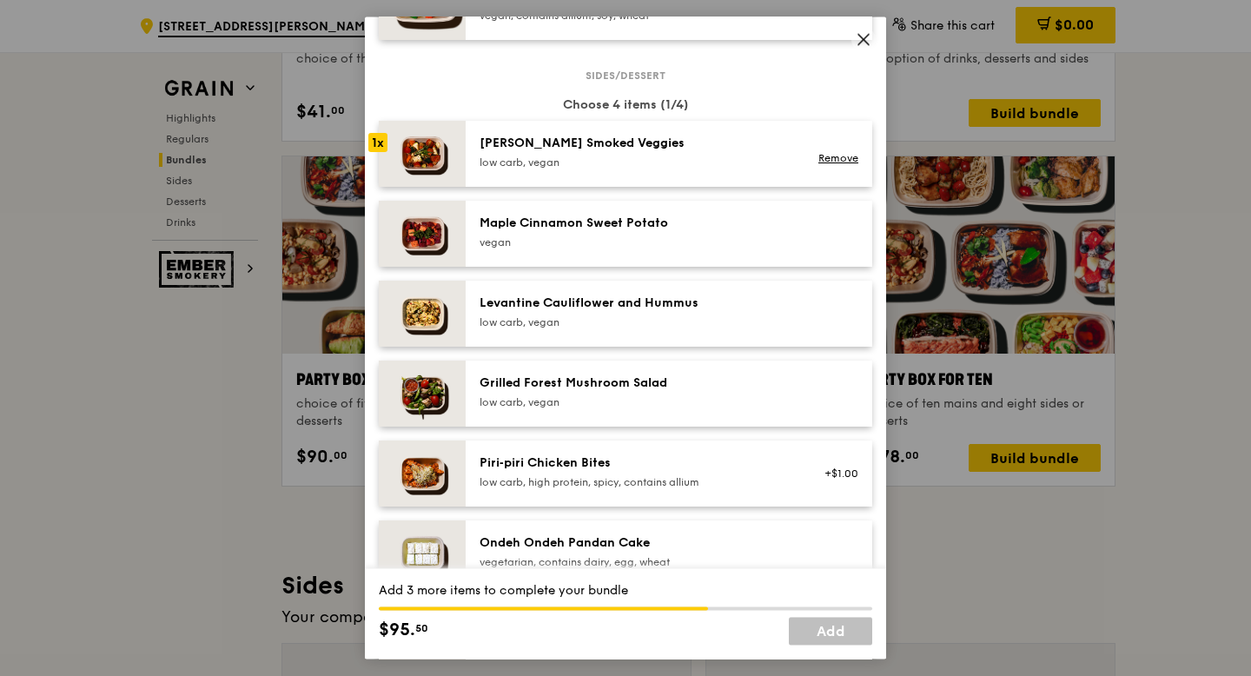
scroll to position [956, 0]
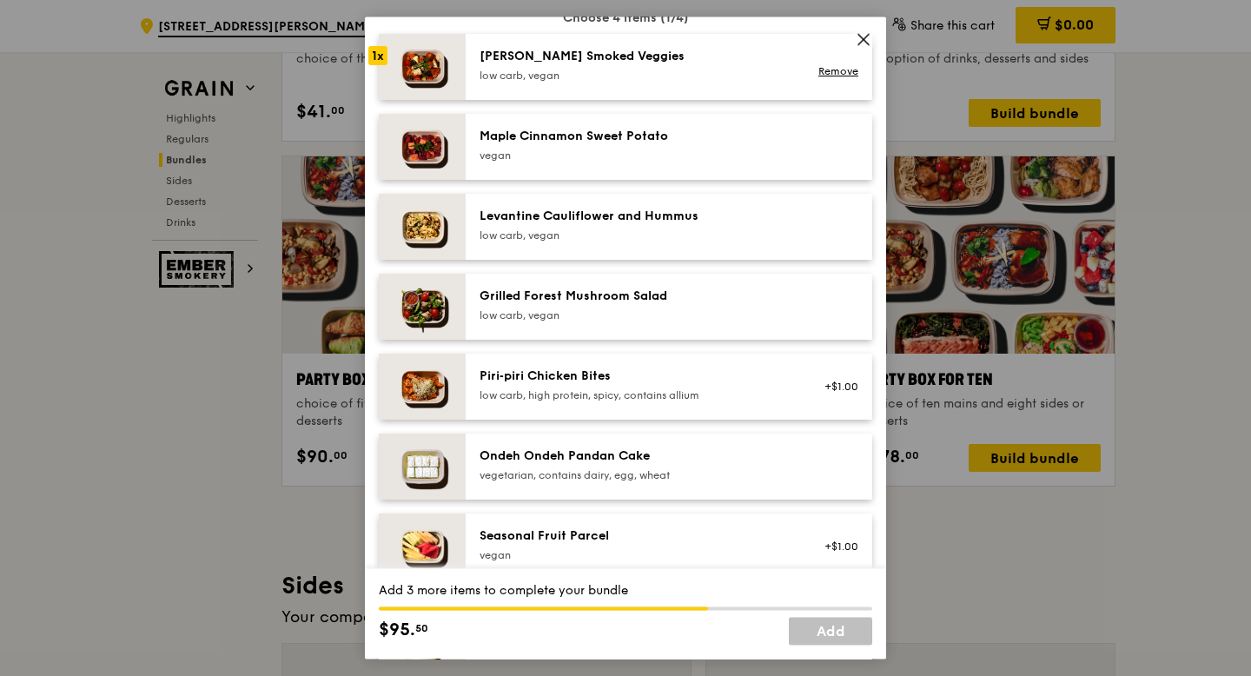
click at [712, 242] on div "low carb, vegan" at bounding box center [636, 236] width 312 height 14
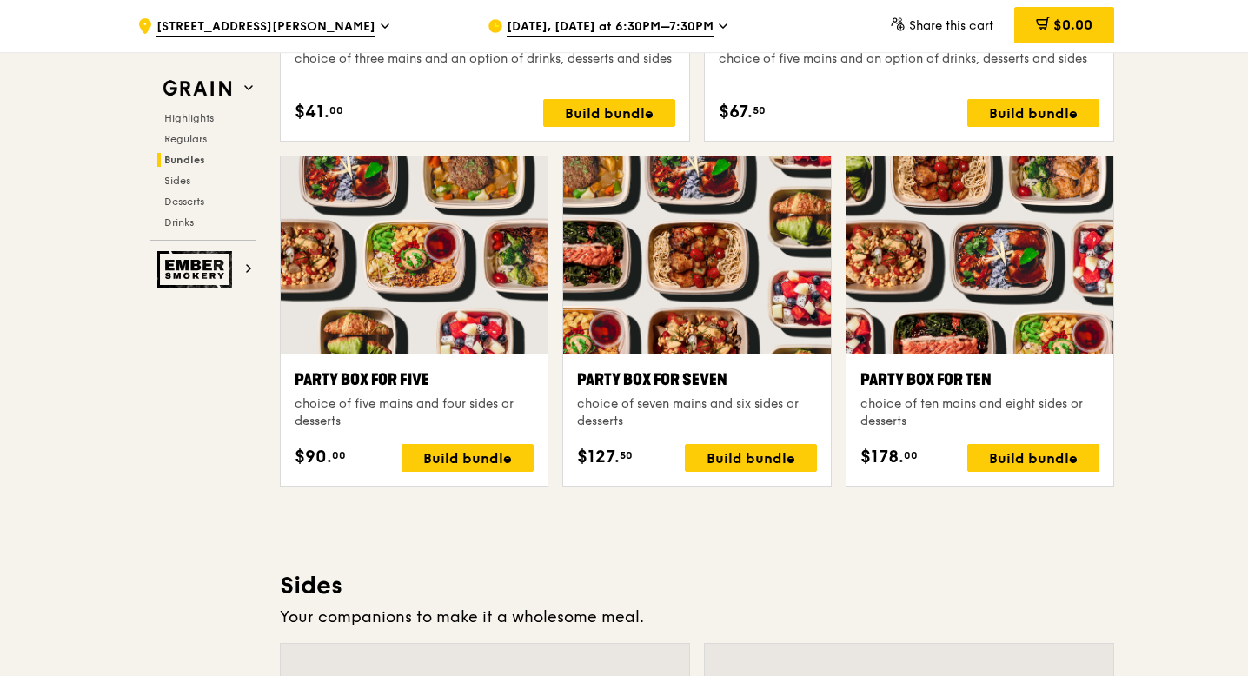
click at [0, 137] on div ".cls-1 { fill: none; stroke: #fff; stroke-linecap: round; stroke-linejoin: roun…" at bounding box center [624, 359] width 1248 height 7320
click at [646, 577] on h3 "Sides" at bounding box center [697, 585] width 834 height 31
click at [467, 368] on div "Party Box for Five" at bounding box center [414, 380] width 239 height 24
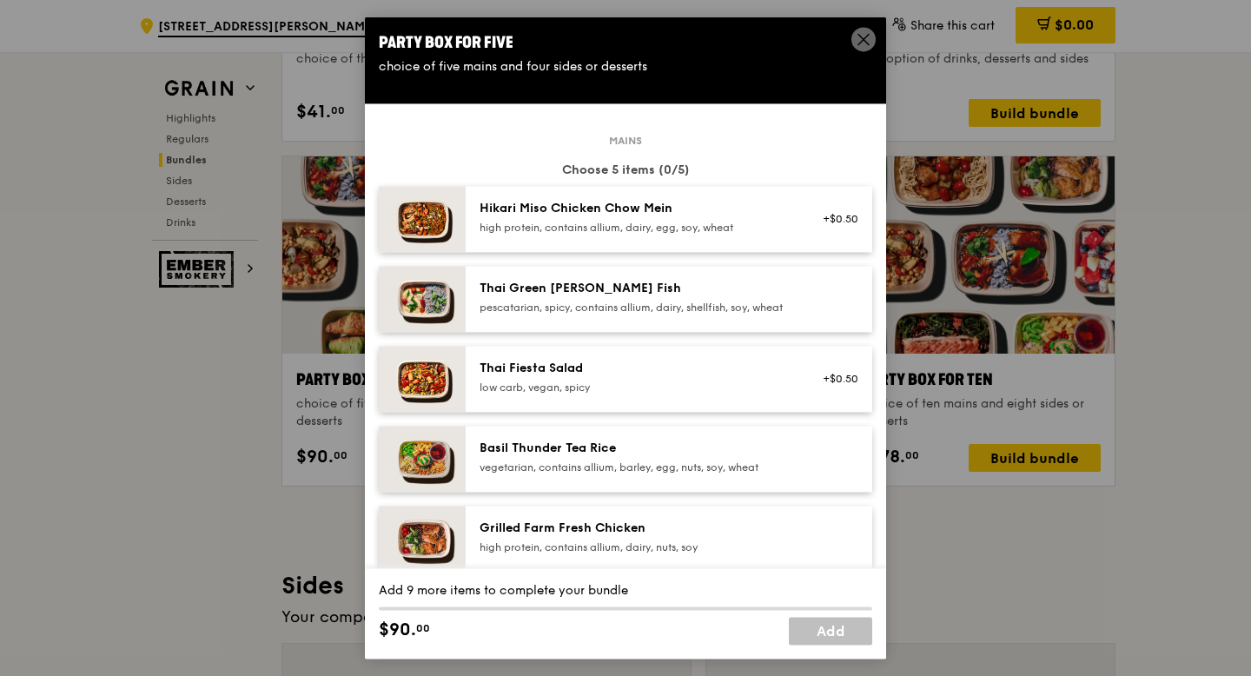
click at [666, 300] on div "Thai Green Curry Fish pescatarian, spicy, contains allium, dairy, shellfish, so…" at bounding box center [636, 297] width 312 height 35
click at [605, 398] on div "Thai Fiesta Salad low carb, vegan, spicy" at bounding box center [635, 379] width 333 height 38
click at [596, 457] on div "Basil Thunder Tea Rice" at bounding box center [636, 448] width 312 height 17
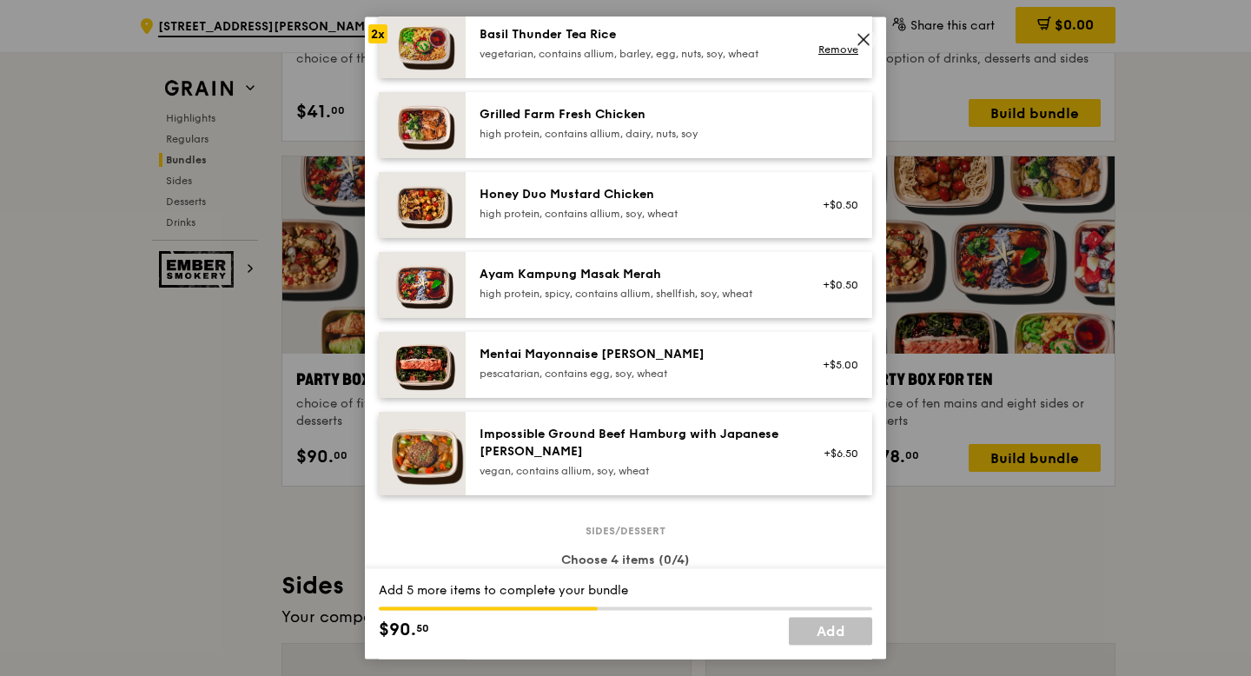
scroll to position [434, 0]
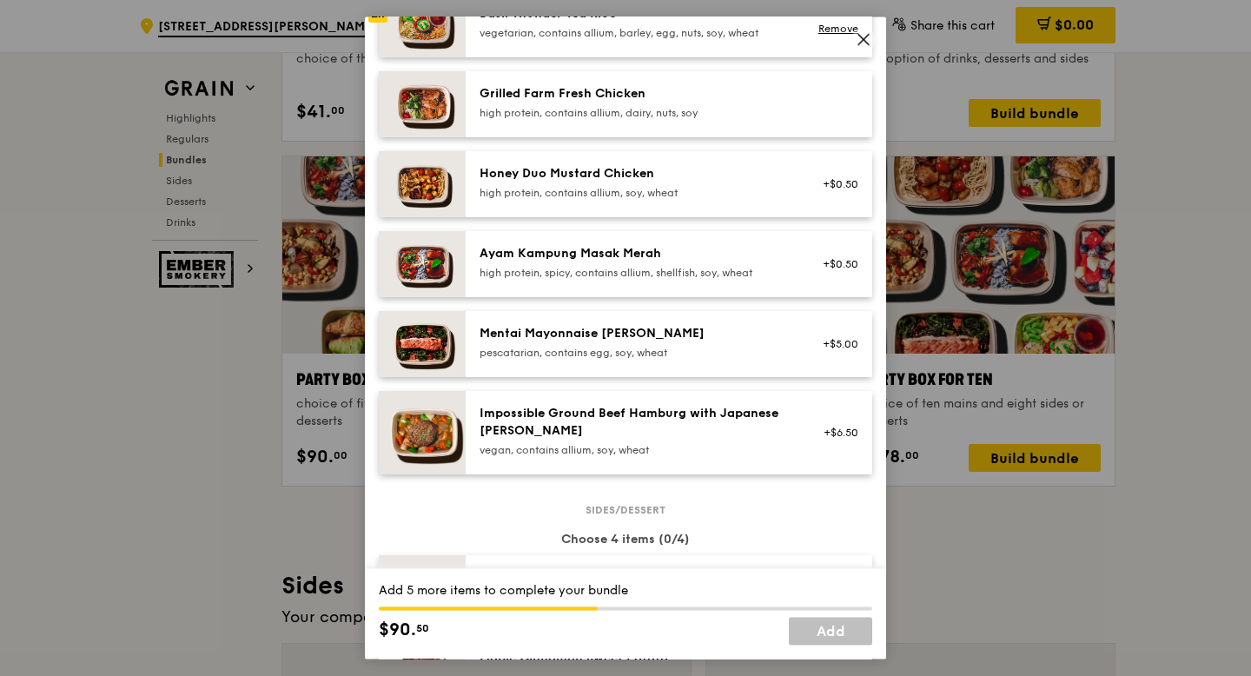
click at [563, 360] on div "pescatarian, contains egg, soy, wheat" at bounding box center [636, 353] width 312 height 14
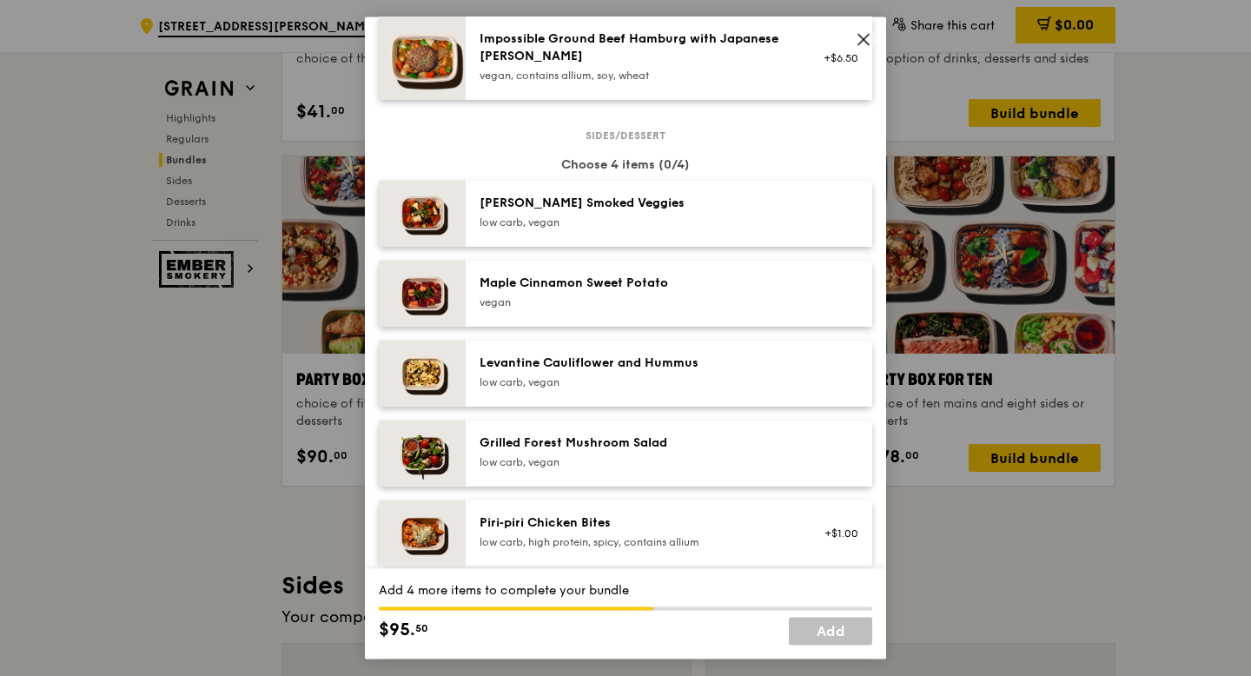
scroll to position [869, 0]
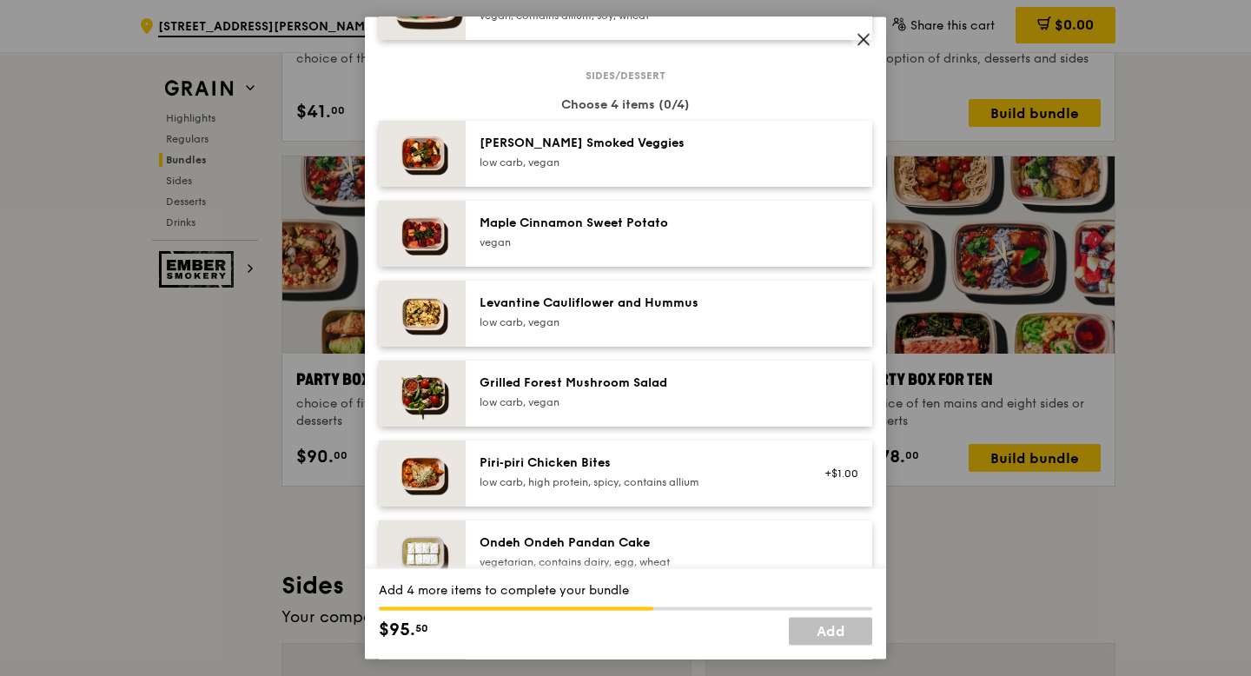
click at [596, 169] on div "low carb, vegan" at bounding box center [636, 163] width 312 height 14
click at [624, 232] on div "Maple Cinnamon Sweet Potato" at bounding box center [636, 223] width 312 height 17
click at [646, 329] on div "low carb, vegan" at bounding box center [636, 322] width 312 height 14
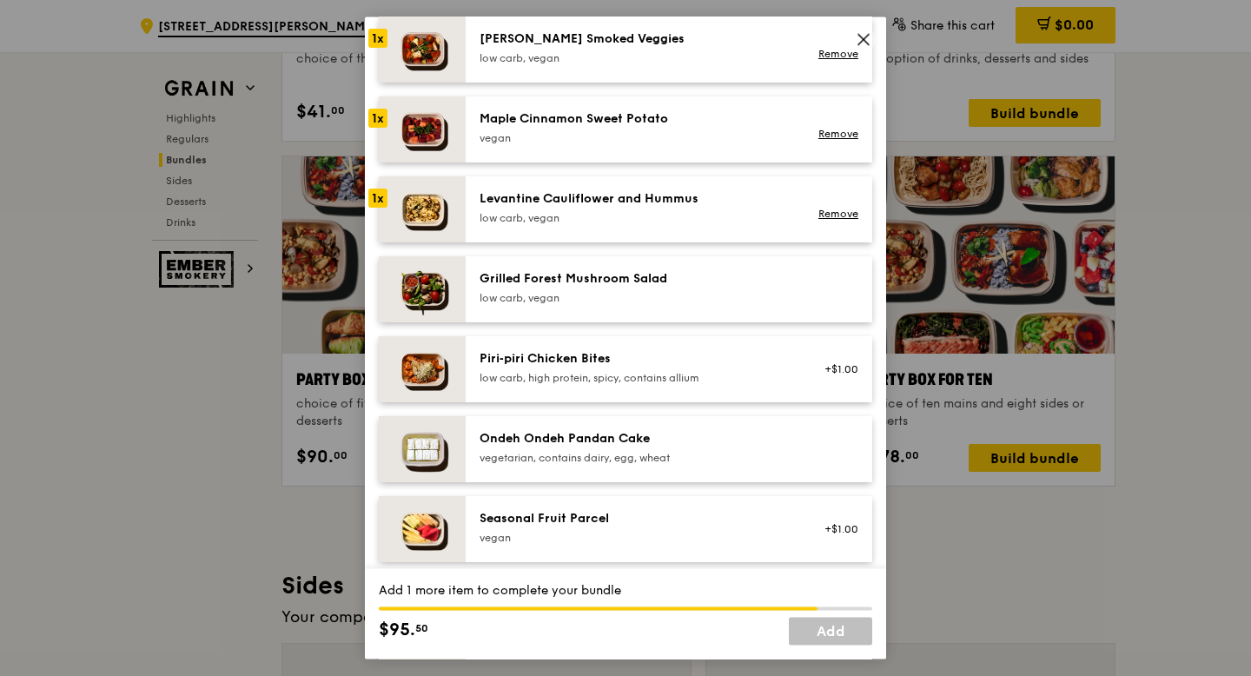
scroll to position [956, 0]
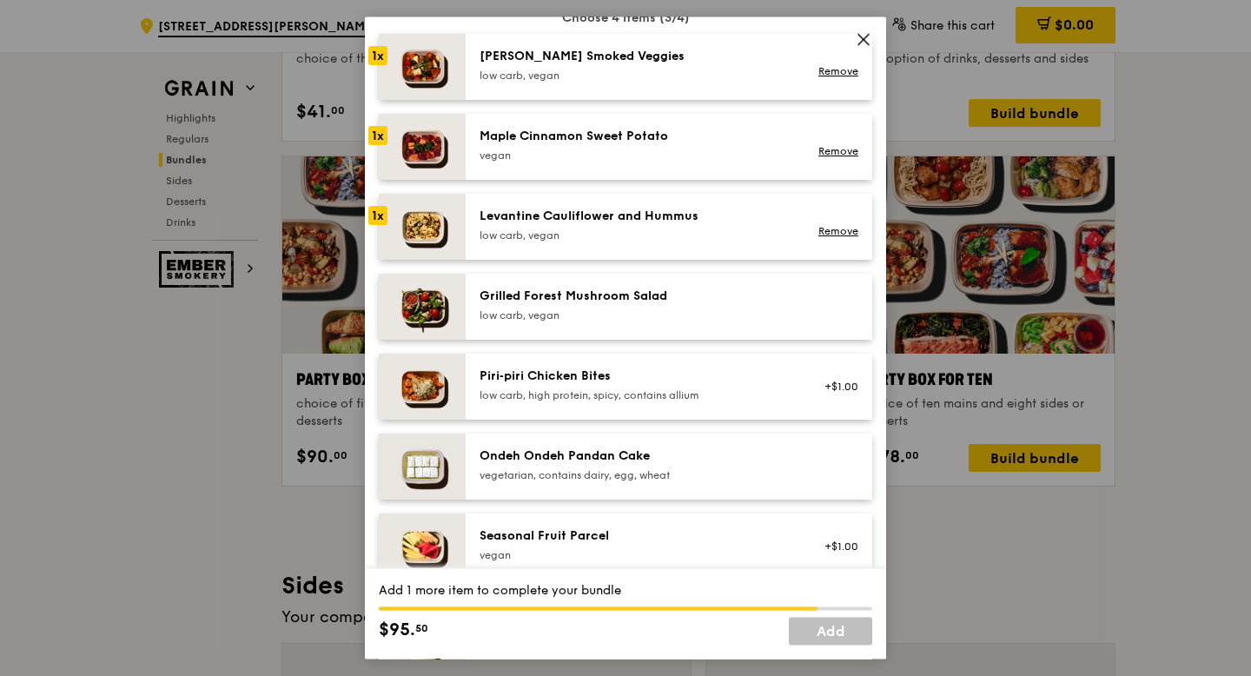
click at [606, 402] on div "low carb, high protein, spicy, contains allium" at bounding box center [636, 395] width 312 height 14
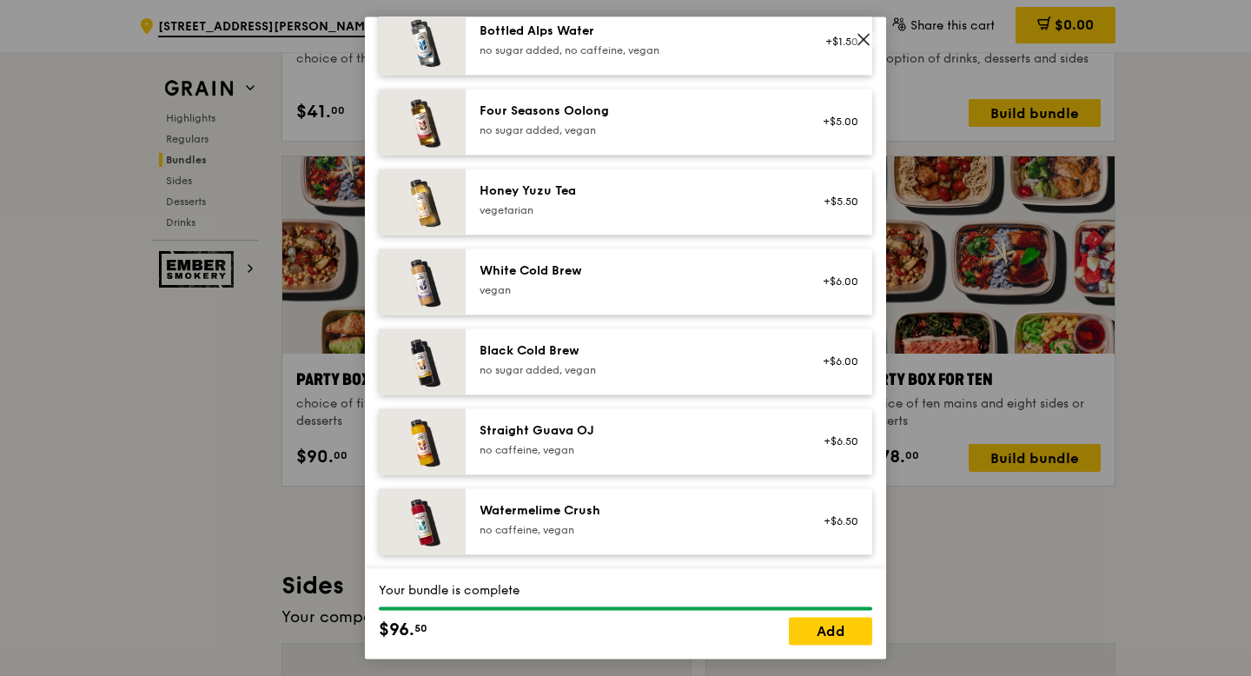
scroll to position [2042, 0]
click at [618, 527] on div "no caffeine, vegan" at bounding box center [636, 530] width 312 height 14
click at [639, 437] on div "Straight Guava OJ" at bounding box center [636, 430] width 312 height 17
click at [679, 195] on div "Honey Yuzu Tea" at bounding box center [636, 190] width 312 height 17
click at [859, 632] on link "Add" at bounding box center [830, 632] width 83 height 28
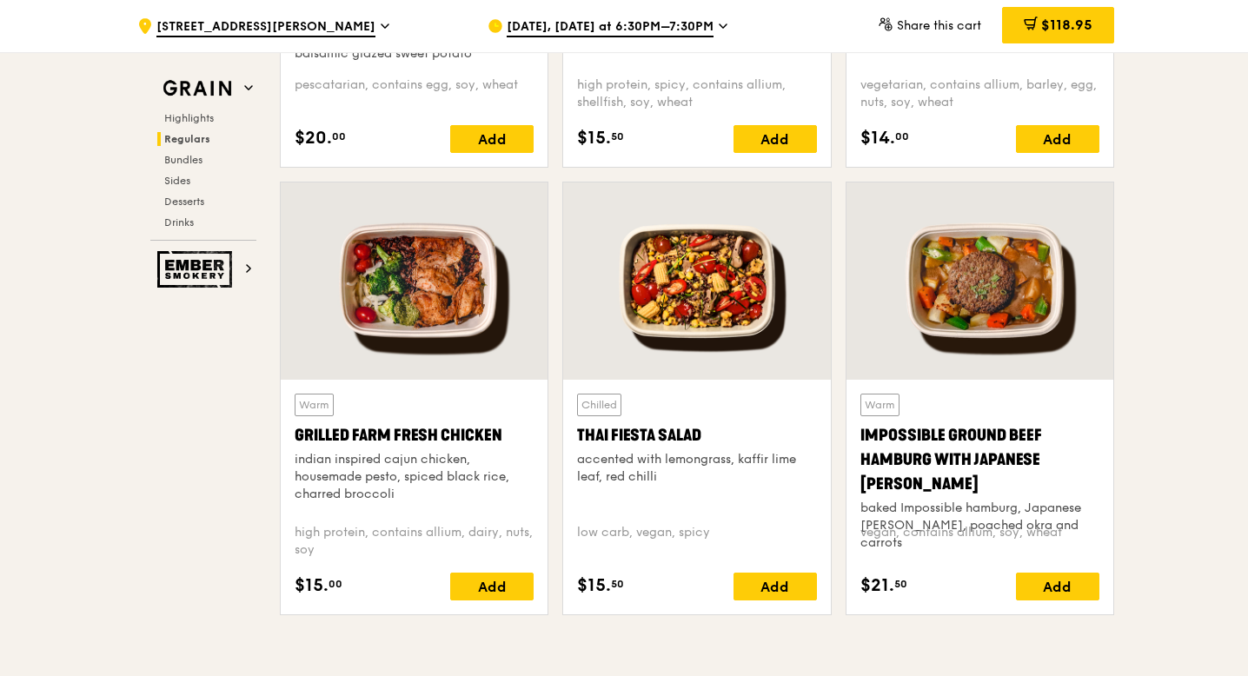
scroll to position [1876, 0]
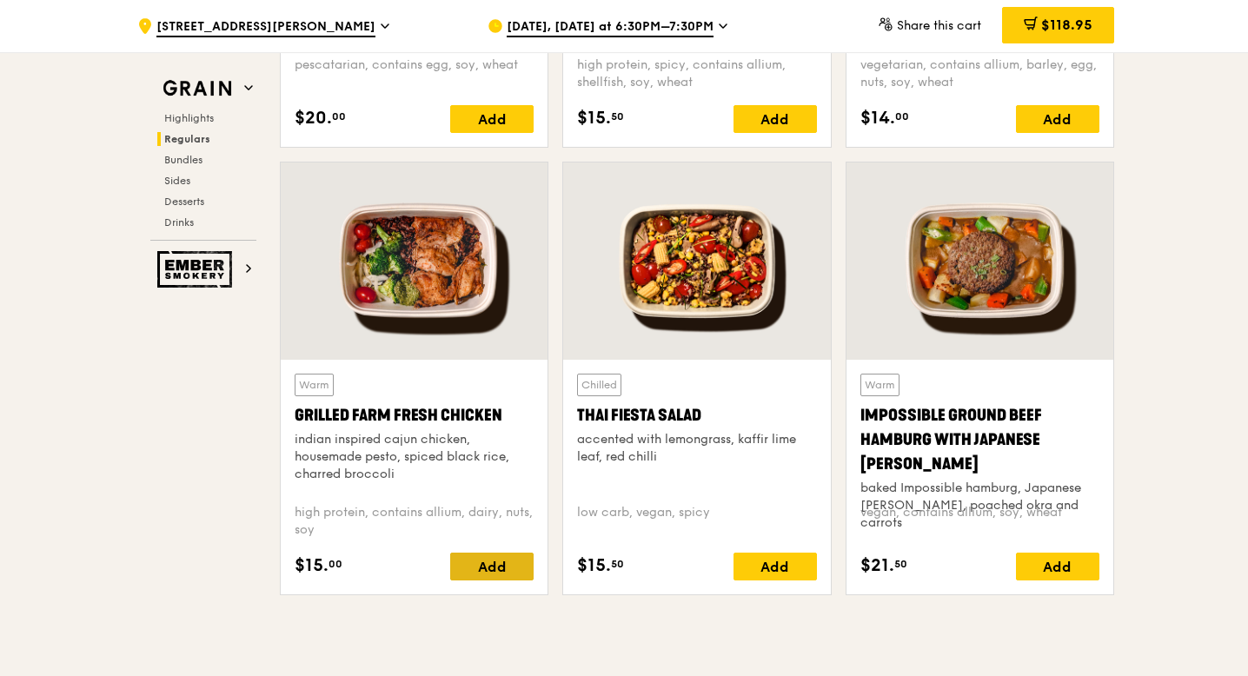
click at [496, 573] on div "Add" at bounding box center [491, 567] width 83 height 28
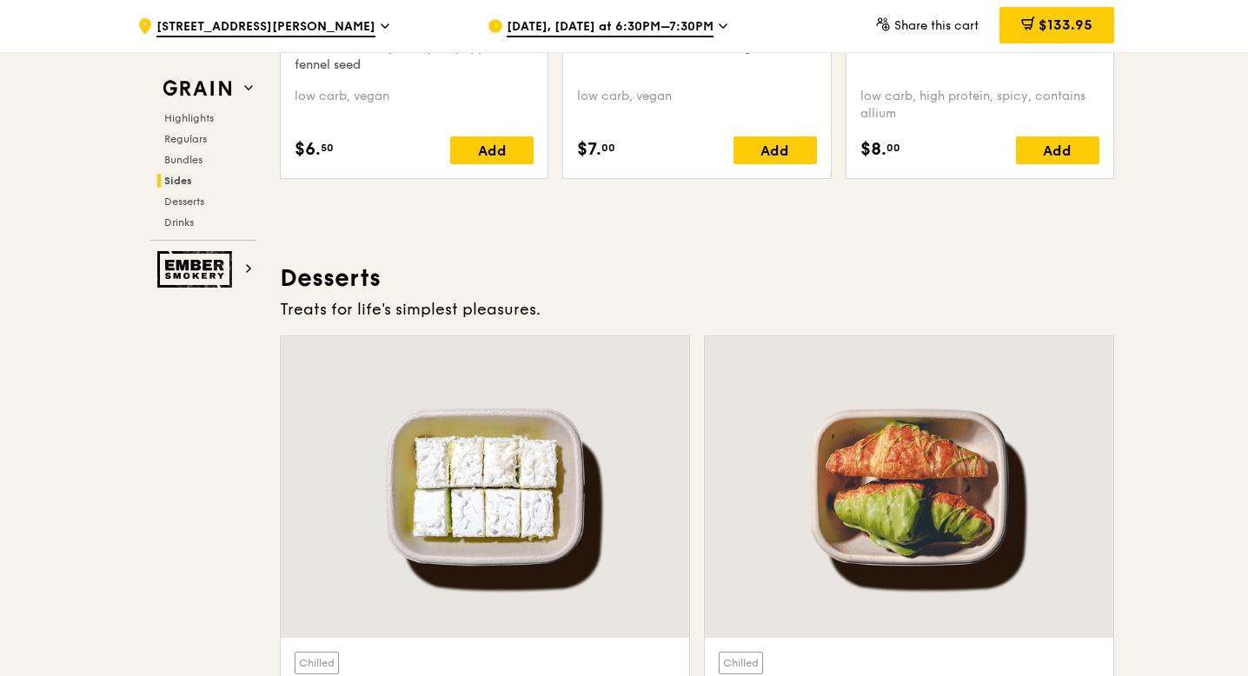
scroll to position [4396, 0]
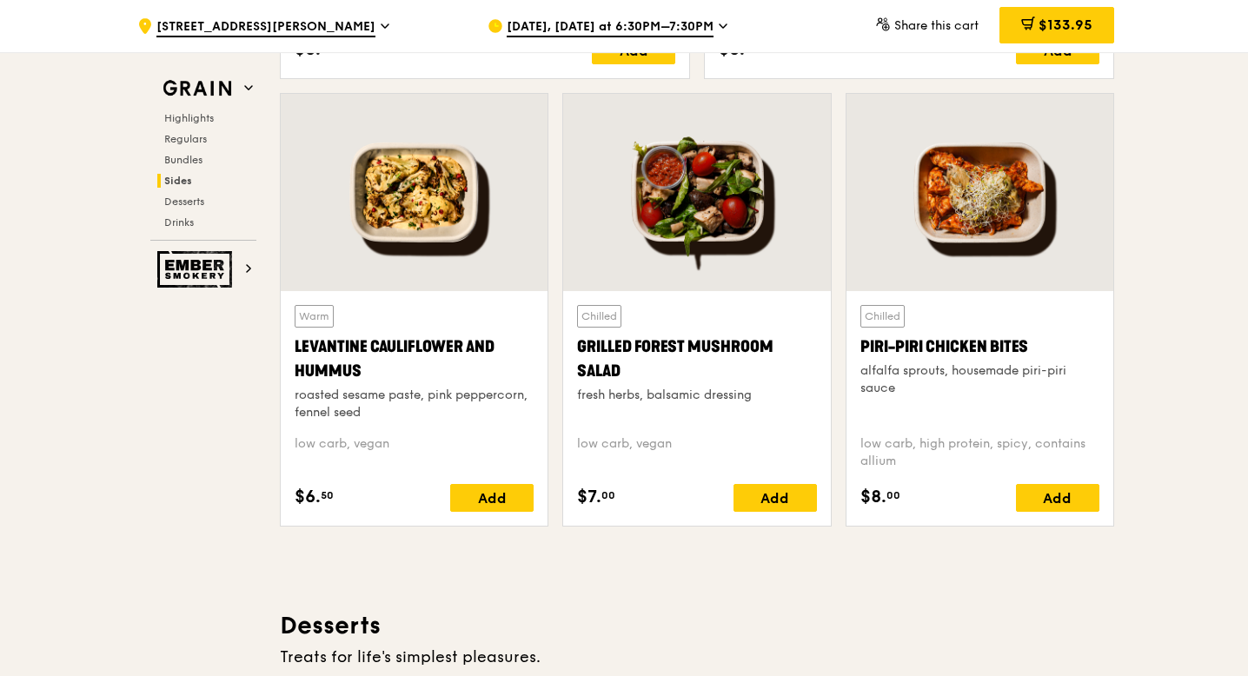
click at [1029, 380] on div "alfalfa sprouts, housemade piri-piri sauce" at bounding box center [979, 379] width 239 height 35
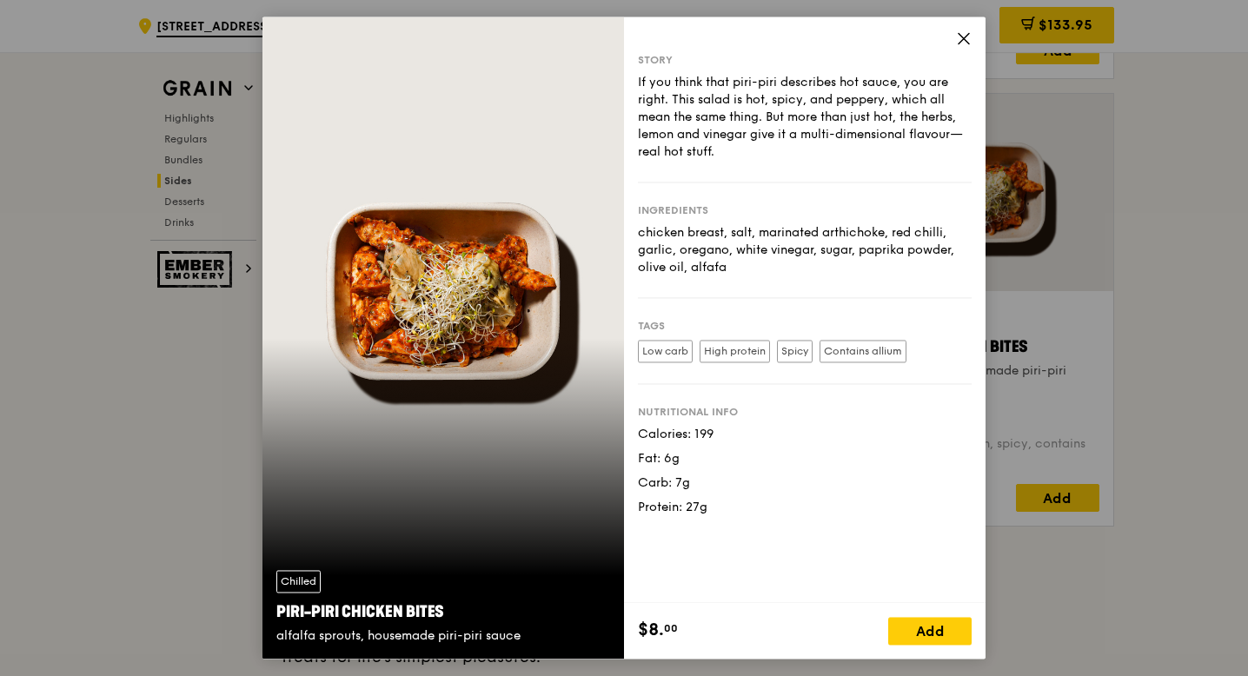
click at [960, 46] on icon at bounding box center [964, 38] width 16 height 16
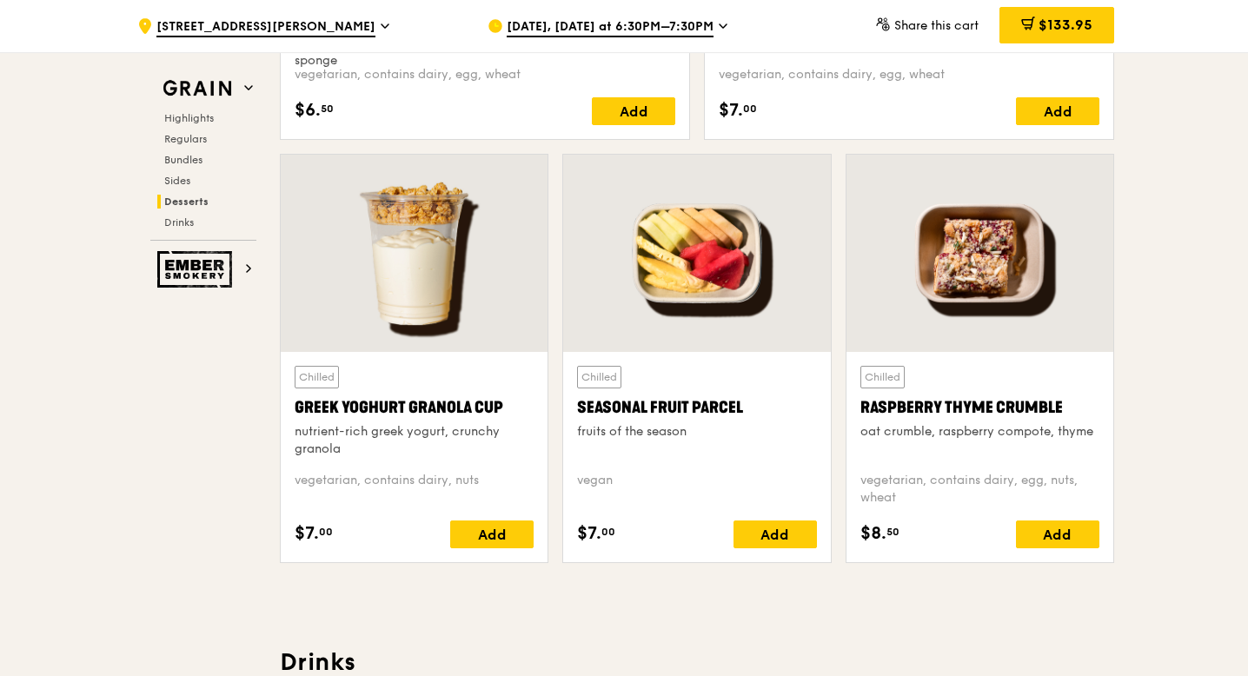
scroll to position [5438, 0]
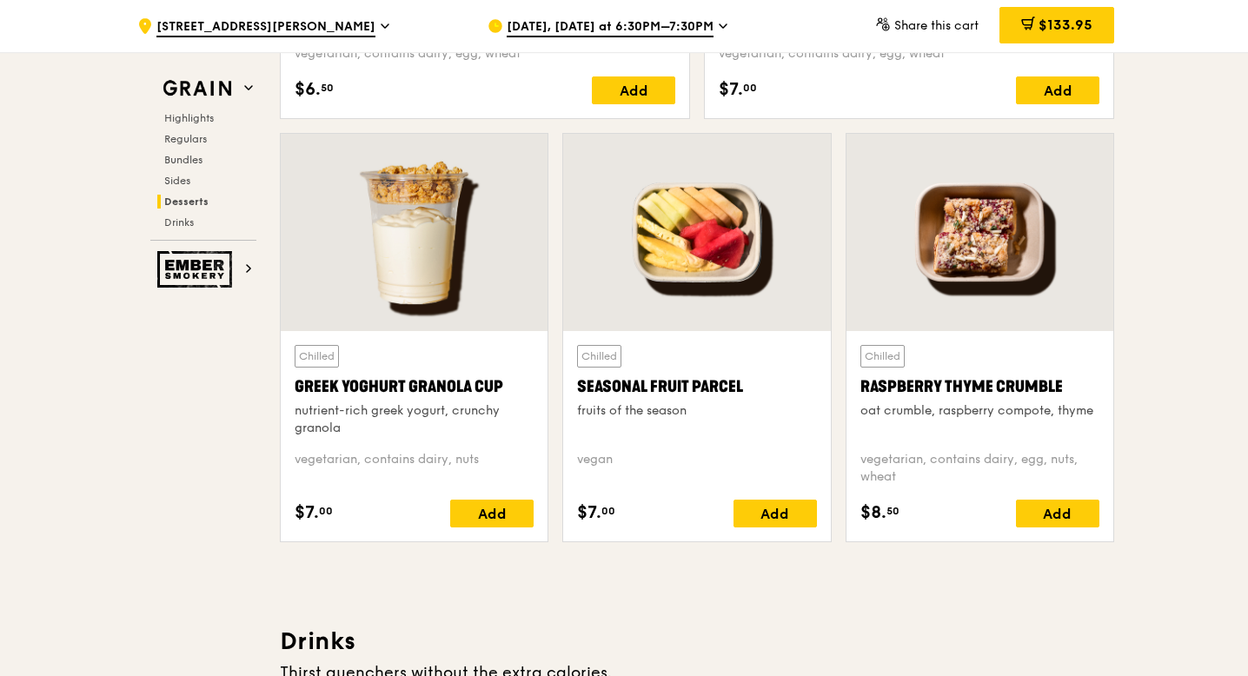
click at [1043, 372] on div "Chilled Raspberry Thyme Crumble oat crumble, raspberry compote, thyme" at bounding box center [979, 391] width 239 height 92
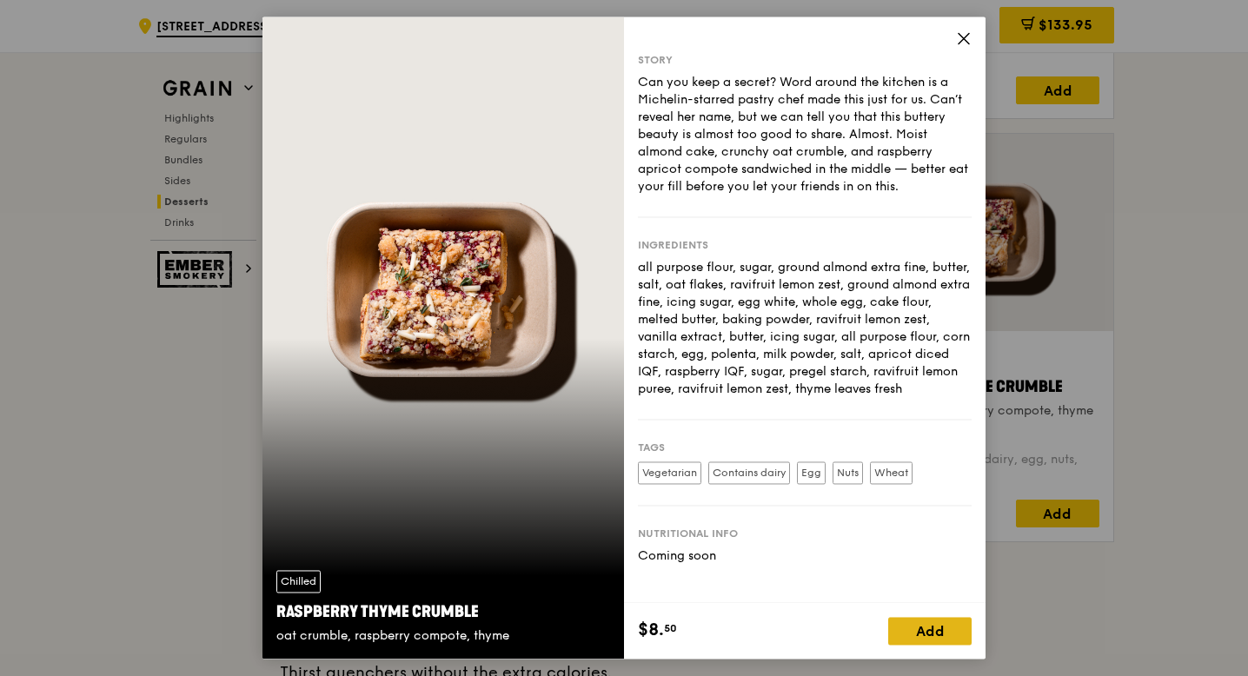
click at [944, 631] on div "Add" at bounding box center [929, 632] width 83 height 28
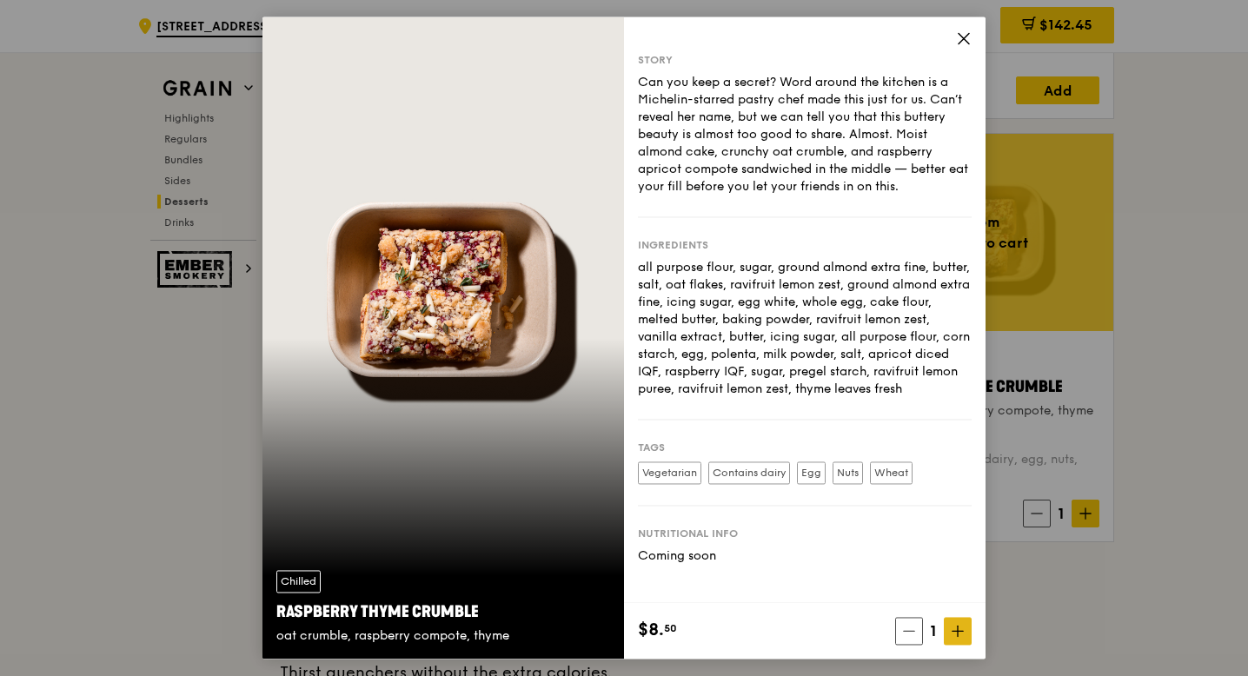
click at [959, 638] on span at bounding box center [958, 632] width 28 height 28
click at [961, 38] on icon at bounding box center [964, 38] width 16 height 16
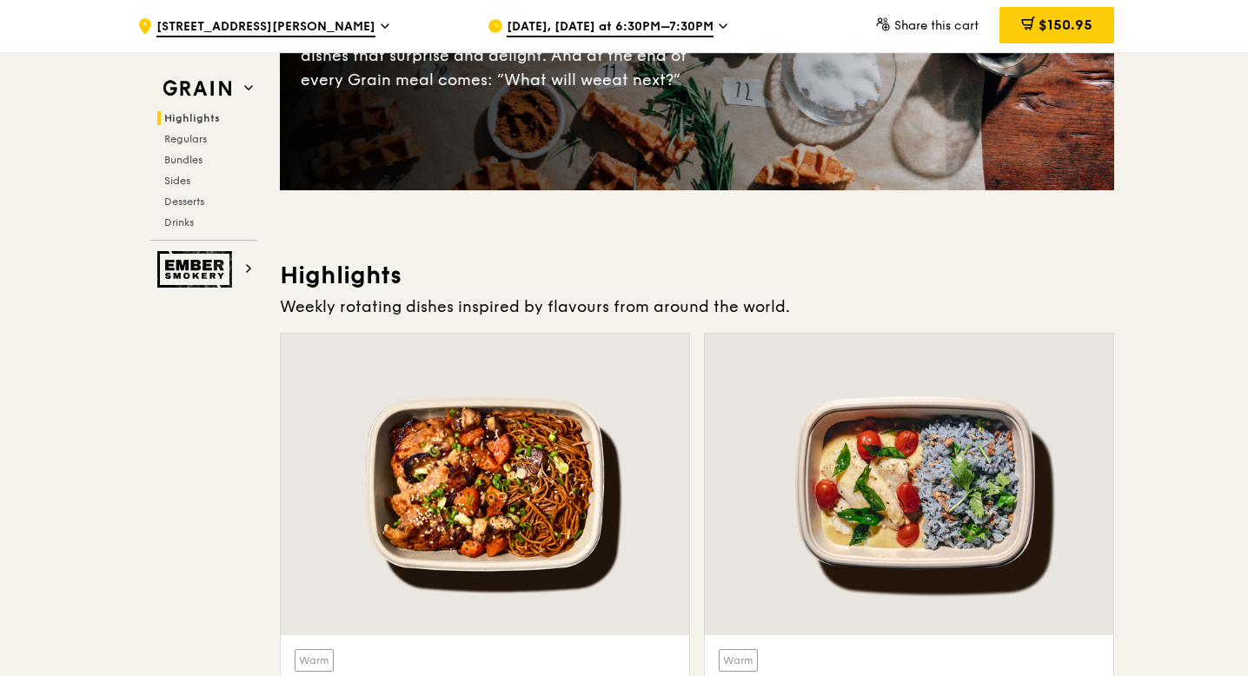
scroll to position [470, 0]
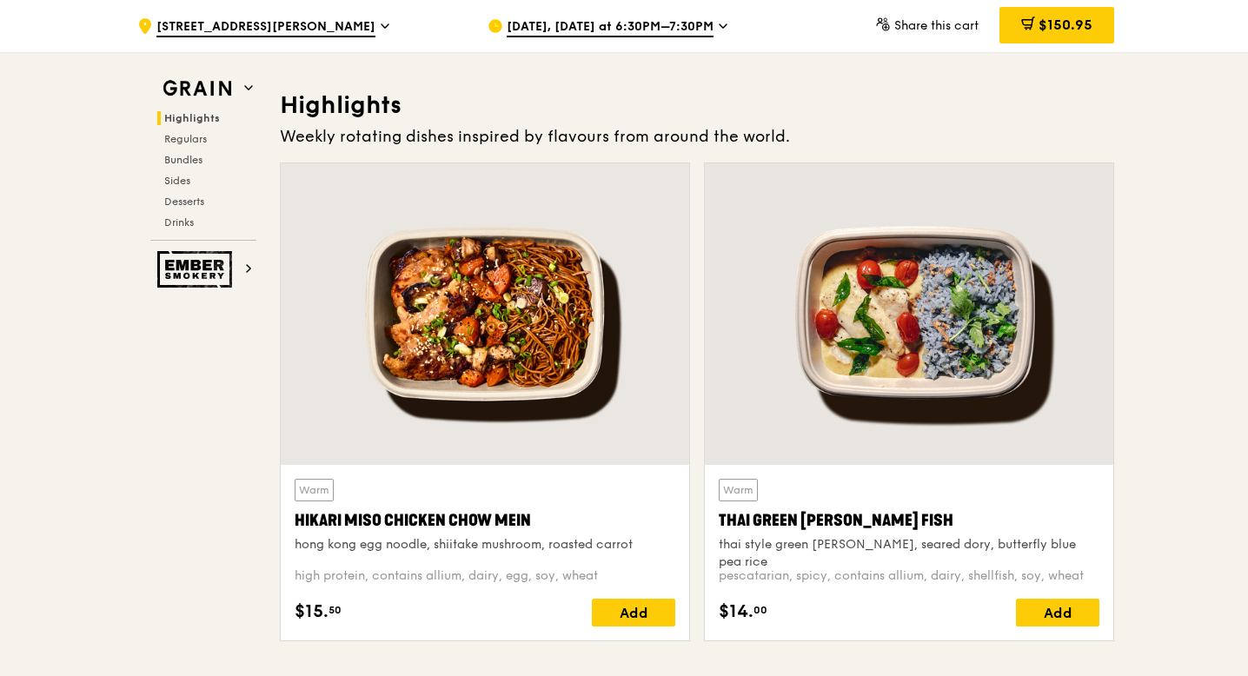
click at [937, 394] on div at bounding box center [909, 314] width 408 height 302
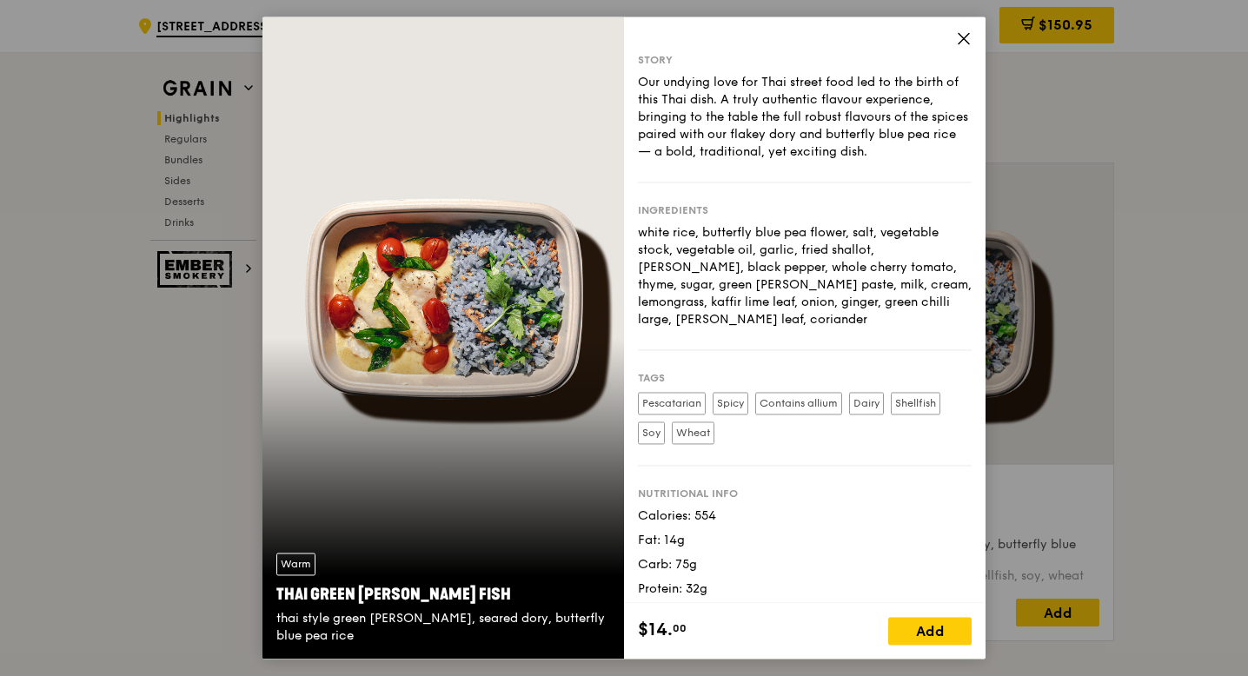
click at [963, 43] on icon at bounding box center [964, 38] width 16 height 16
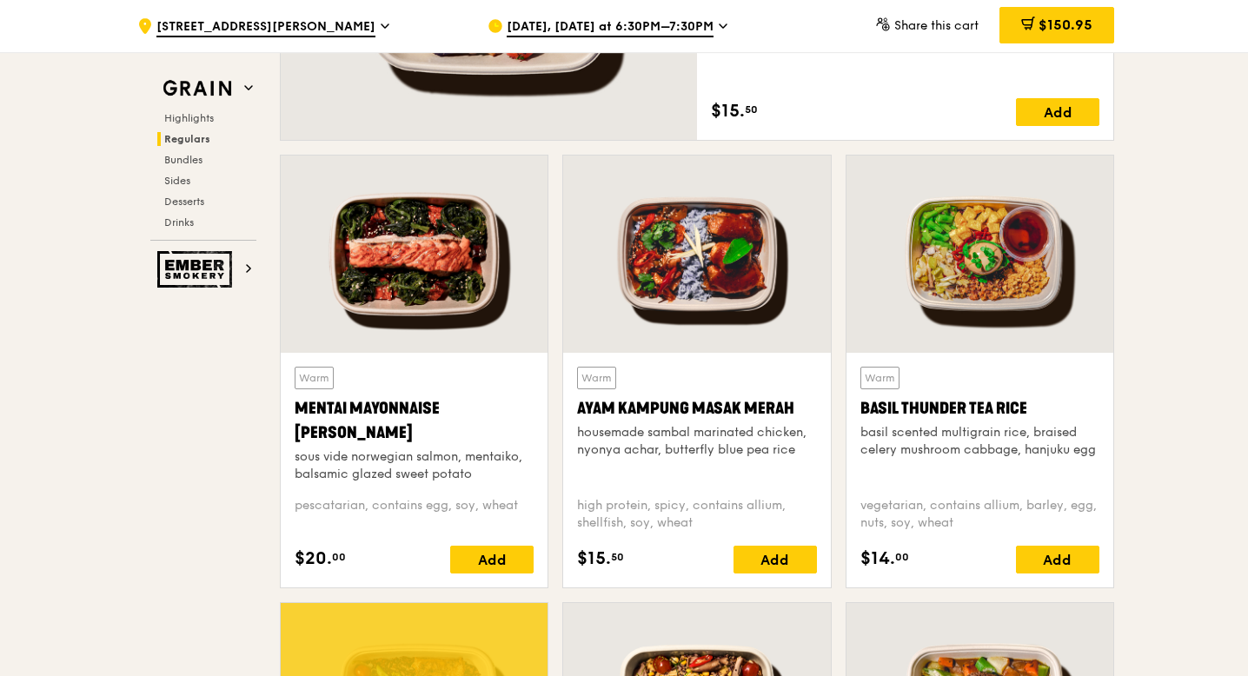
scroll to position [1426, 0]
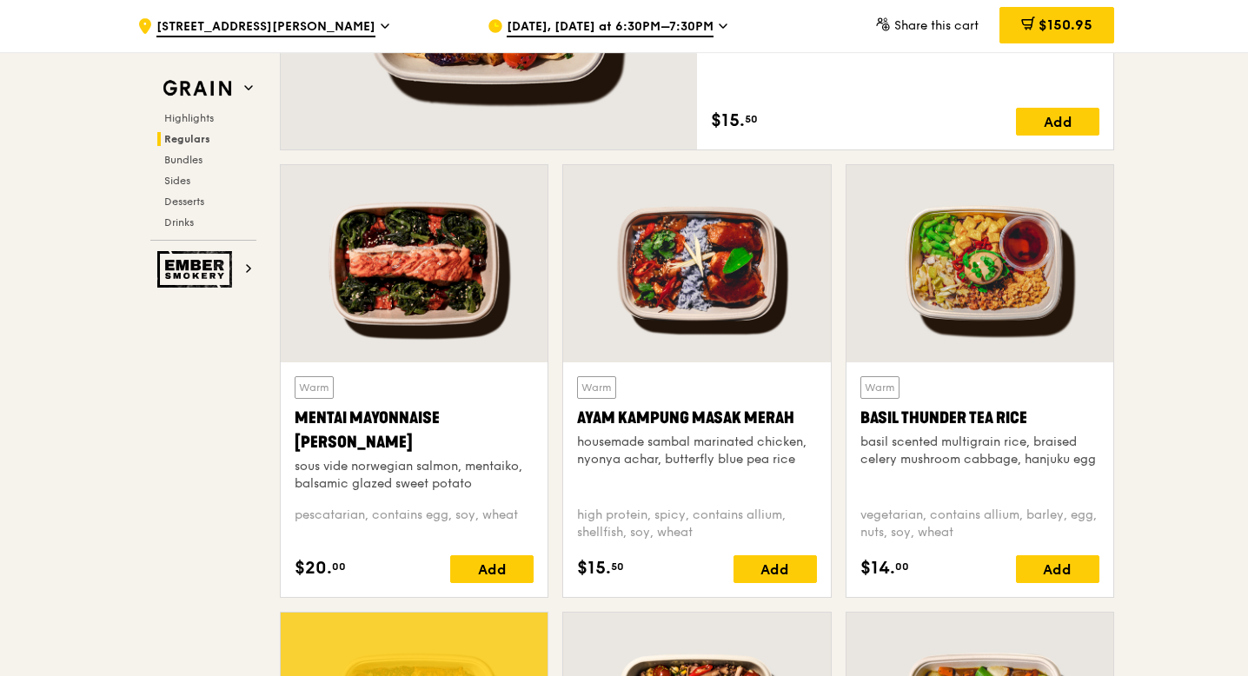
click at [395, 342] on div at bounding box center [414, 263] width 267 height 197
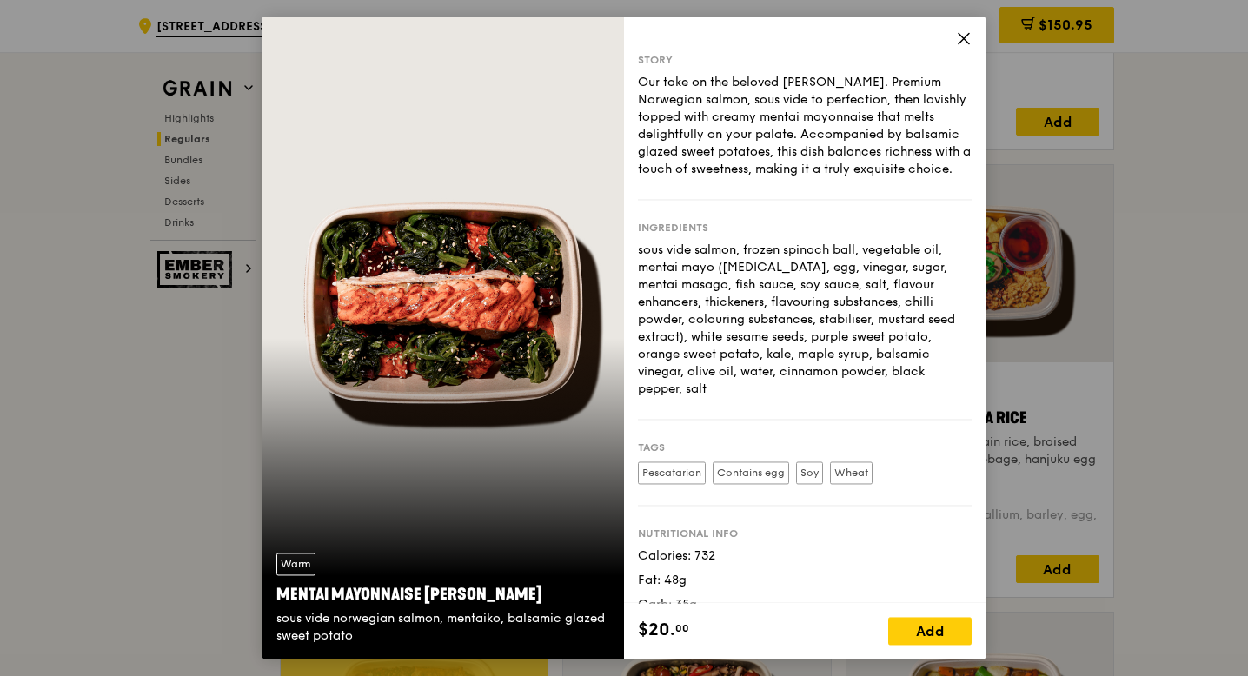
click at [960, 41] on icon at bounding box center [963, 38] width 10 height 10
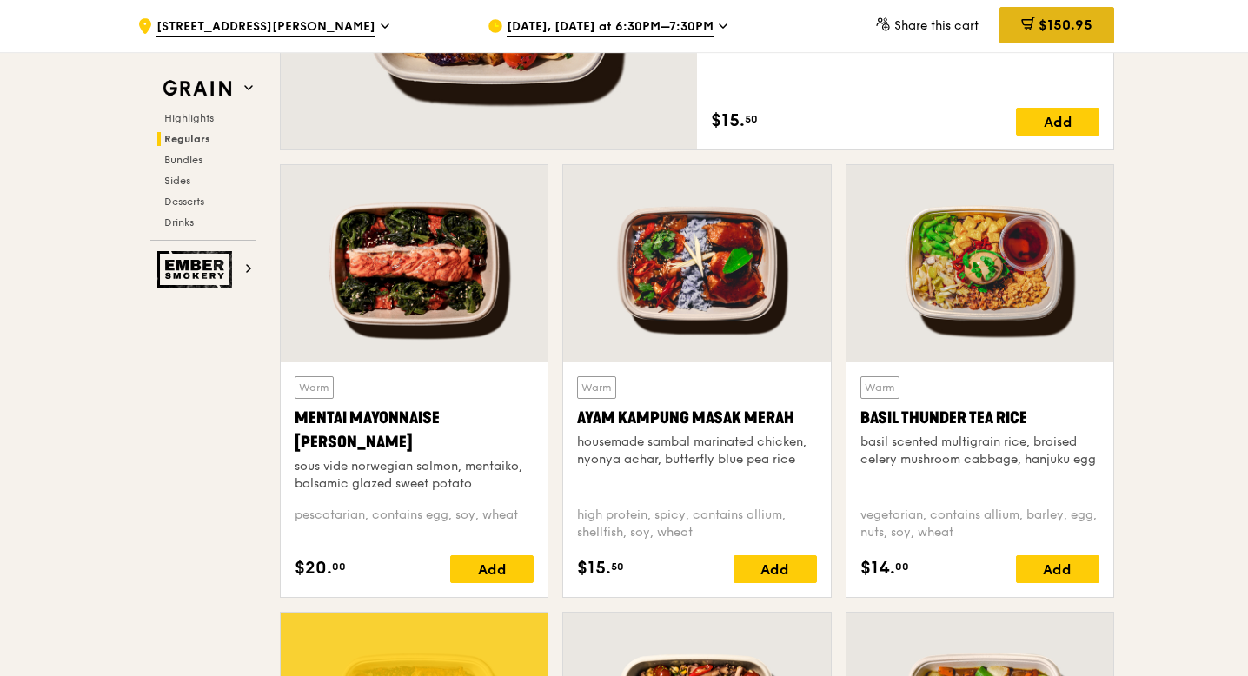
click at [1064, 34] on div "$150.95" at bounding box center [1056, 25] width 115 height 36
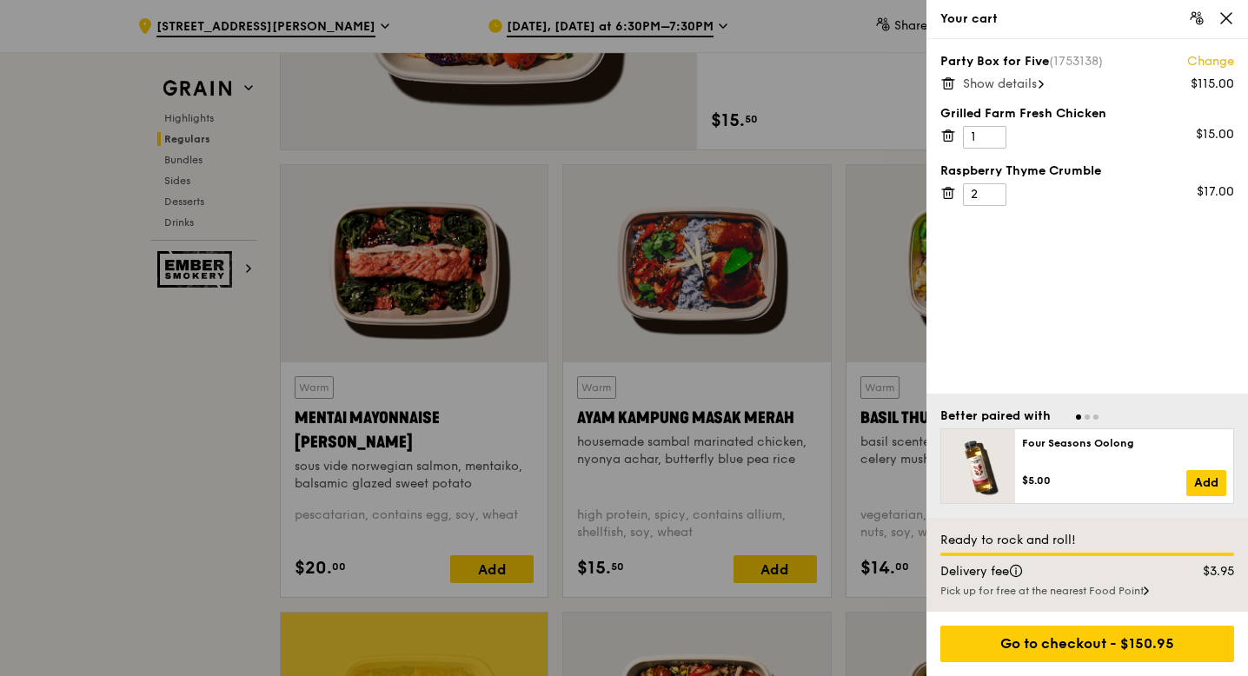
click at [1031, 86] on span "Show details" at bounding box center [1000, 83] width 74 height 15
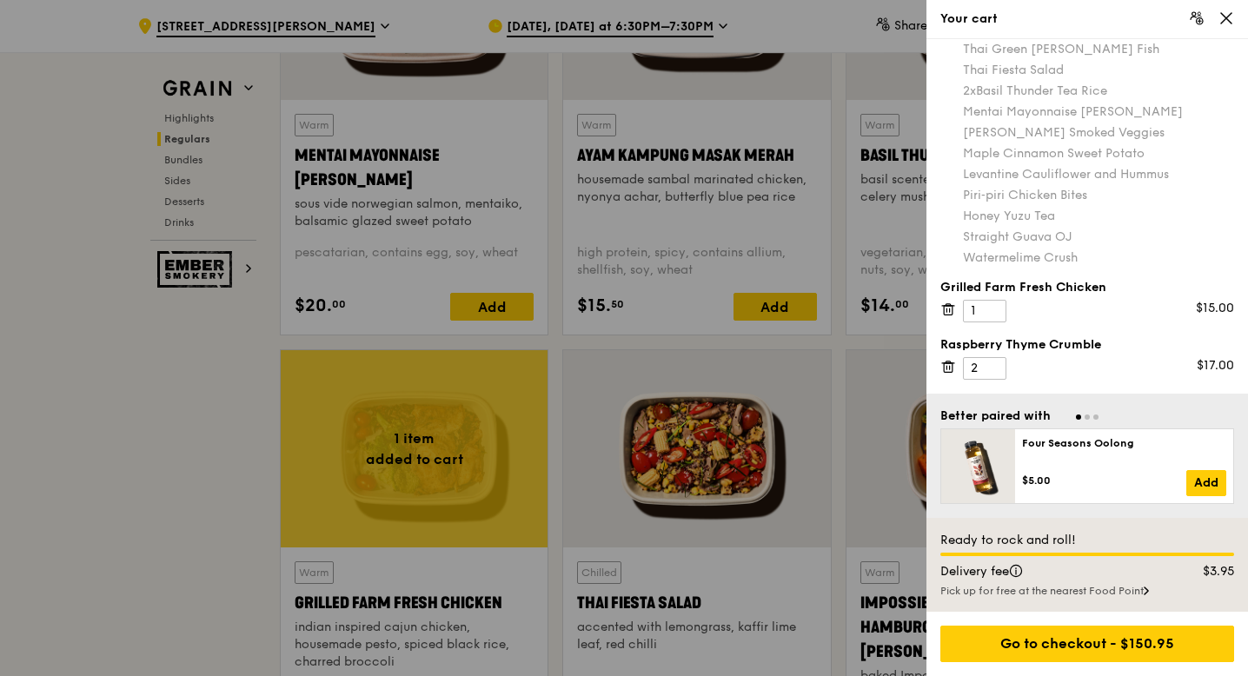
scroll to position [1773, 0]
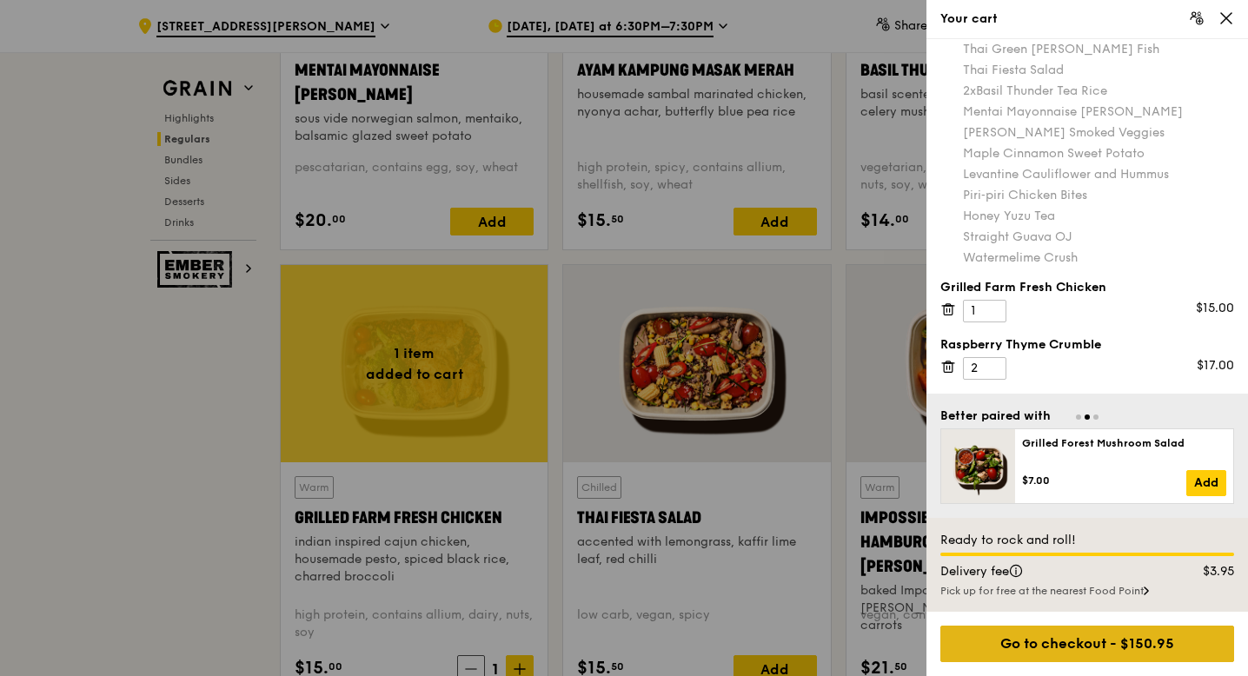
click at [1114, 643] on div "Go to checkout - $150.95" at bounding box center [1087, 644] width 294 height 36
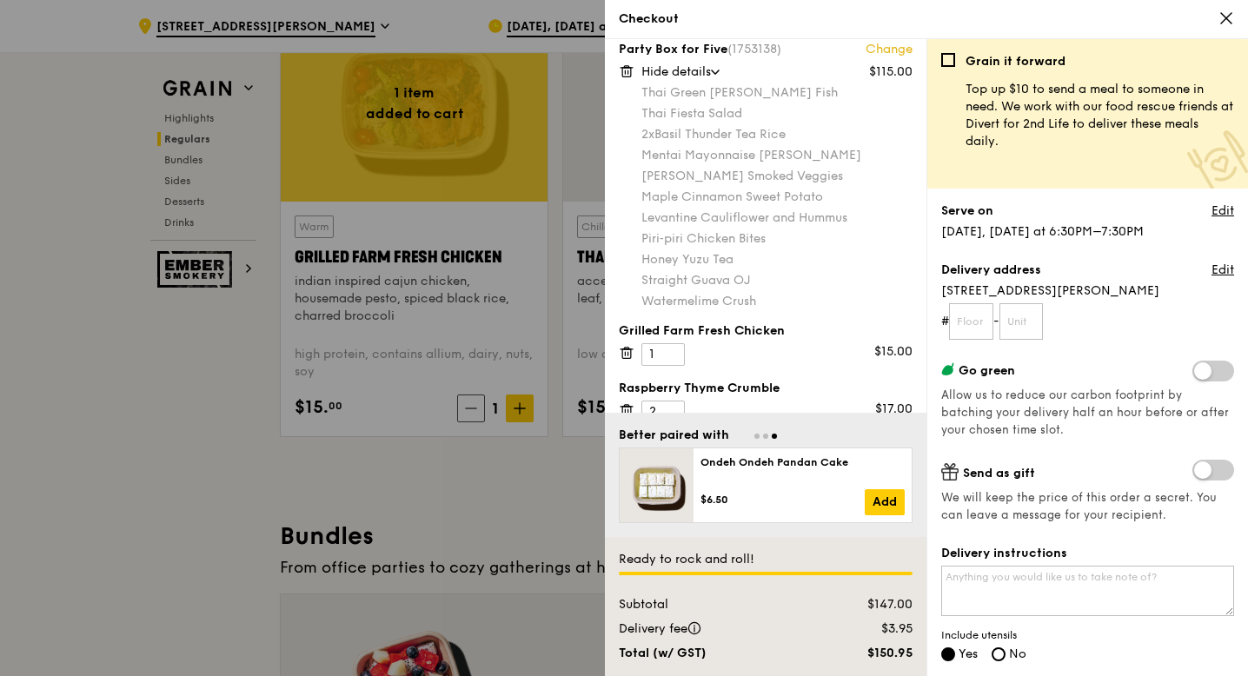
scroll to position [0, 0]
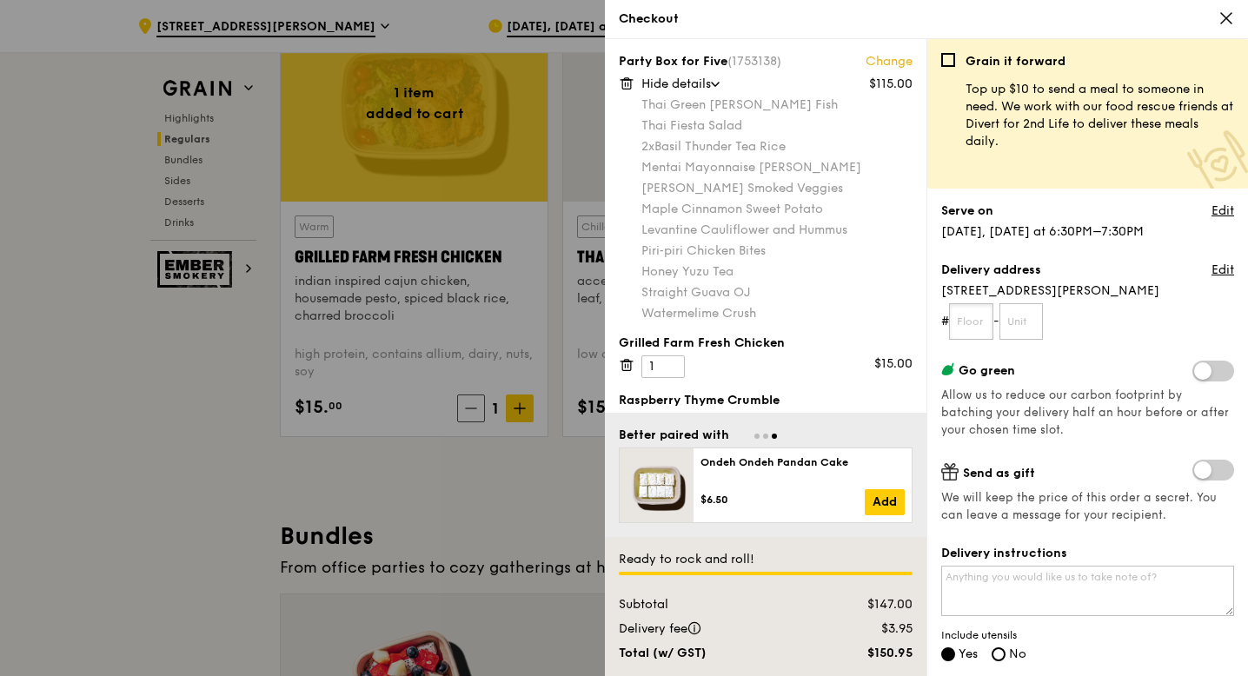
click at [978, 315] on input "text" at bounding box center [971, 321] width 44 height 36
type input "13"
click at [1015, 322] on input "text" at bounding box center [1021, 321] width 44 height 36
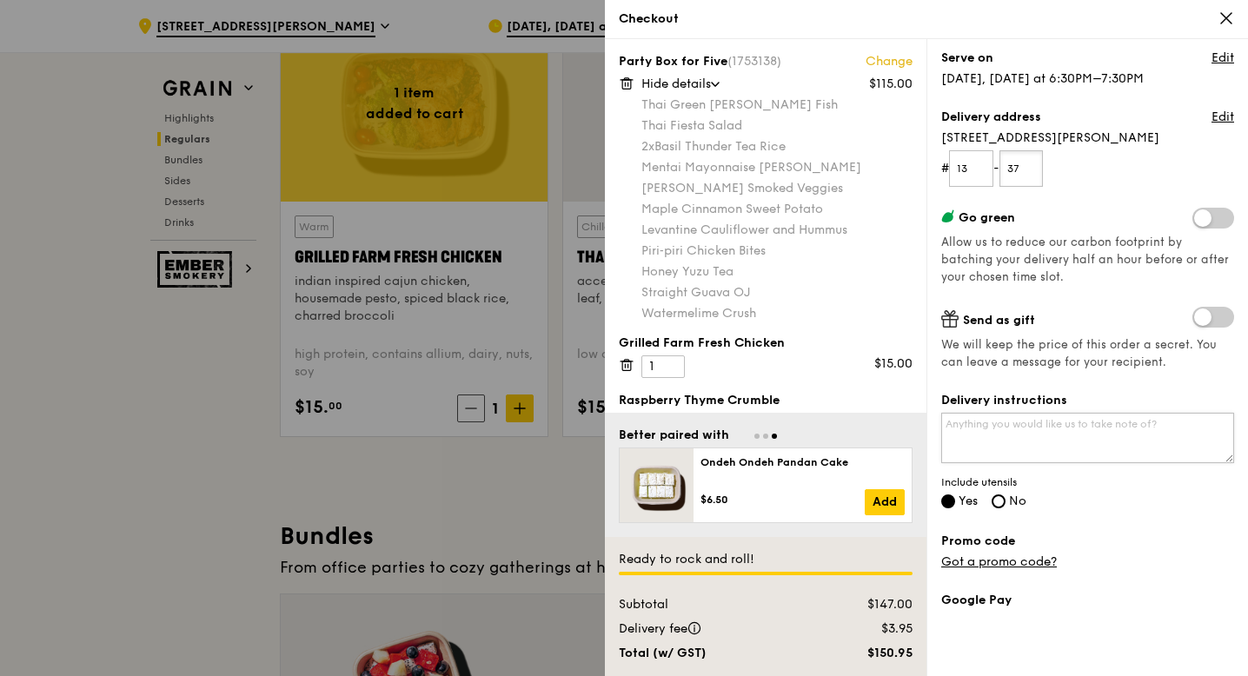
scroll to position [174, 0]
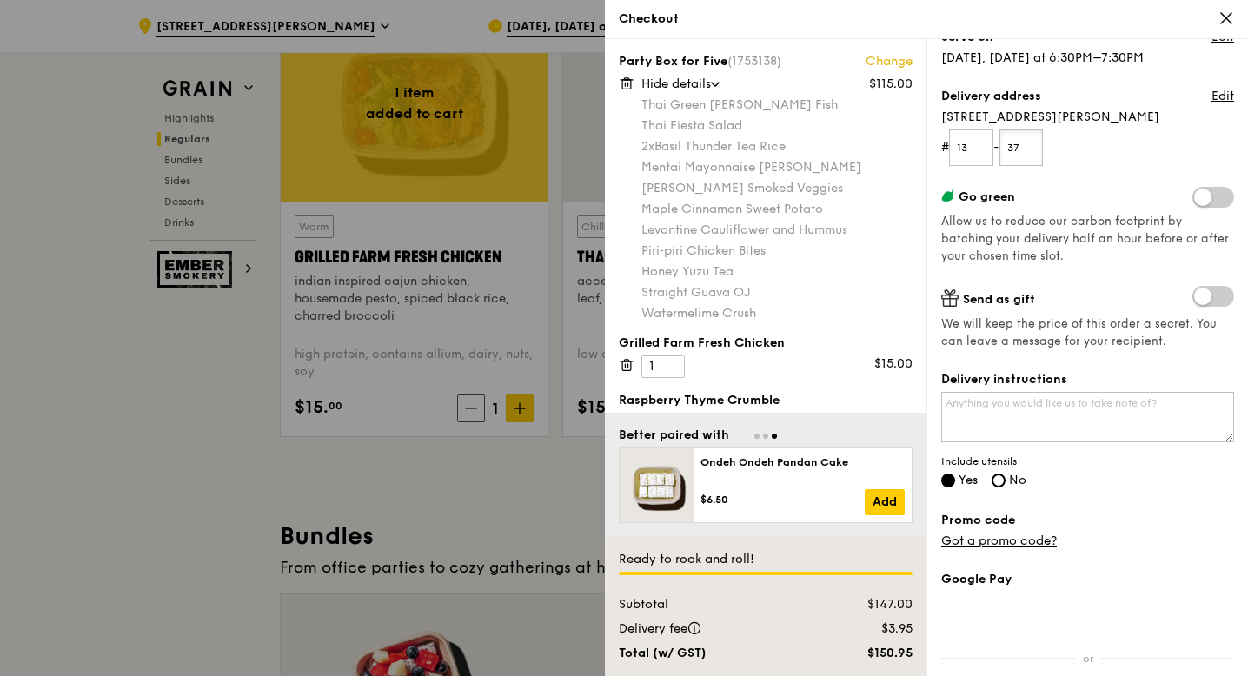
type input "37"
click at [1201, 294] on span at bounding box center [1213, 296] width 42 height 21
click at [1196, 298] on input "checkbox" at bounding box center [1196, 298] width 0 height 0
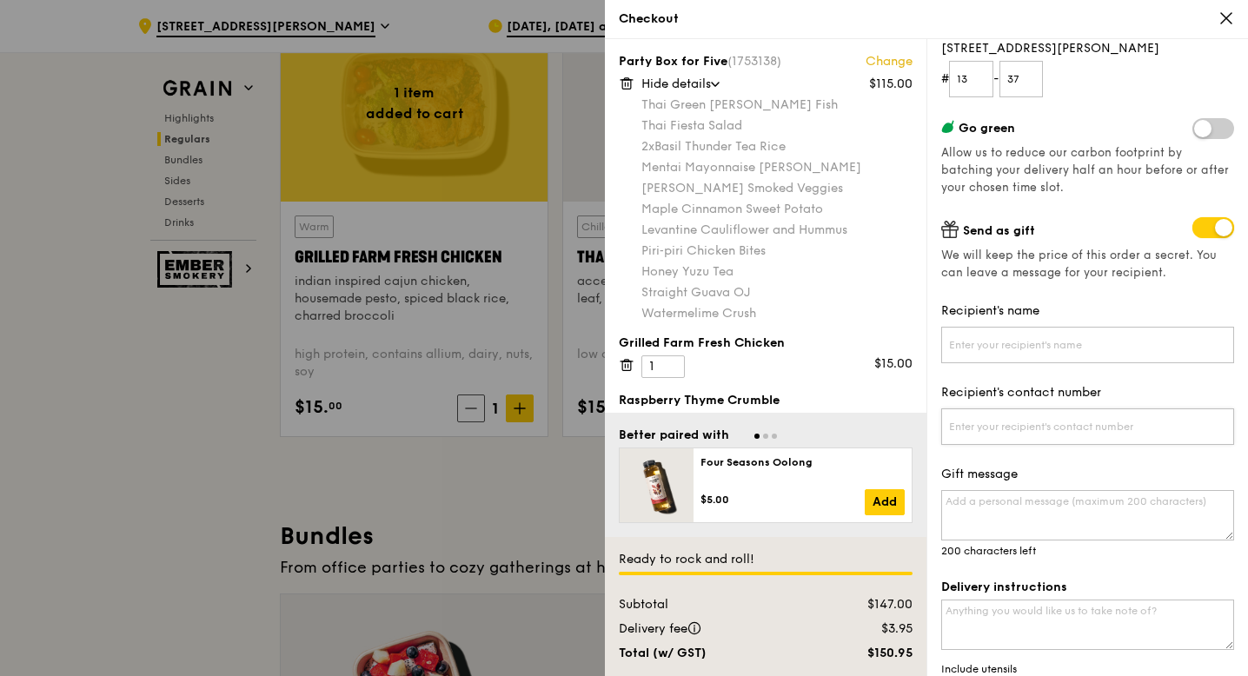
scroll to position [348, 0]
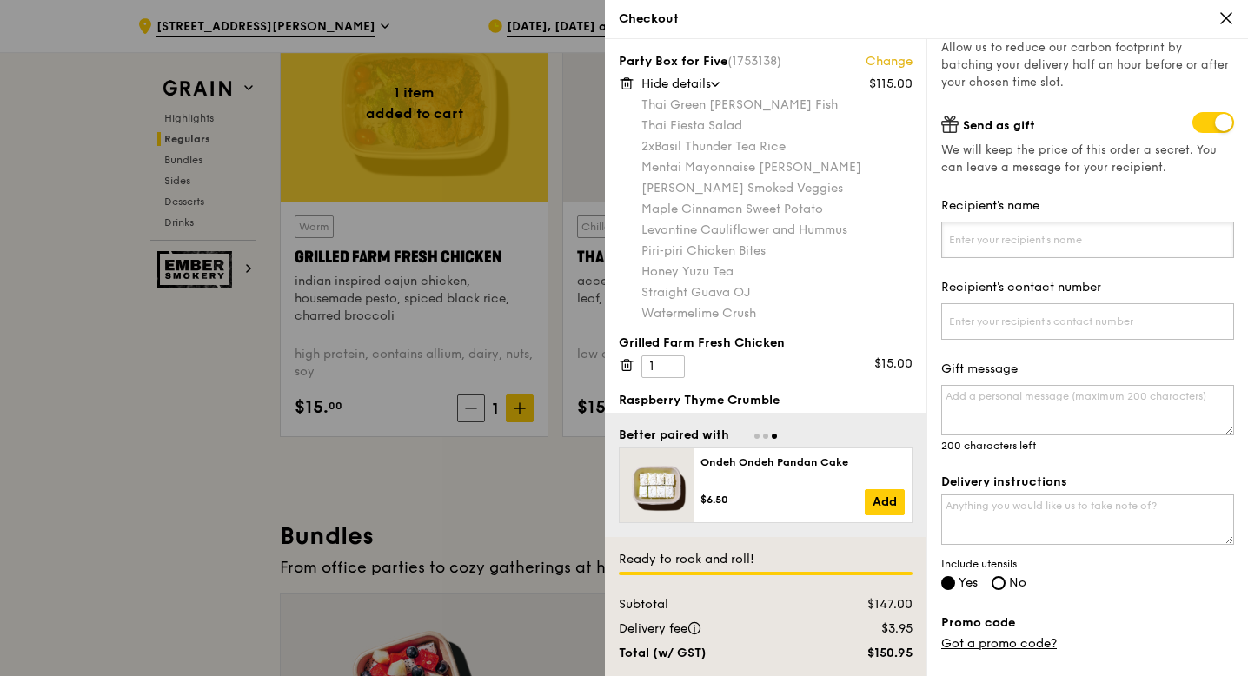
click at [1108, 245] on input "Recipient's name" at bounding box center [1087, 240] width 293 height 36
click at [944, 236] on input "Family" at bounding box center [1087, 240] width 293 height 36
type input "Mak Family"
drag, startPoint x: 1038, startPoint y: 235, endPoint x: 938, endPoint y: 235, distance: 100.8
click at [938, 235] on div "Grain it forward Top up $10 to send a meal to someone in need. We work with our…" at bounding box center [1086, 357] width 321 height 637
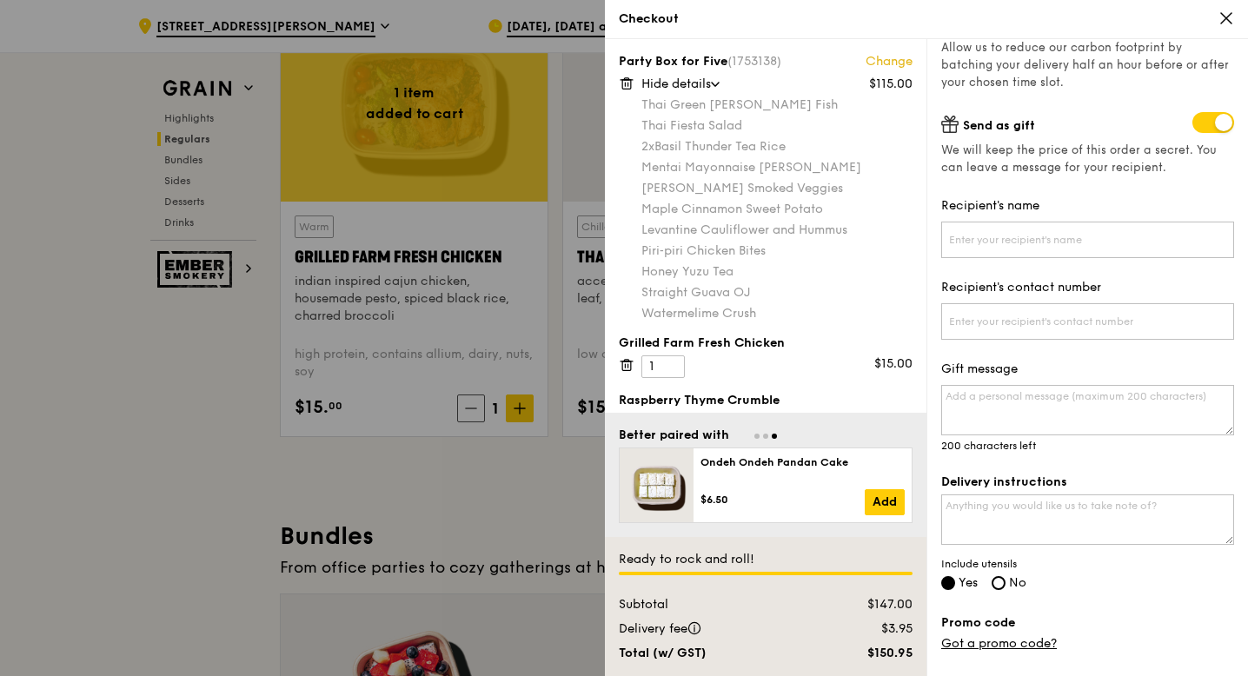
click at [1013, 587] on label "No" at bounding box center [1008, 584] width 35 height 15
click at [1005, 587] on input "No" at bounding box center [998, 583] width 14 height 14
radio input "true"
radio input "false"
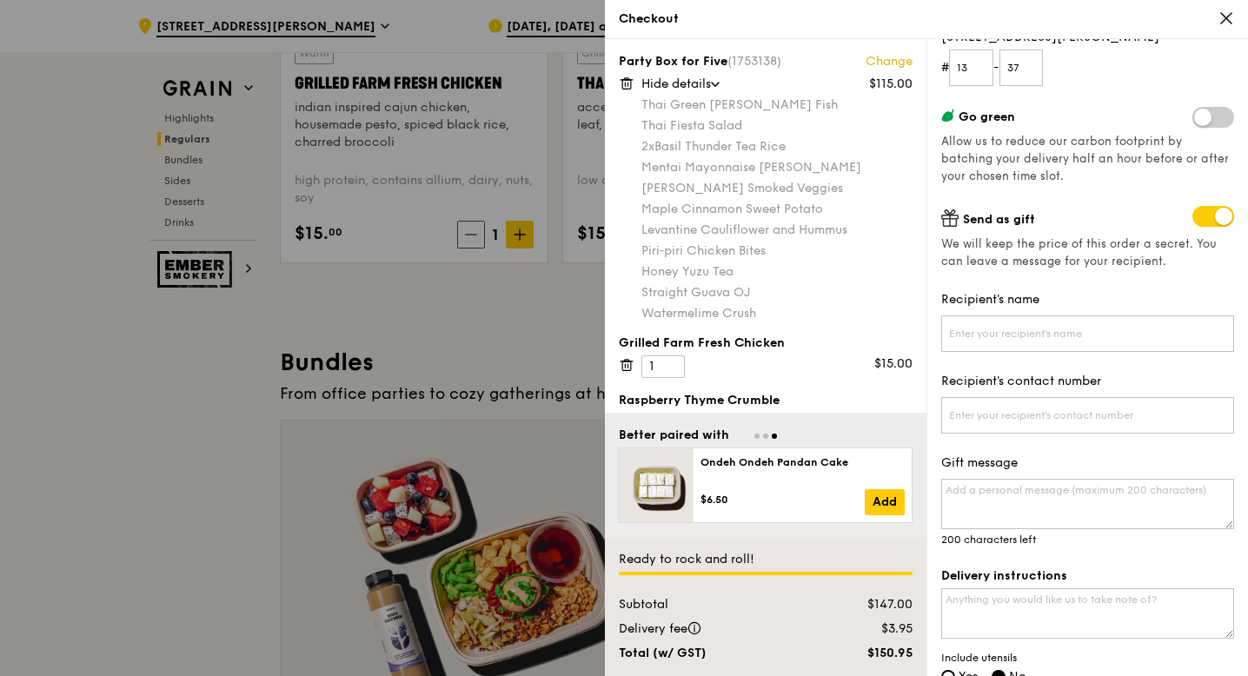
scroll to position [143, 0]
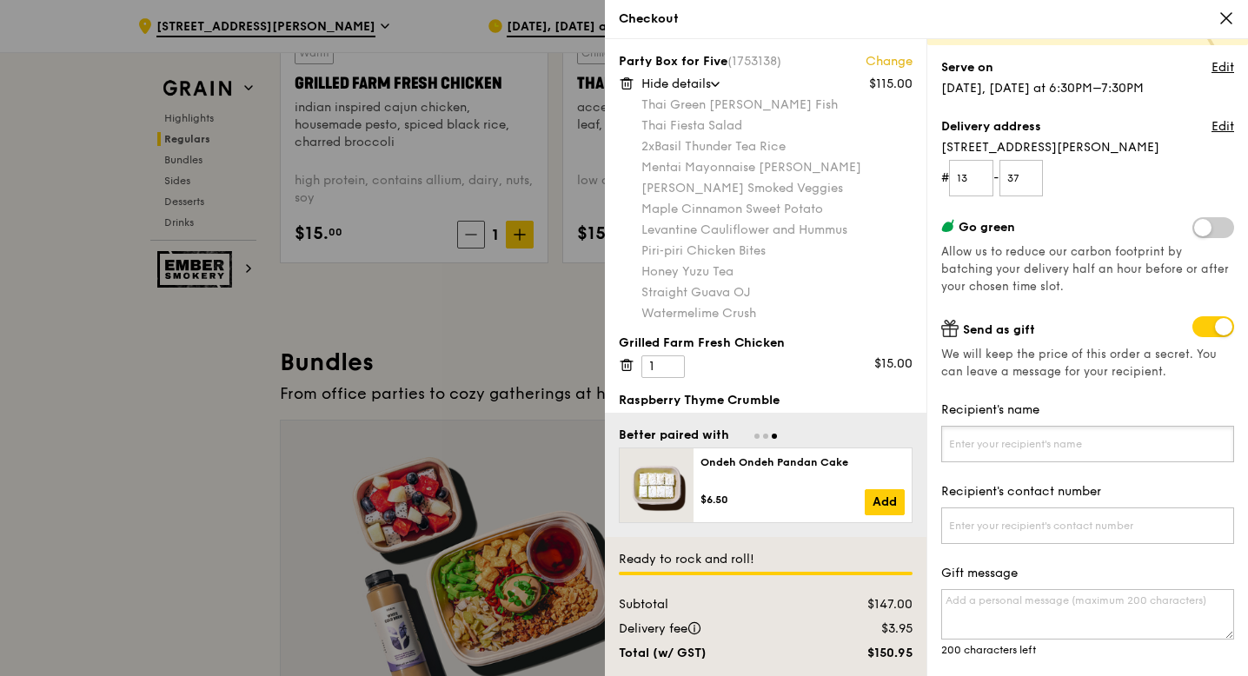
click at [1096, 450] on input "Recipient's name" at bounding box center [1087, 444] width 293 height 36
type input "Mak Family"
click at [1053, 537] on input "Recipient's contact number" at bounding box center [1087, 525] width 293 height 36
type input "97416014"
drag, startPoint x: 1016, startPoint y: 440, endPoint x: 948, endPoint y: 448, distance: 68.3
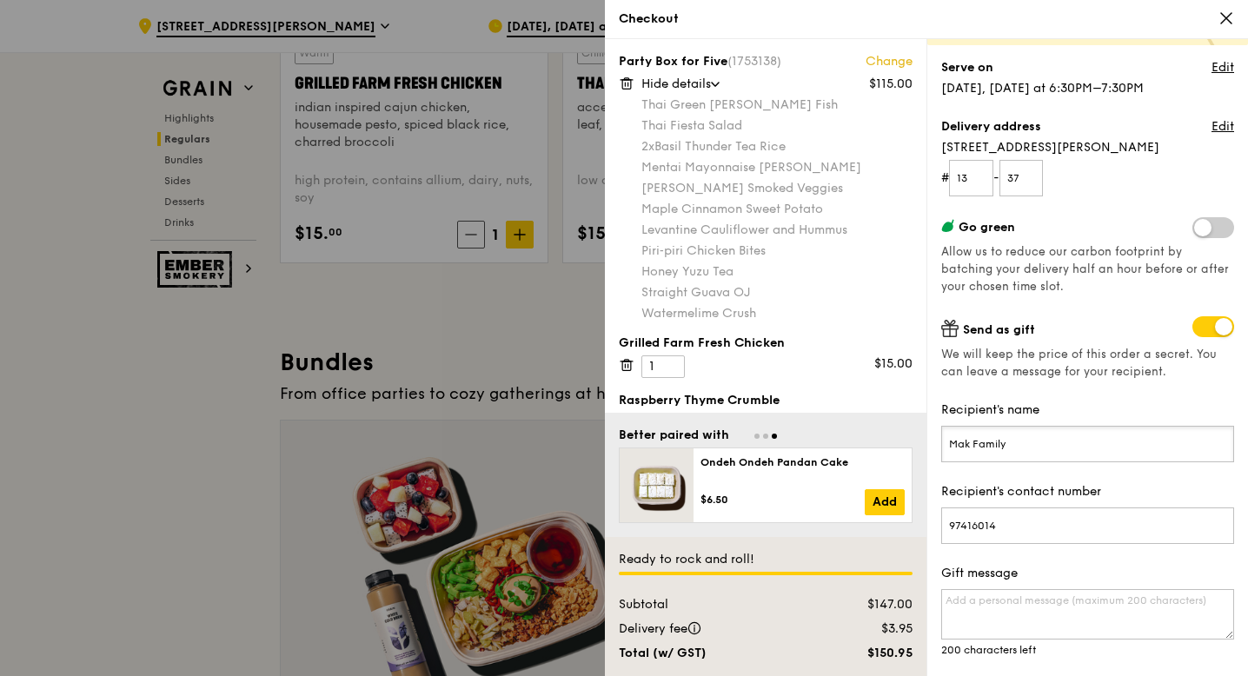
click at [948, 448] on input "Mak Family" at bounding box center [1087, 444] width 293 height 36
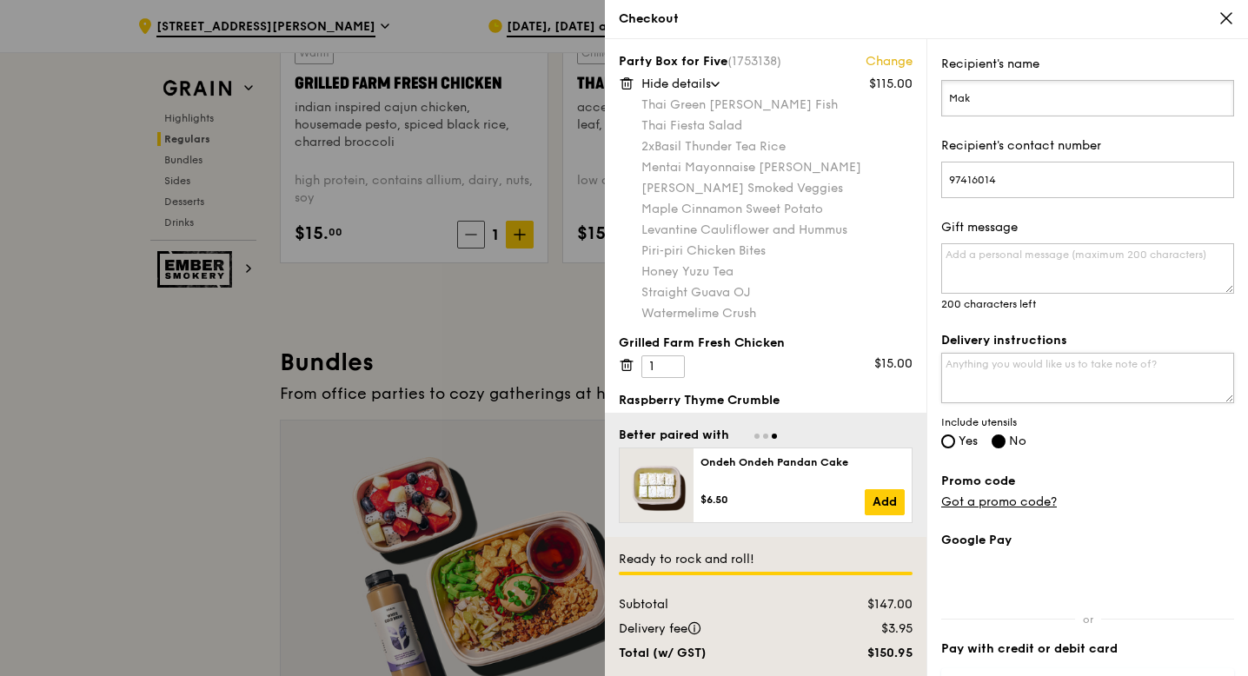
scroll to position [491, 0]
type input "Mak"
click at [974, 258] on textarea "Gift message" at bounding box center [1087, 267] width 293 height 50
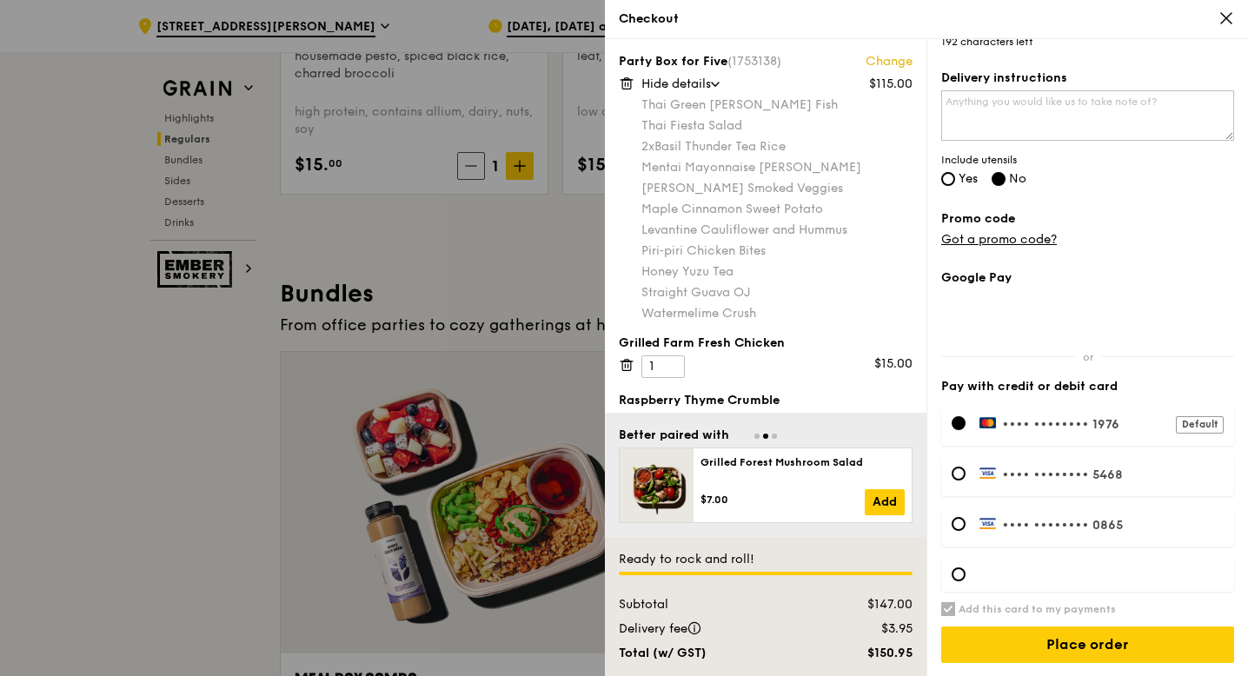
scroll to position [2295, 0]
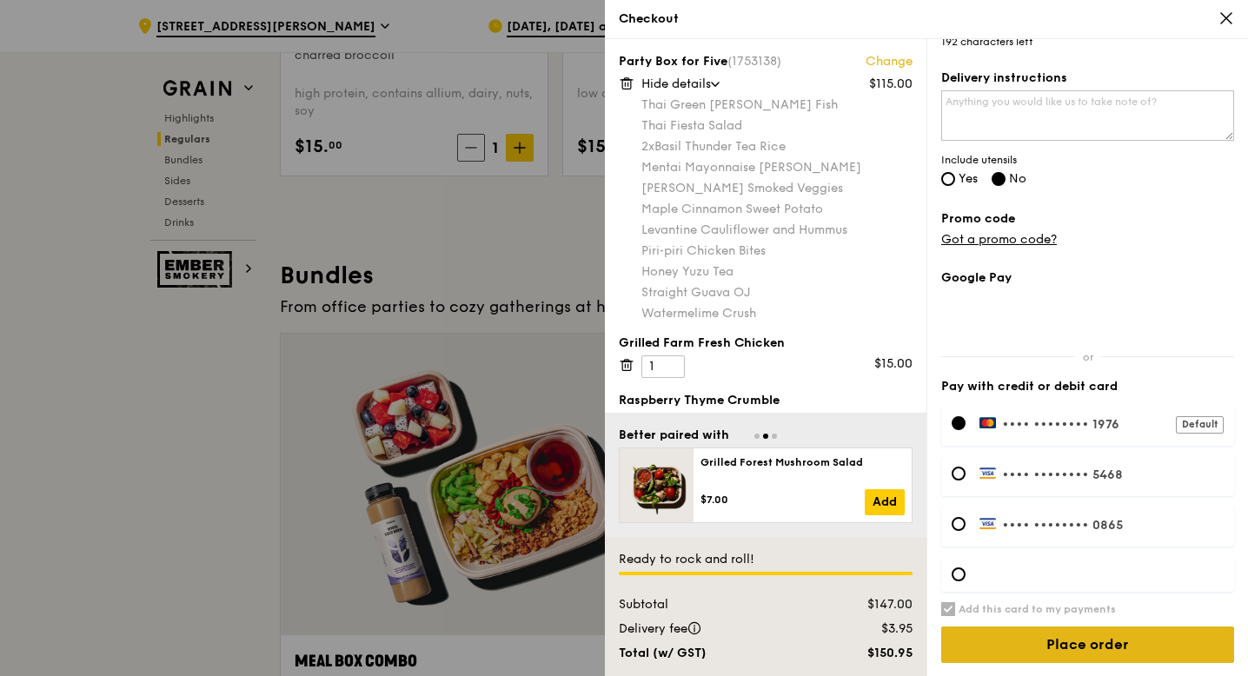
type textarea "Enjoy :)"
click at [1117, 641] on input "Place order" at bounding box center [1087, 644] width 293 height 36
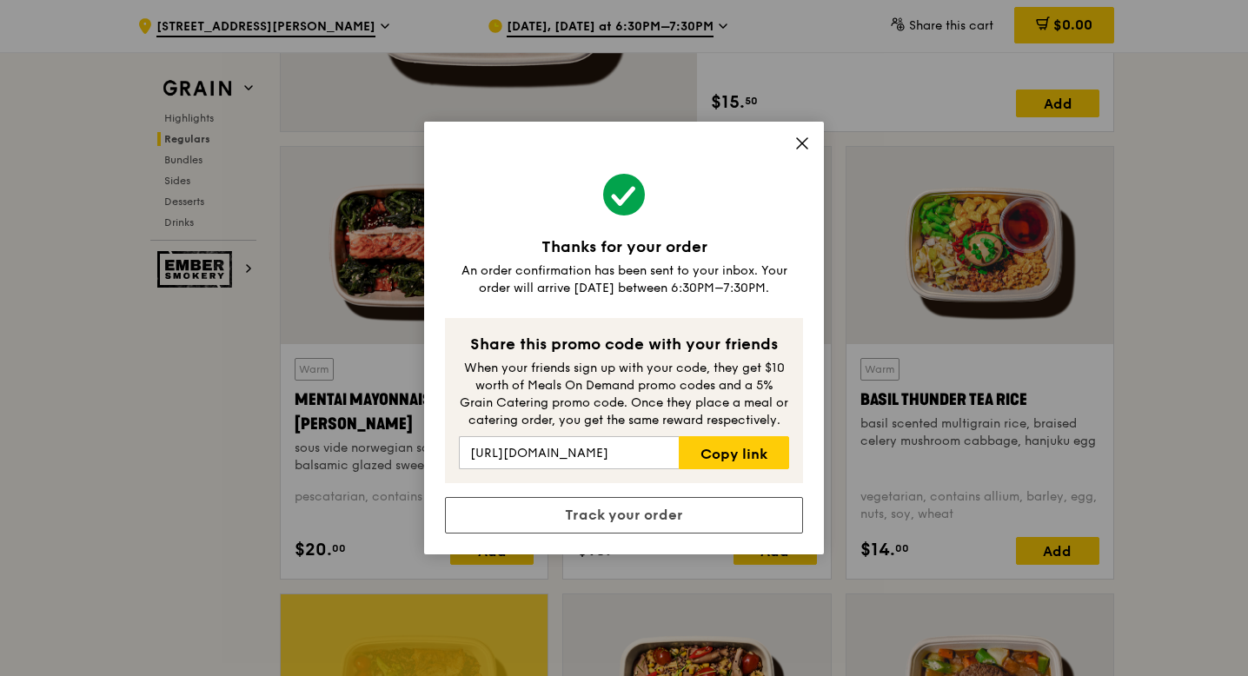
scroll to position [1426, 0]
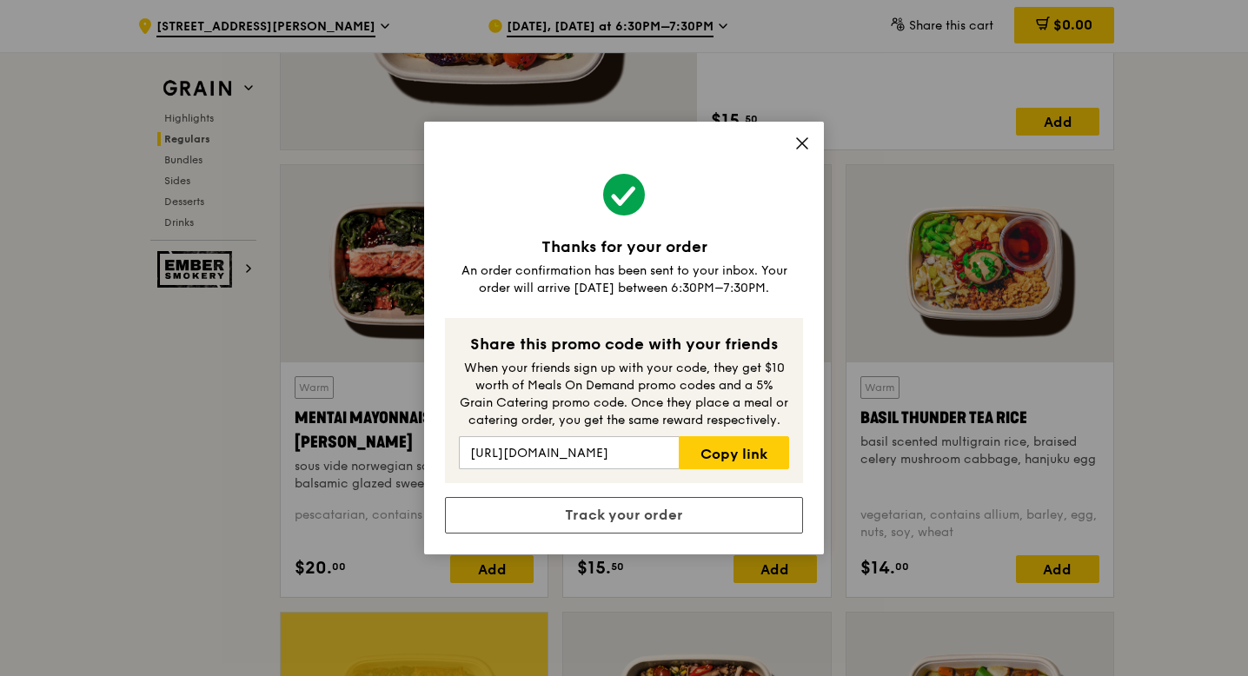
drag, startPoint x: 761, startPoint y: 202, endPoint x: 714, endPoint y: 187, distance: 49.5
click at [714, 187] on span at bounding box center [624, 197] width 358 height 47
click at [799, 137] on icon at bounding box center [802, 144] width 16 height 16
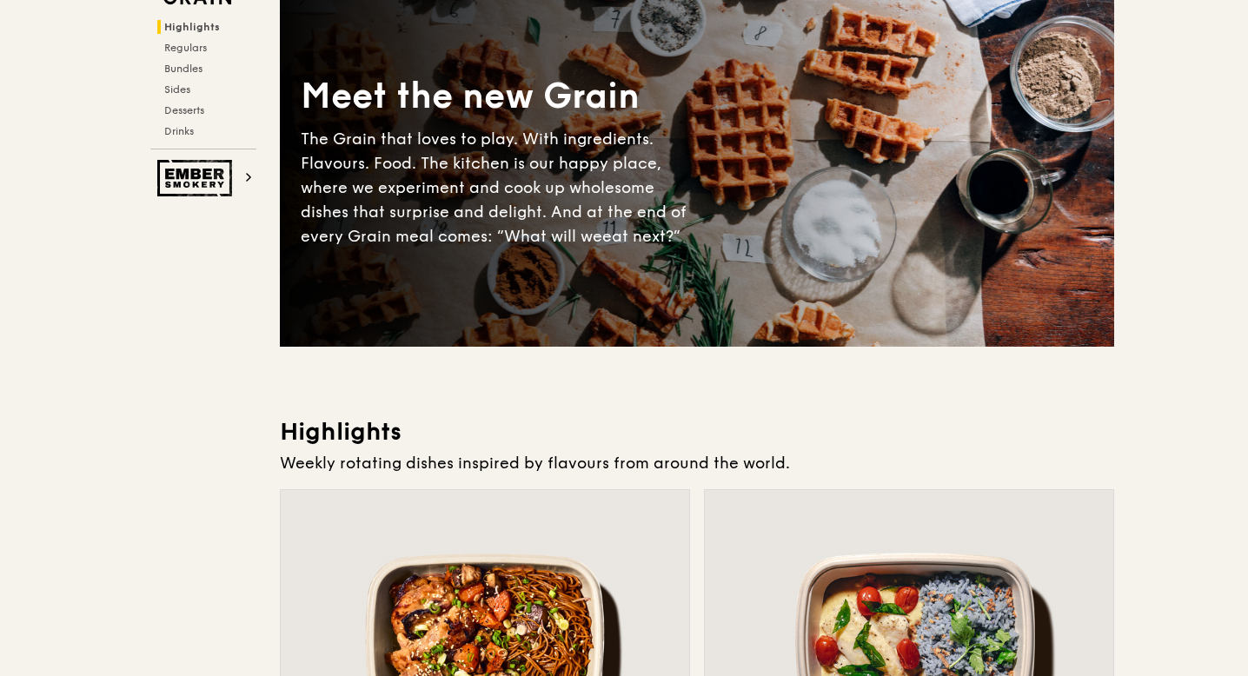
scroll to position [0, 0]
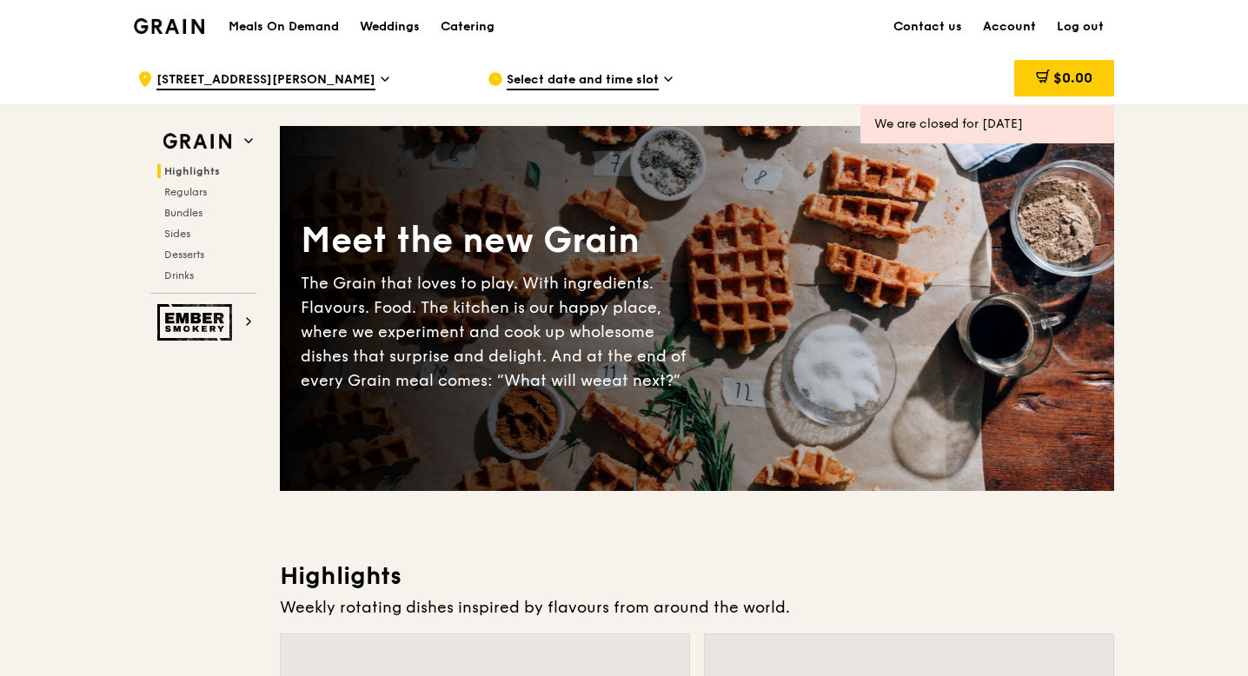
click at [1006, 22] on link "Account" at bounding box center [1009, 27] width 74 height 52
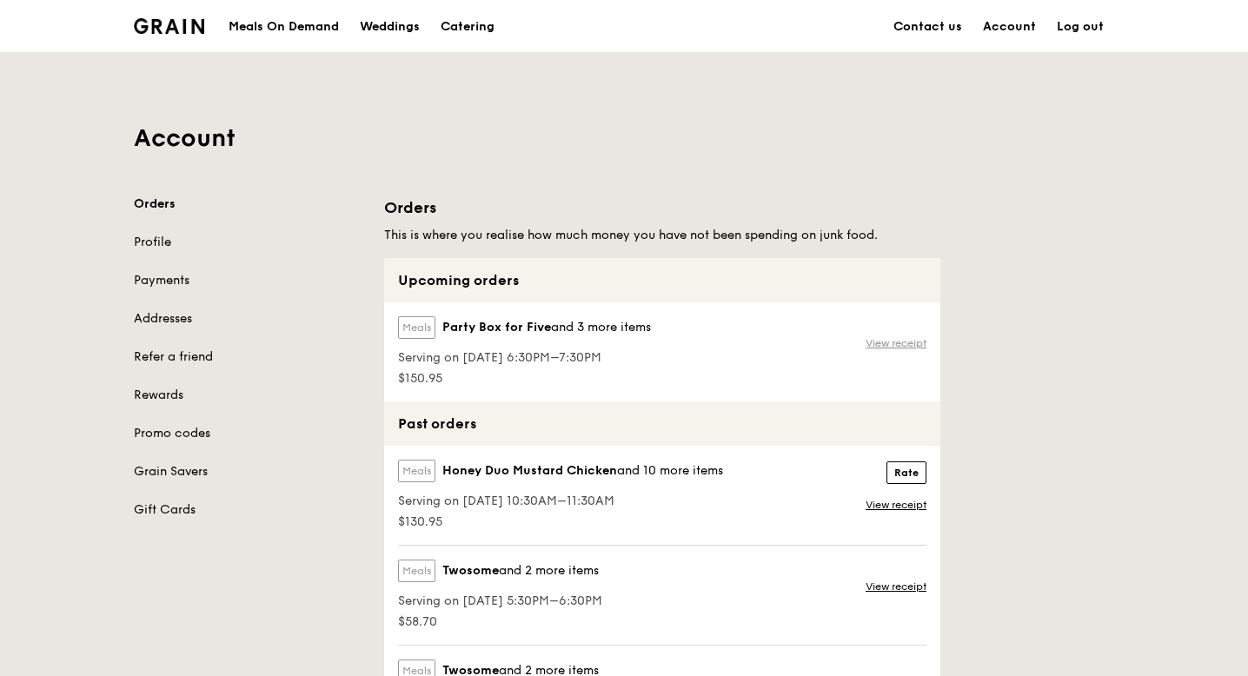
click at [897, 339] on link "View receipt" at bounding box center [895, 343] width 61 height 14
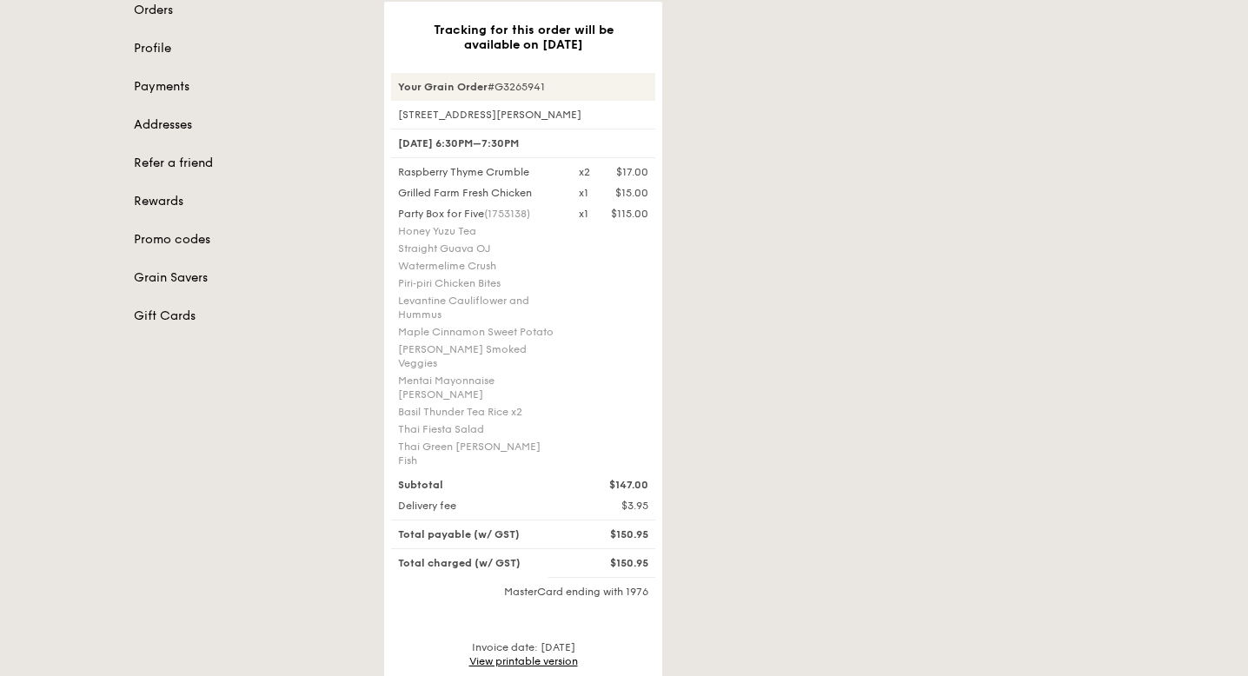
scroll to position [174, 0]
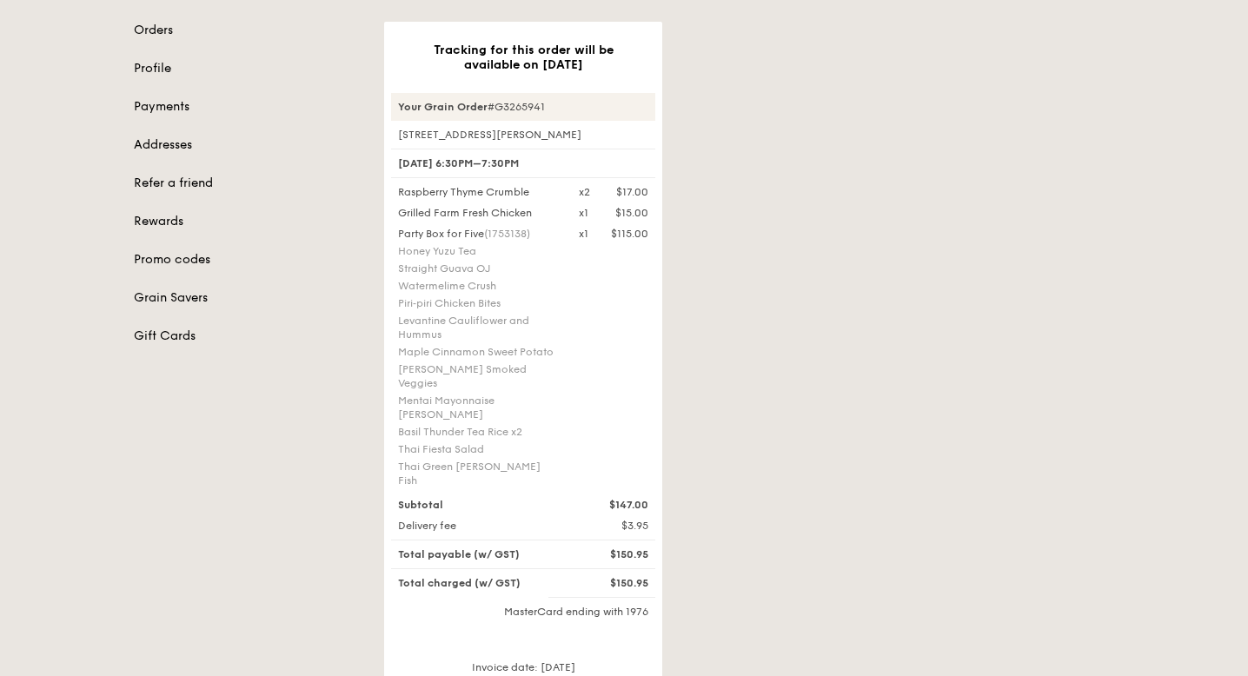
click at [1033, 245] on div "Tracking for this order will be available on Aug 13 Your Grain Order #G3265941 …" at bounding box center [749, 390] width 751 height 736
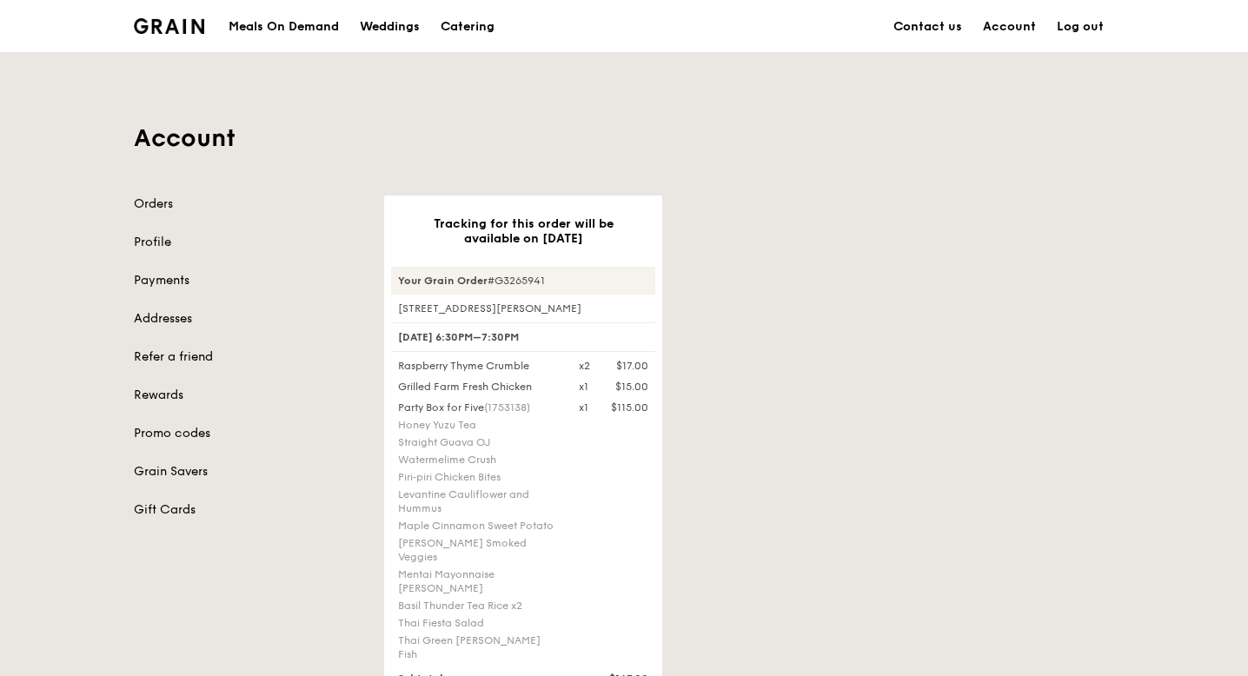
click at [1087, 31] on link "Log out" at bounding box center [1080, 27] width 68 height 52
